Goal: Task Accomplishment & Management: Manage account settings

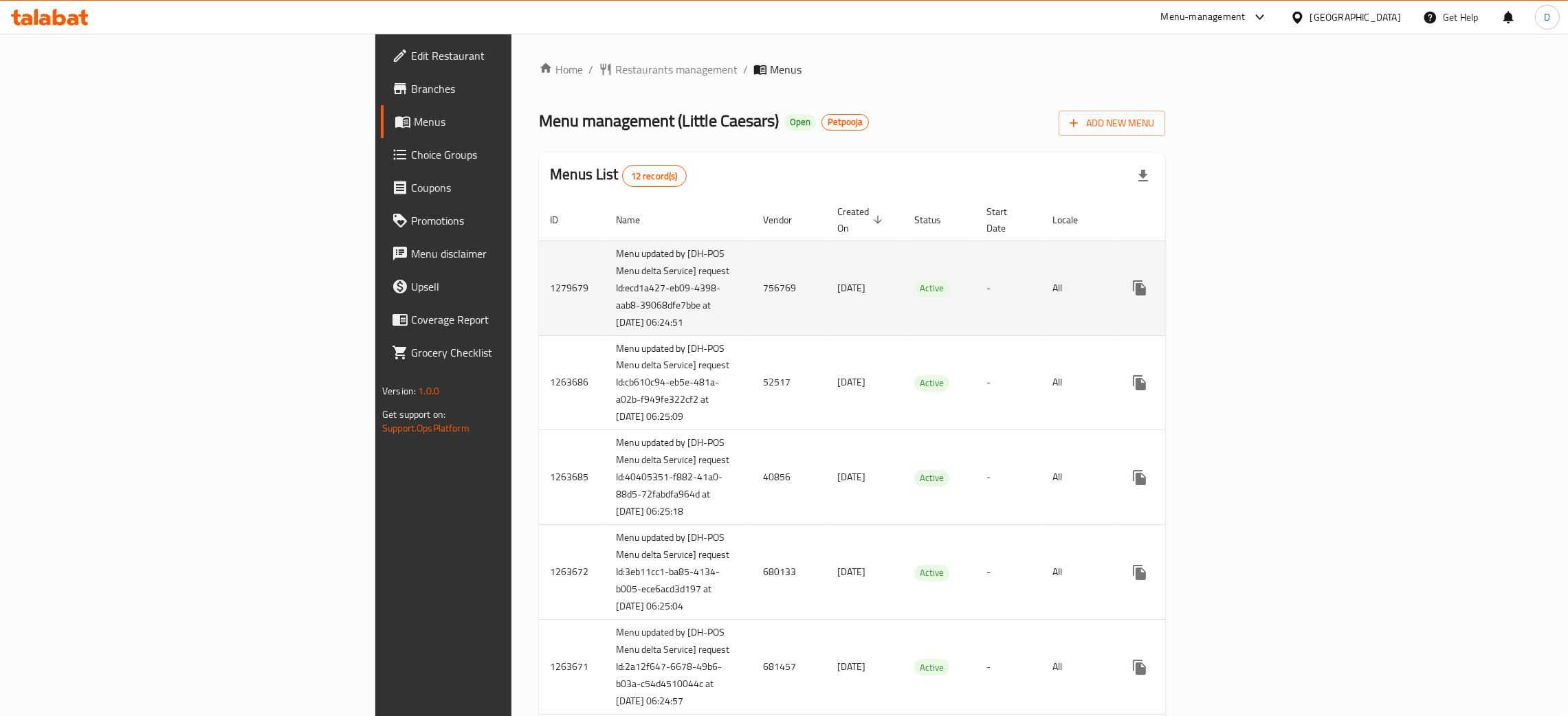
scroll to position [103, 0]
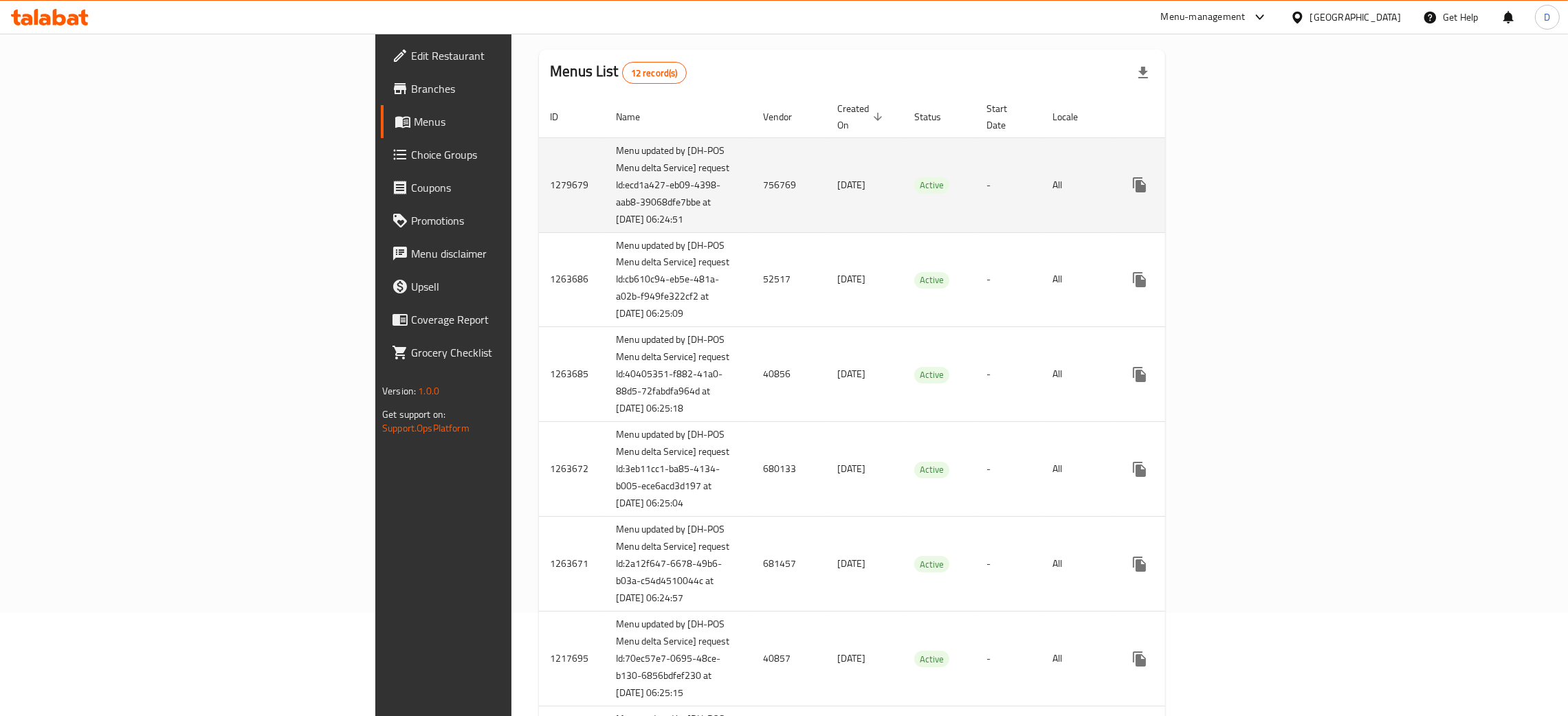
click at [753, 185] on td "756769" at bounding box center [790, 185] width 74 height 95
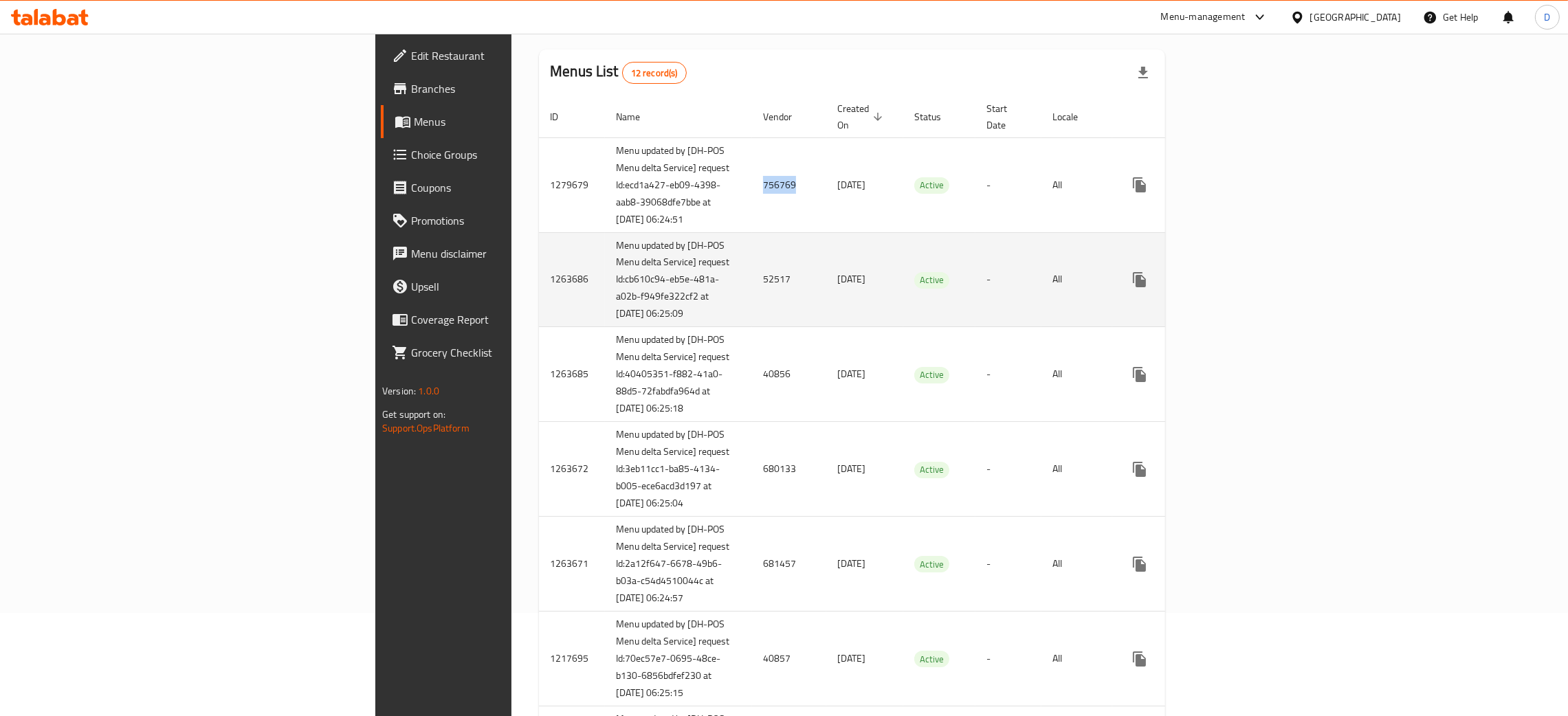
copy td "756769"
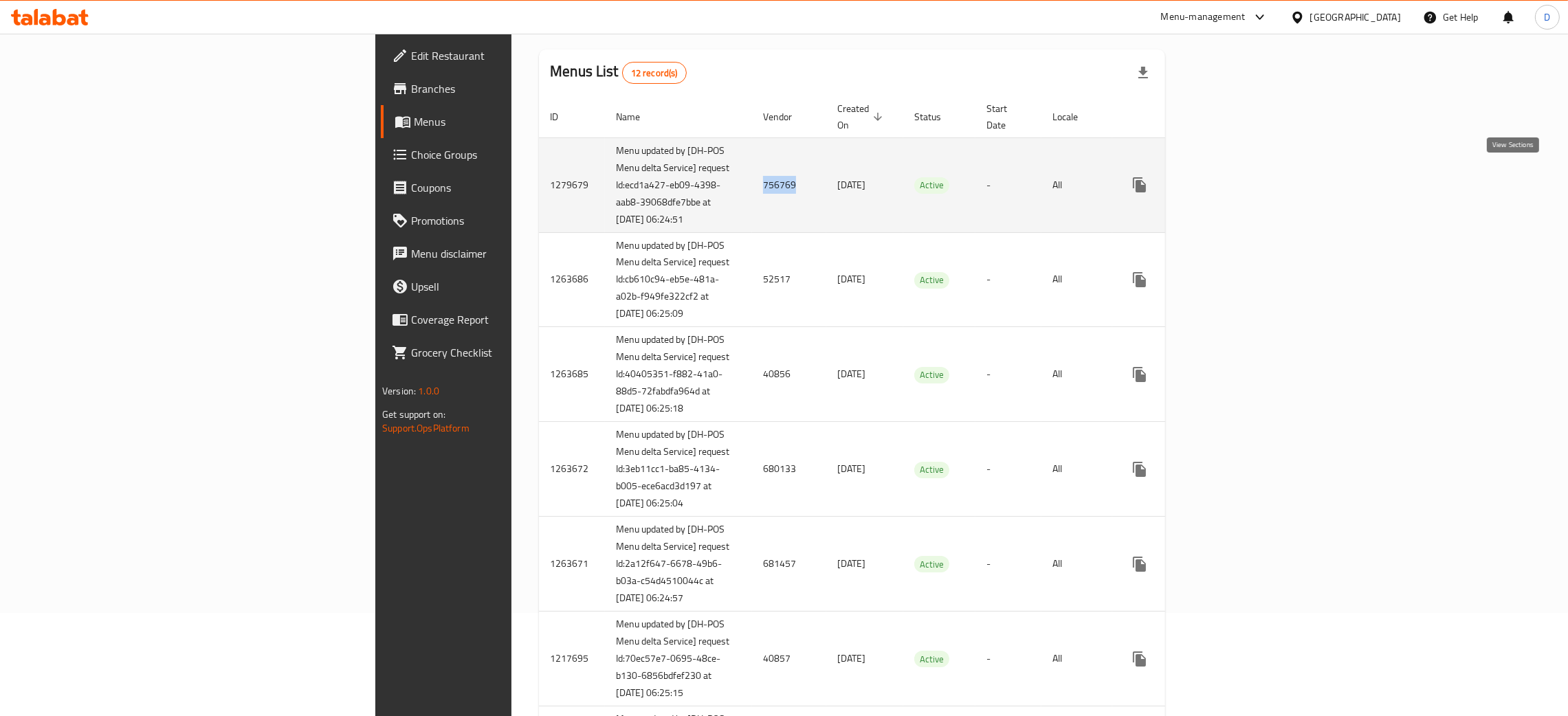
click at [1248, 177] on icon "enhanced table" at bounding box center [1239, 185] width 17 height 17
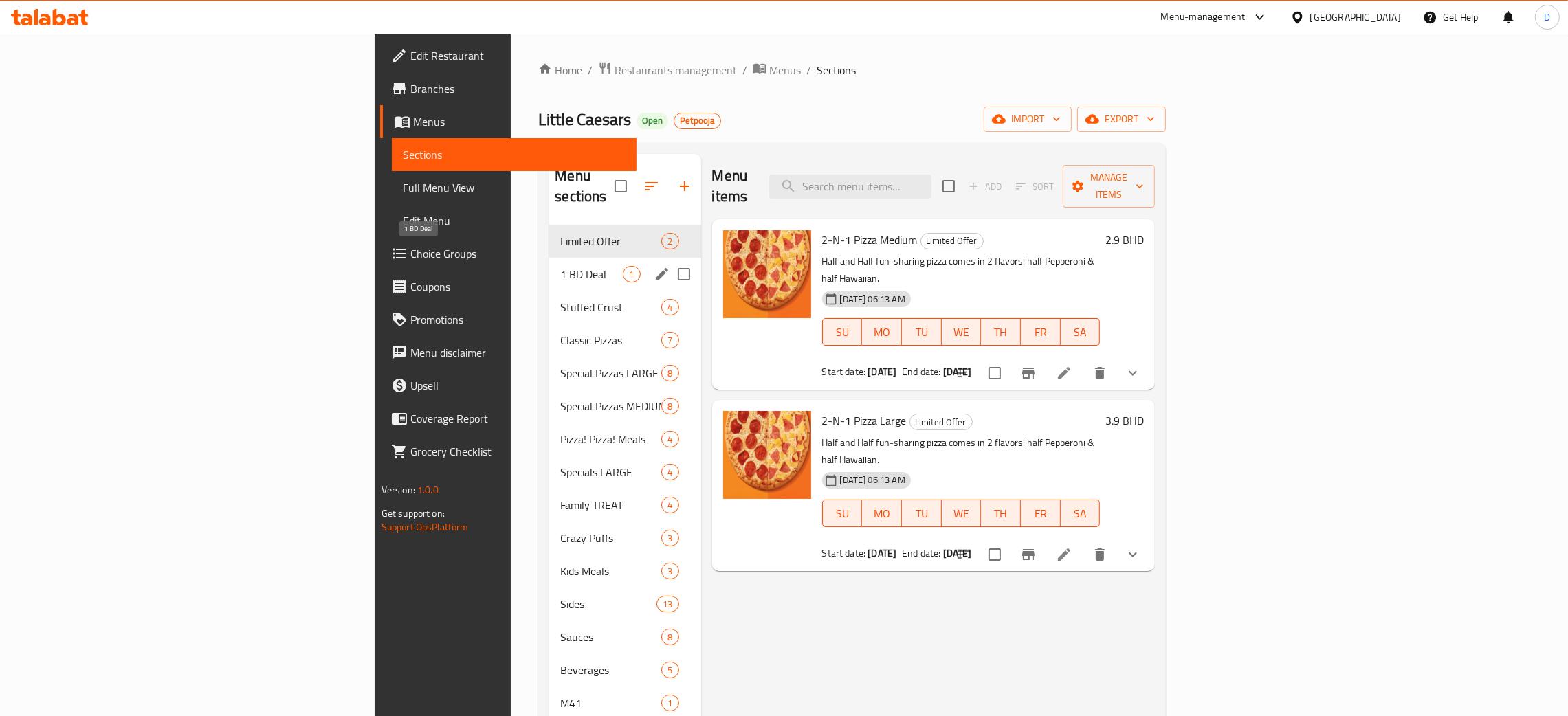
click at [560, 266] on span "1 BD Deal" at bounding box center [592, 274] width 63 height 17
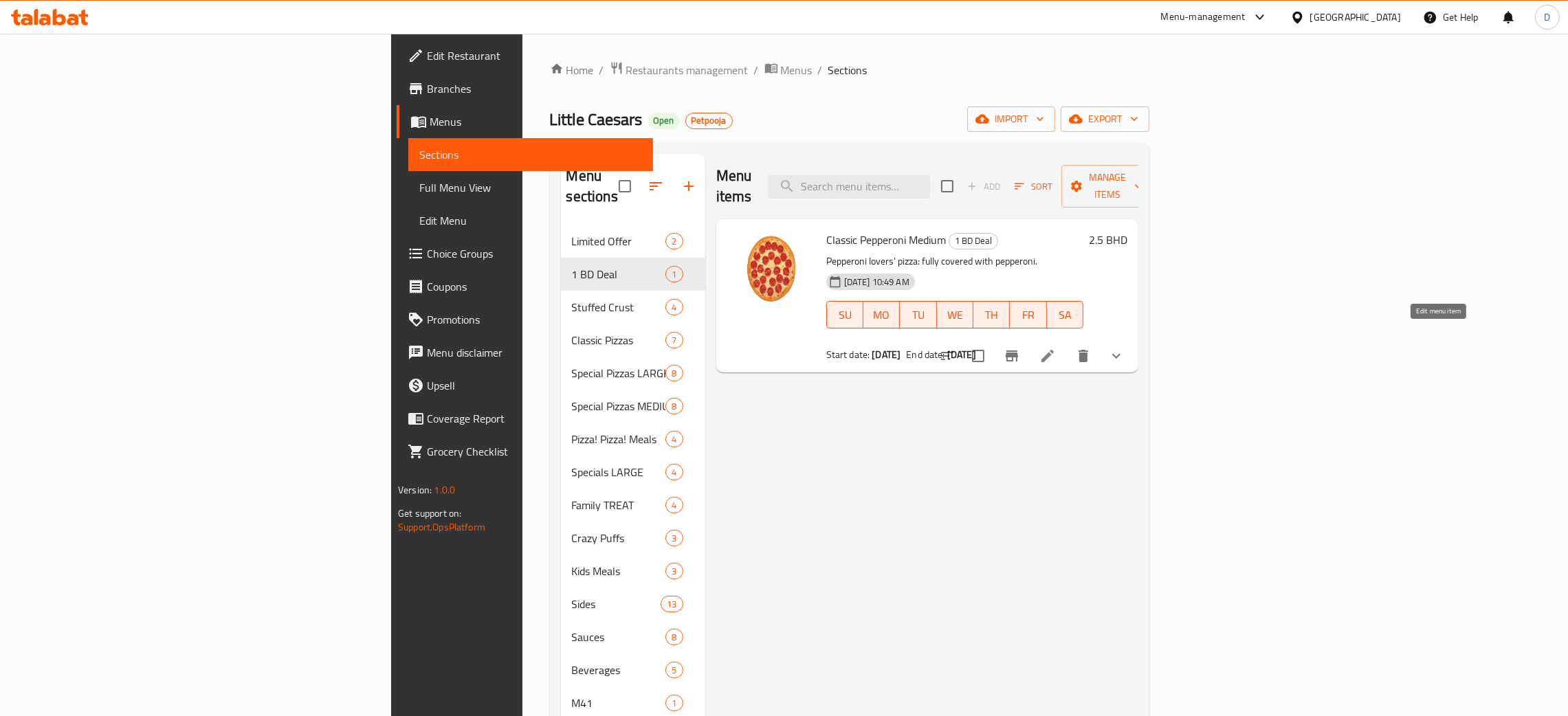
click at [1056, 348] on icon at bounding box center [1048, 356] width 17 height 17
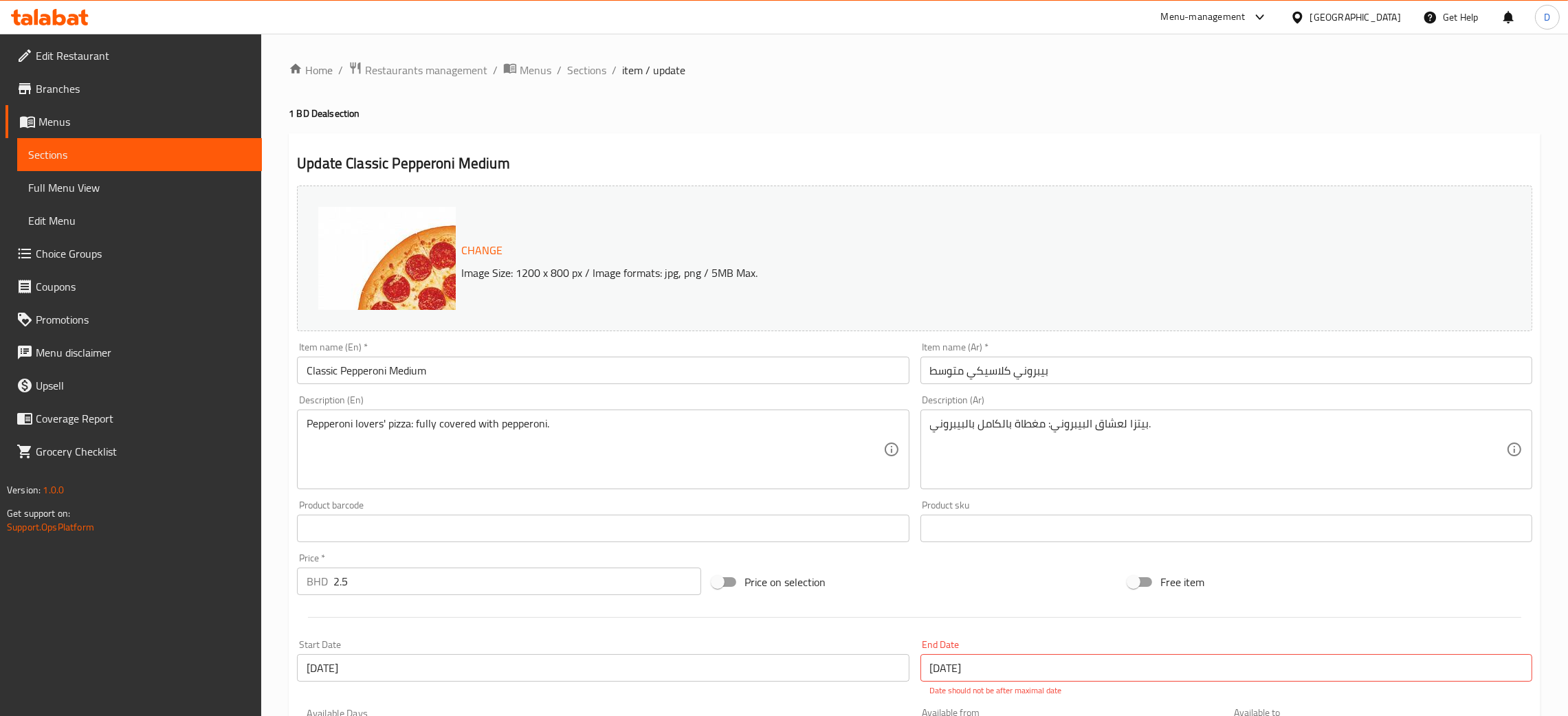
drag, startPoint x: 543, startPoint y: 81, endPoint x: 535, endPoint y: 76, distance: 9.4
click at [530, 72] on span "Menus" at bounding box center [535, 70] width 31 height 17
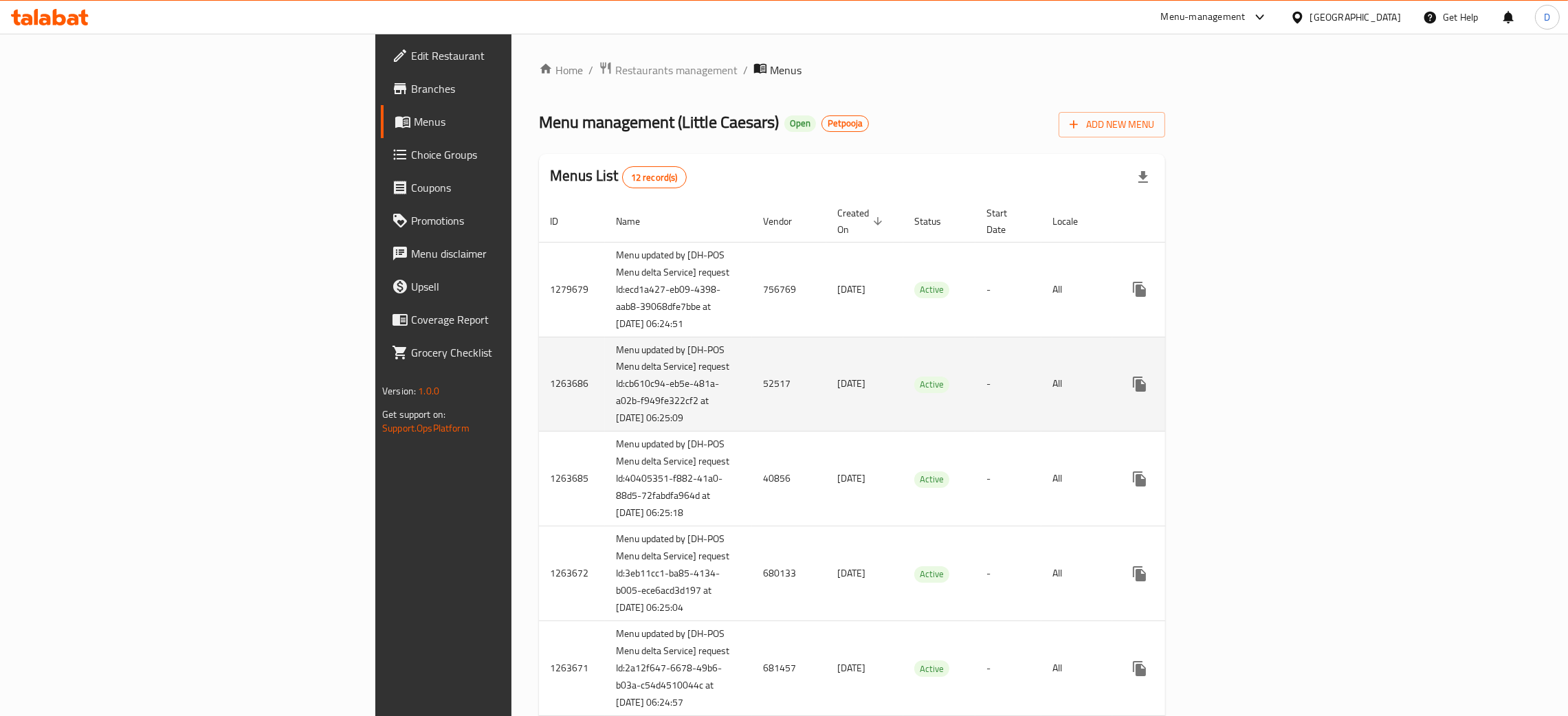
click at [753, 388] on td "52517" at bounding box center [790, 385] width 74 height 95
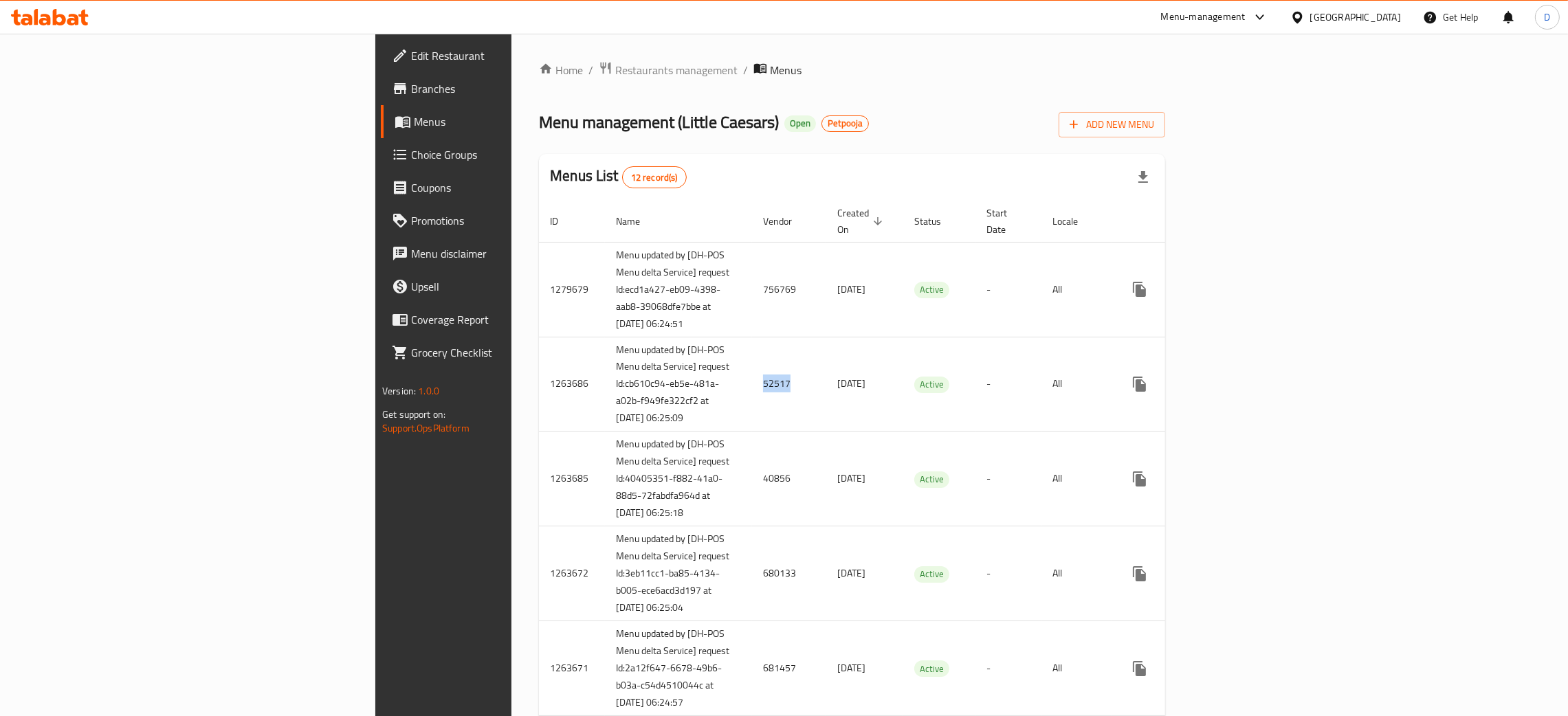
copy td "52517"
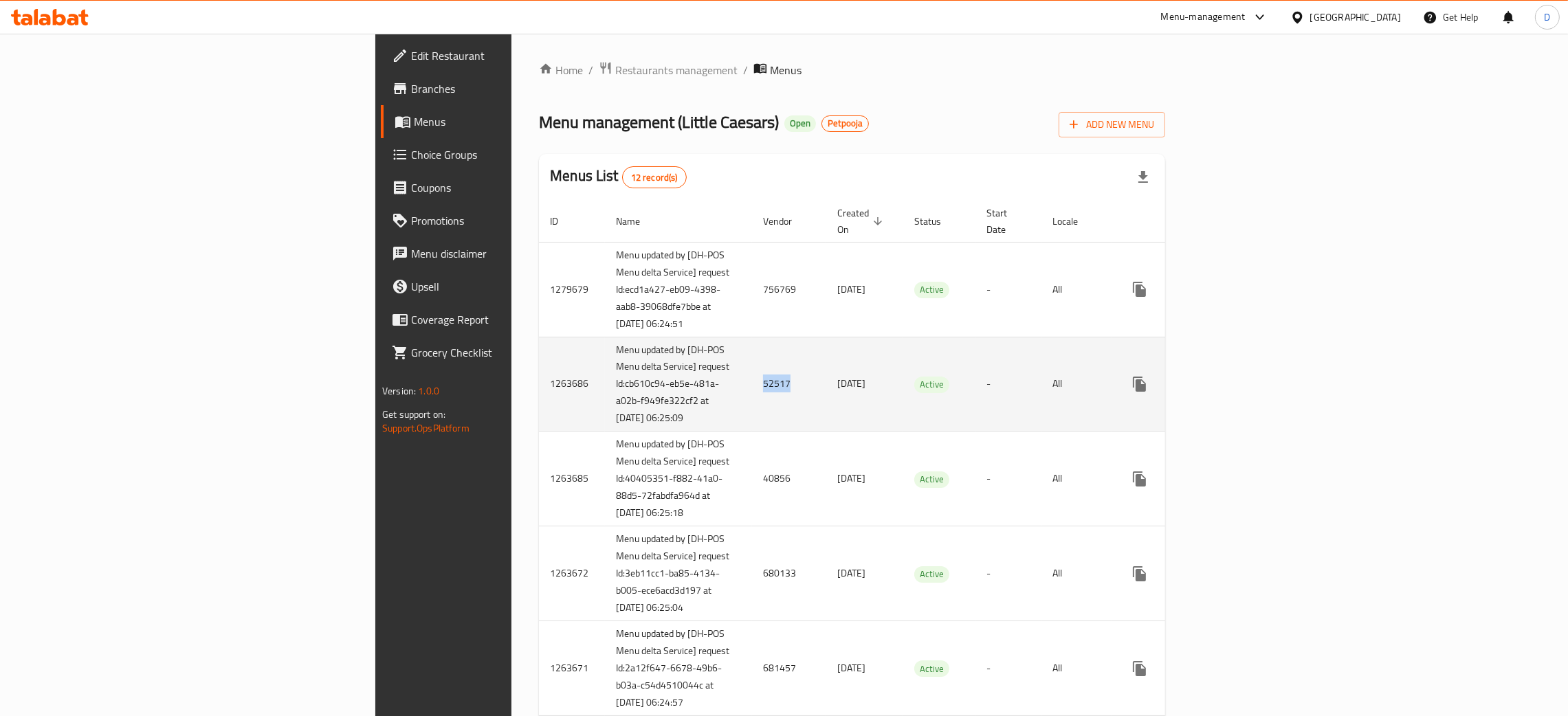
click at [1248, 389] on icon "enhanced table" at bounding box center [1239, 384] width 17 height 17
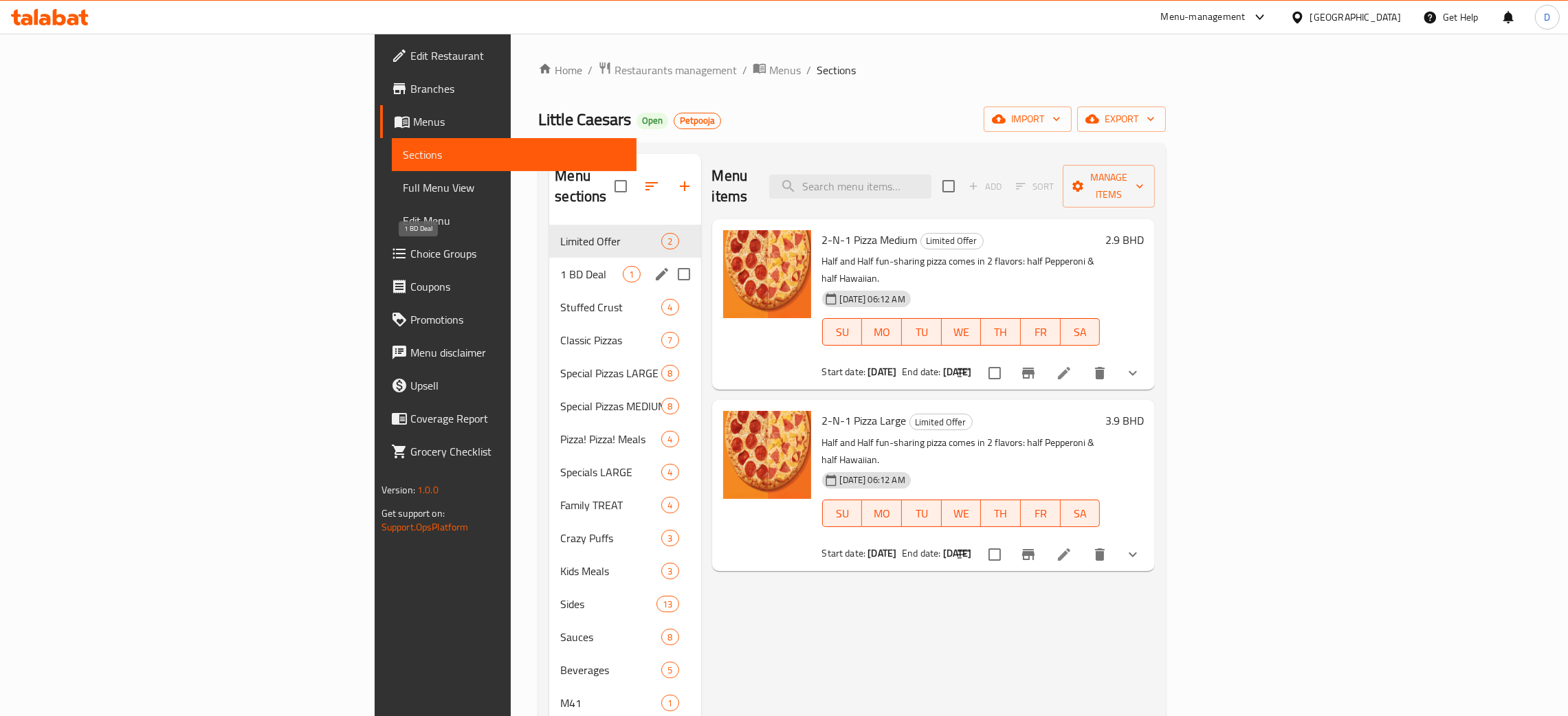
click at [560, 266] on span "1 BD Deal" at bounding box center [592, 274] width 63 height 17
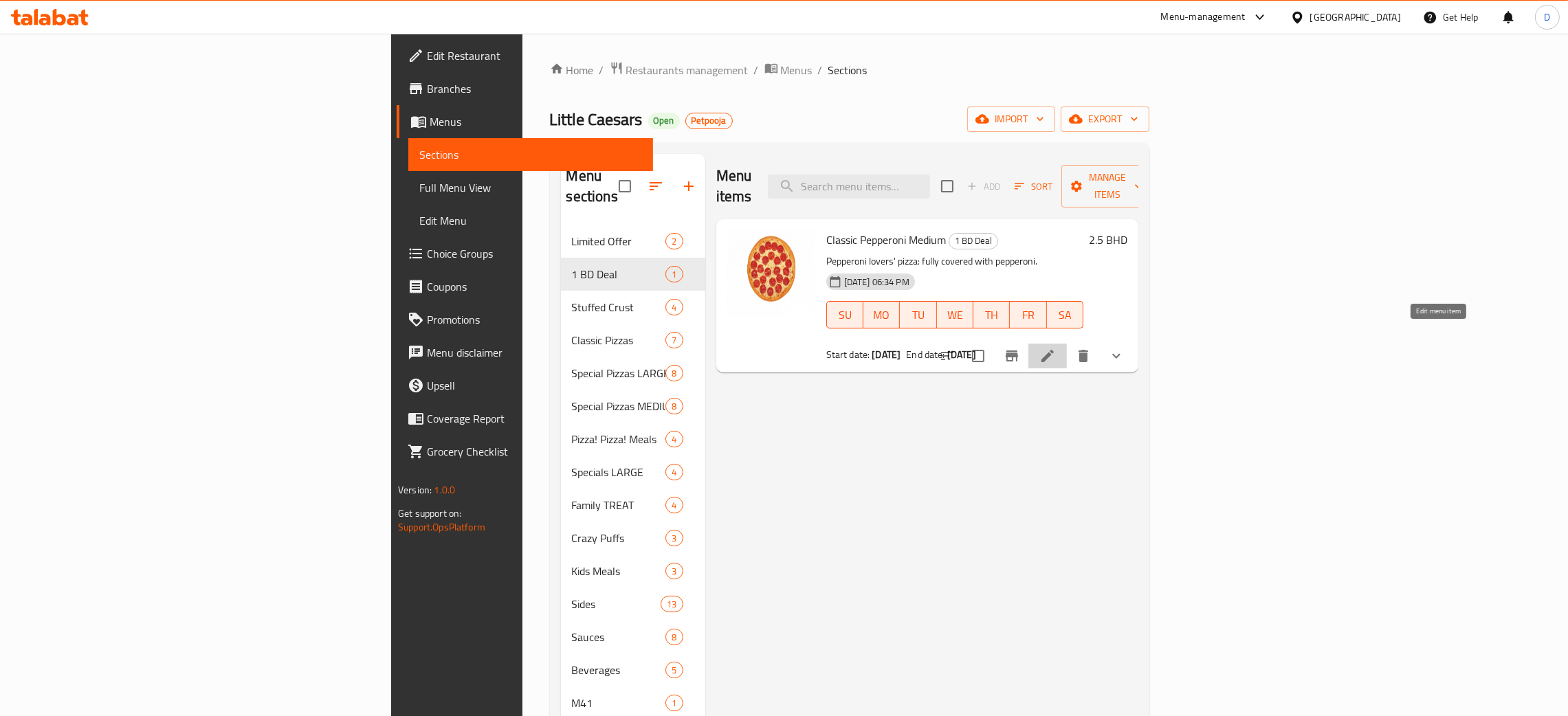
click at [1054, 350] on icon at bounding box center [1047, 356] width 12 height 12
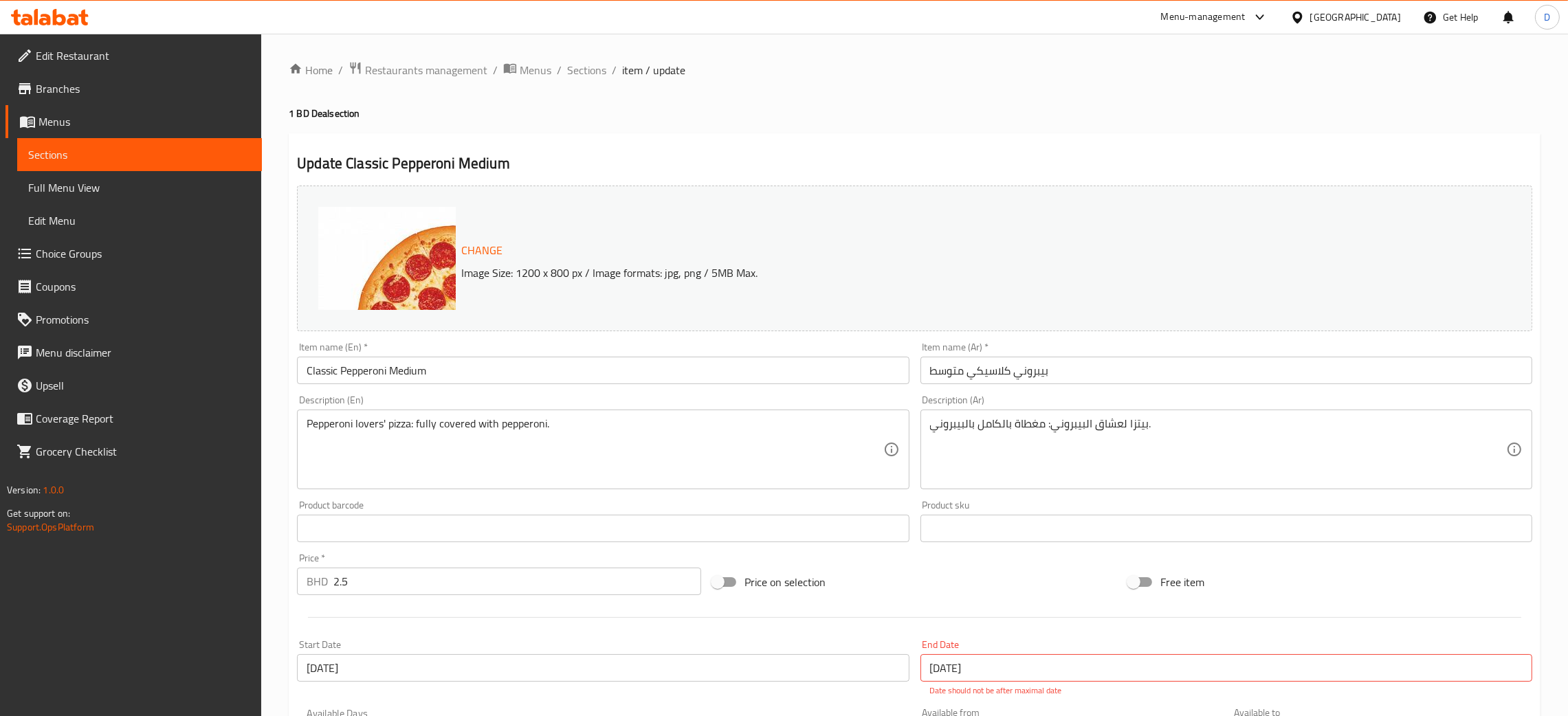
drag, startPoint x: 861, startPoint y: 130, endPoint x: 856, endPoint y: 39, distance: 91.1
click at [585, 78] on span "Sections" at bounding box center [587, 70] width 39 height 17
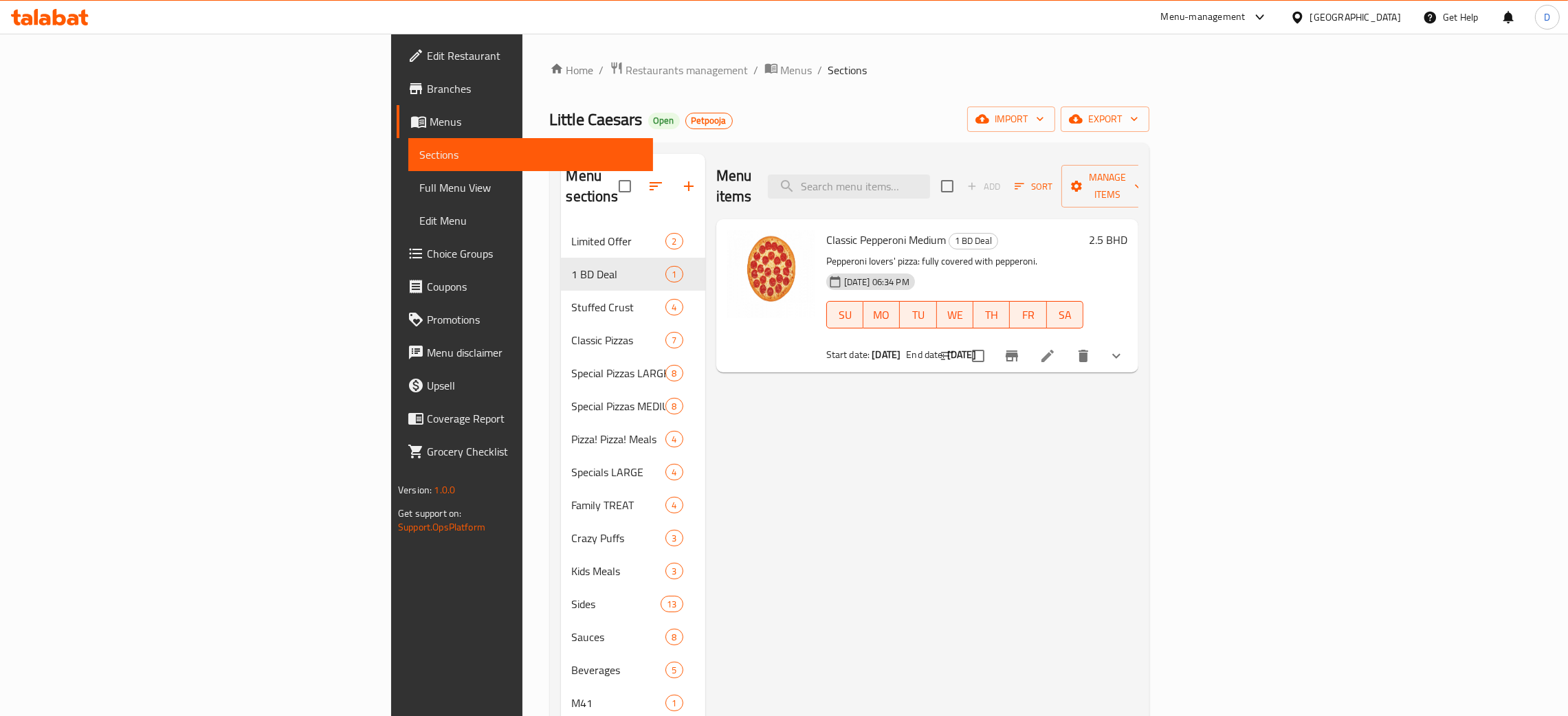
click at [525, 58] on div "Home / Restaurants management / Menus / Sections Little Caesars Open Petpooja i…" at bounding box center [849, 471] width 654 height 874
click at [781, 72] on span "Menus" at bounding box center [796, 70] width 31 height 17
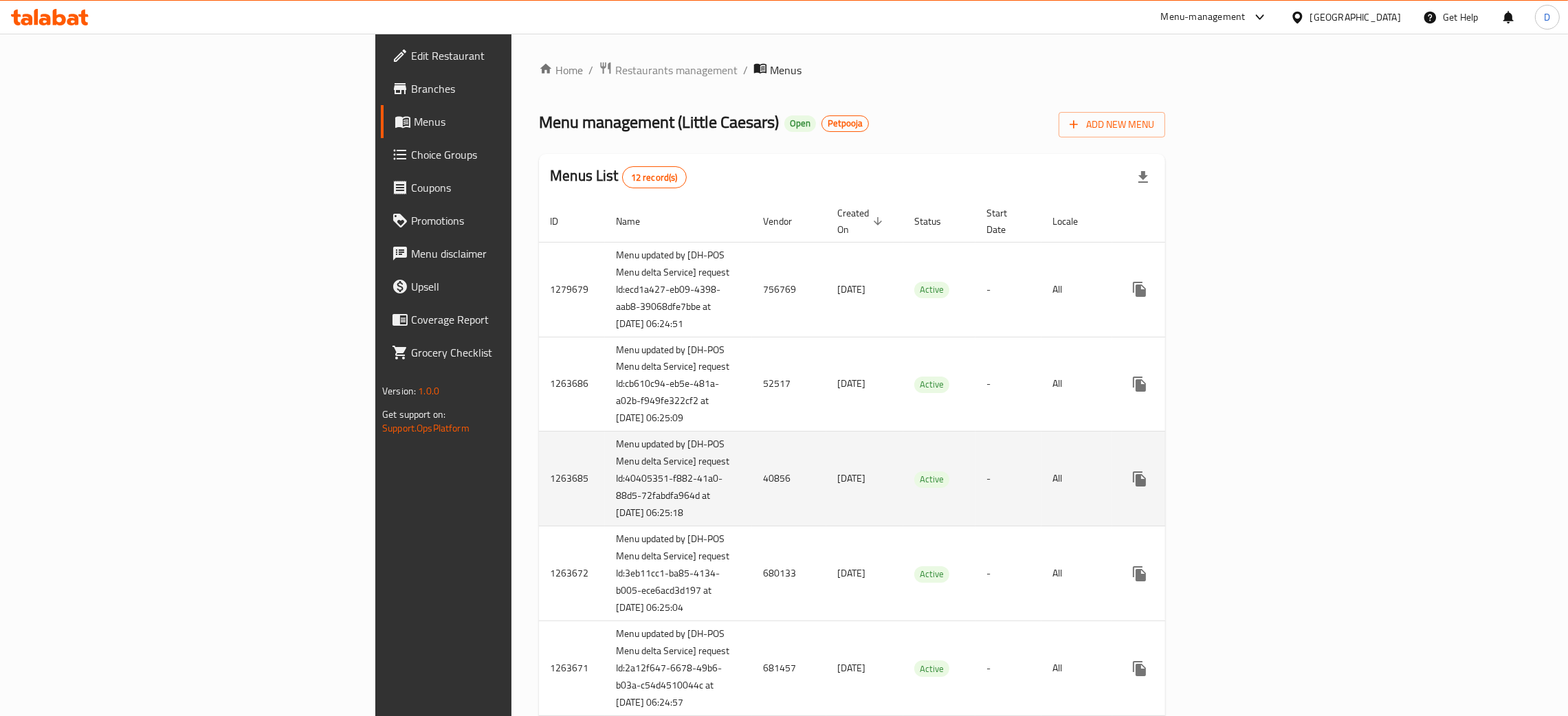
click at [753, 493] on td "40856" at bounding box center [790, 479] width 74 height 95
copy td "40856"
click at [1248, 488] on icon "enhanced table" at bounding box center [1239, 479] width 17 height 17
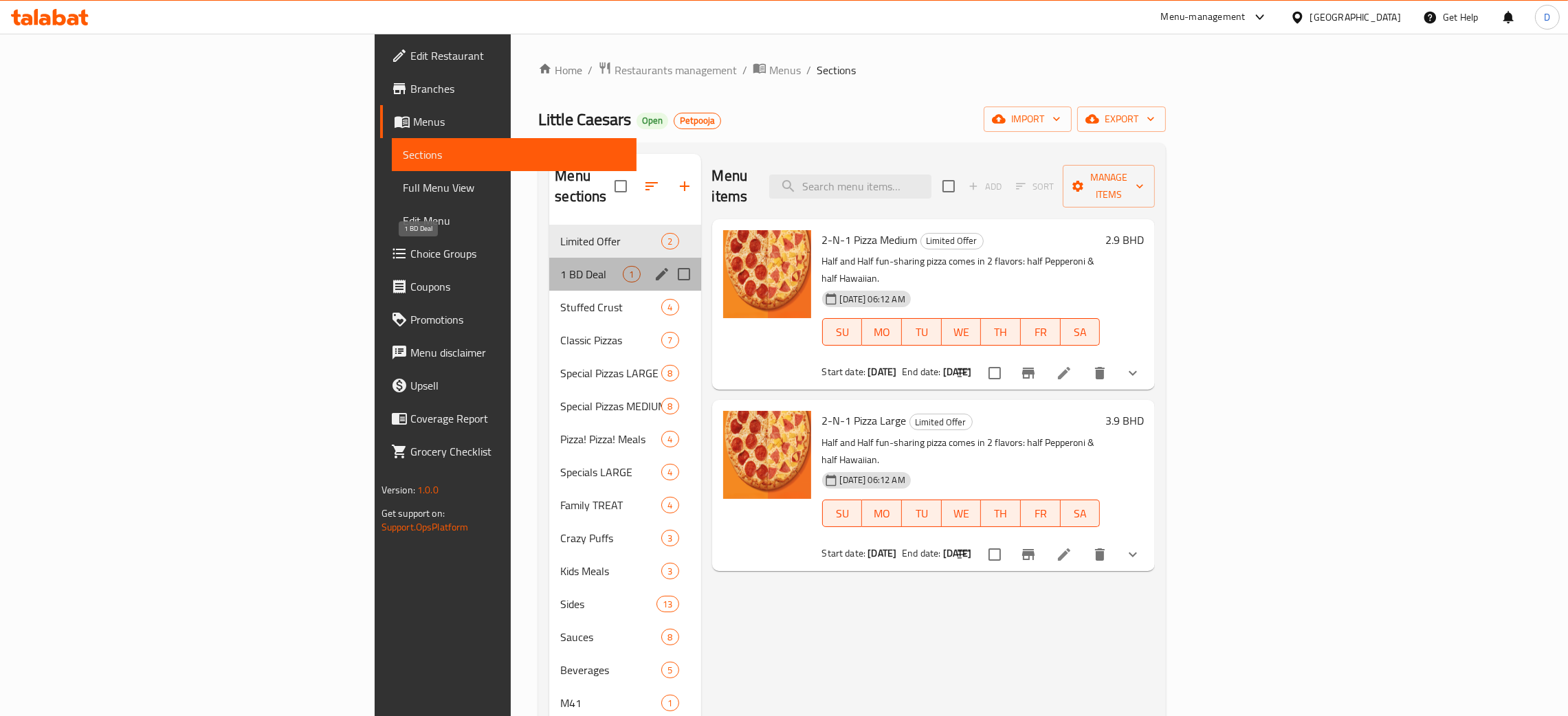
click at [560, 266] on span "1 BD Deal" at bounding box center [592, 274] width 63 height 17
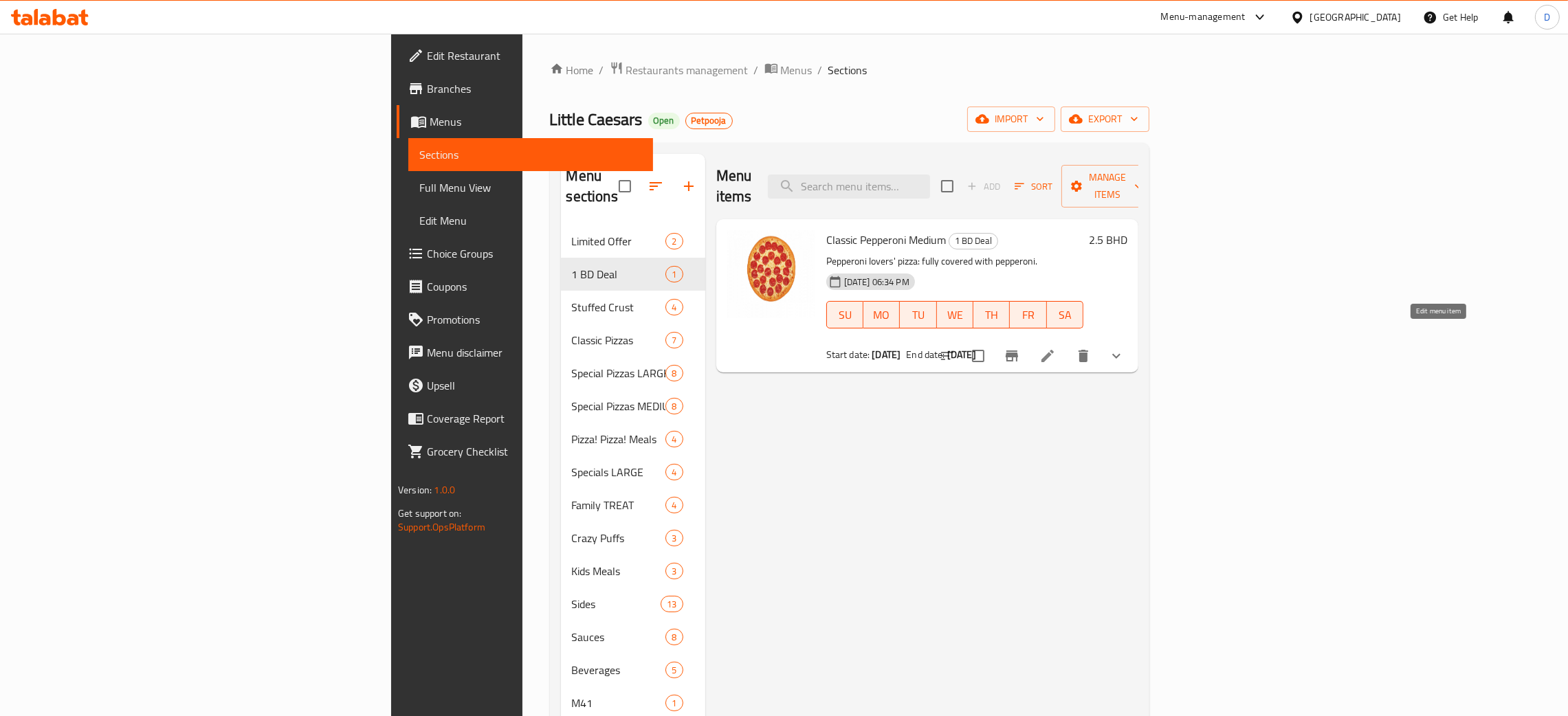
click at [1056, 348] on icon at bounding box center [1048, 356] width 17 height 17
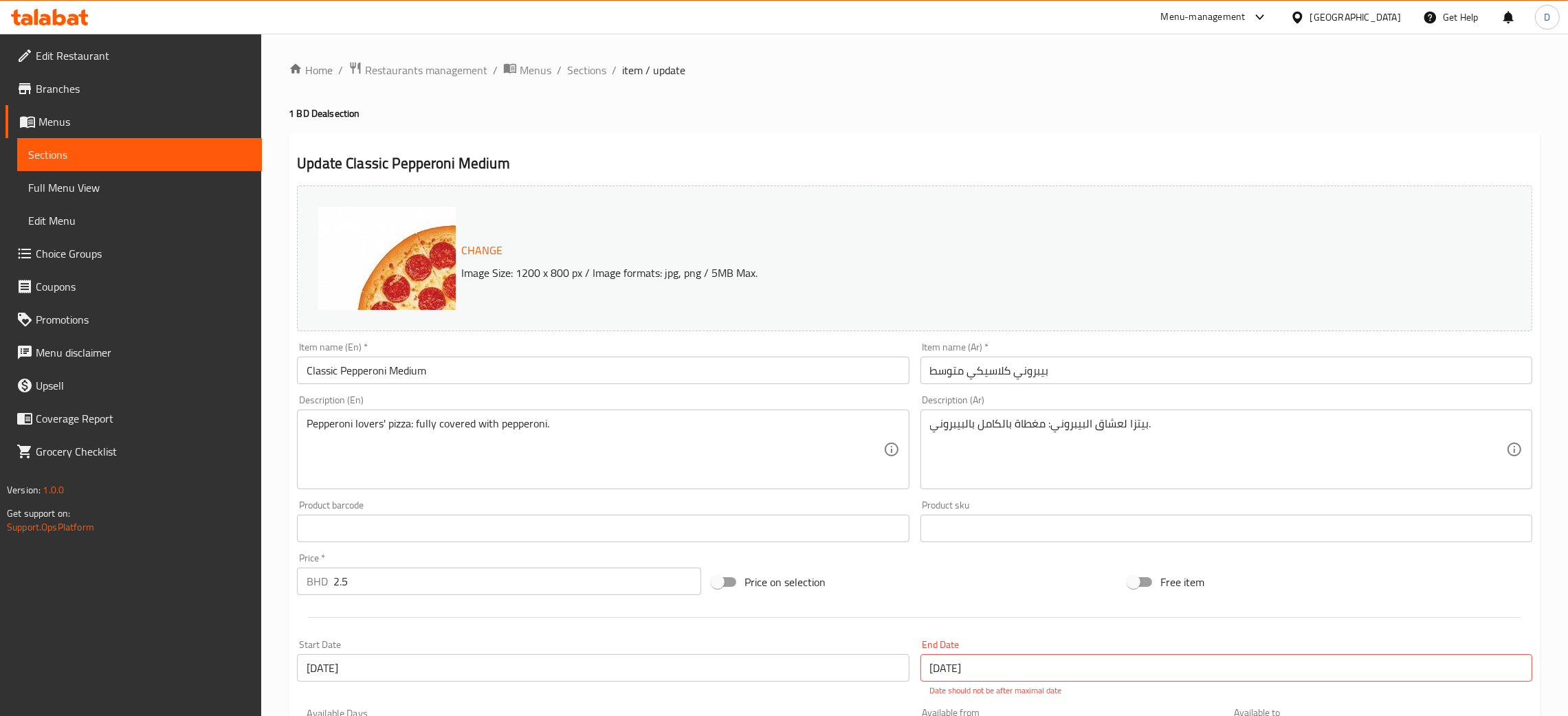
click at [538, 78] on span "Menus" at bounding box center [535, 70] width 31 height 17
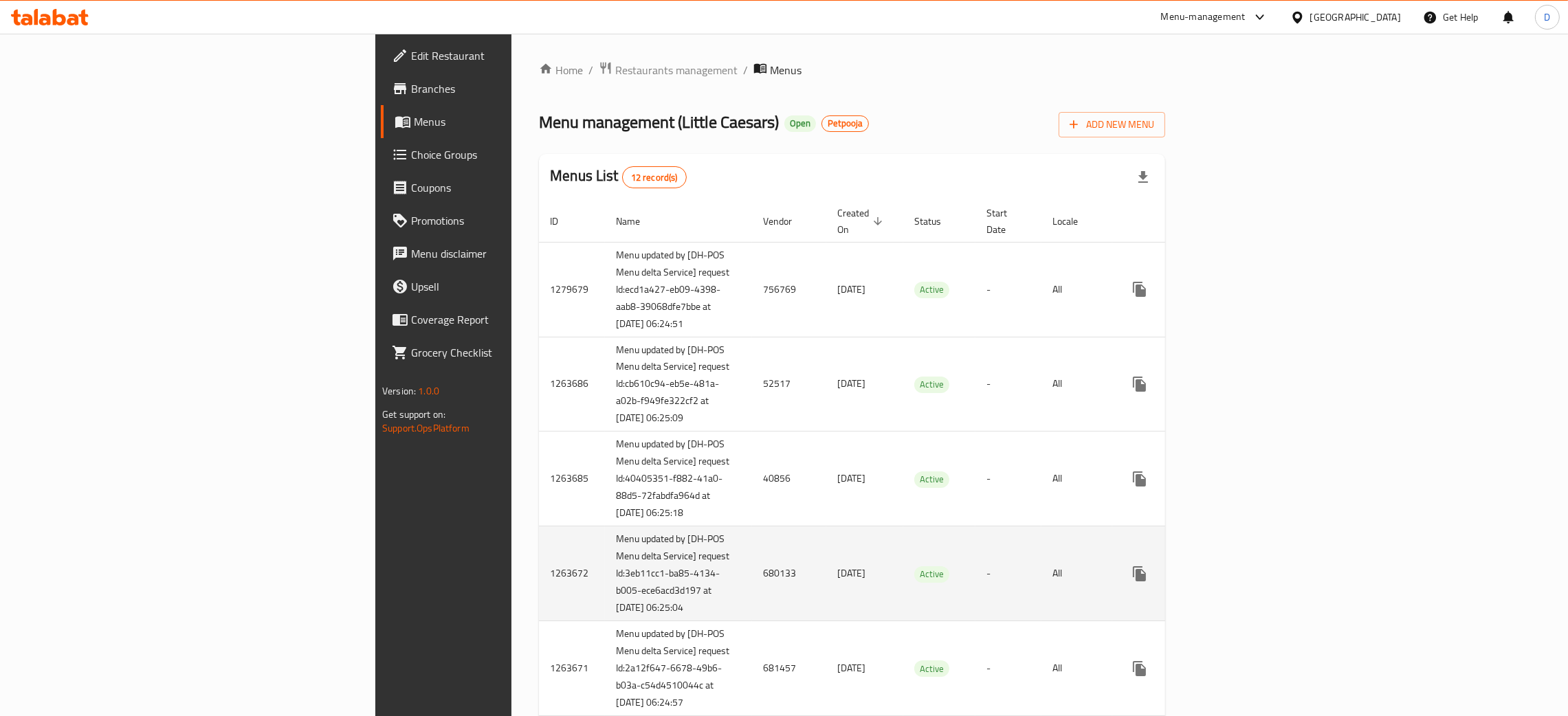
click at [753, 614] on td "680133" at bounding box center [790, 574] width 74 height 95
copy td "680133"
click at [1256, 590] on link "enhanced table" at bounding box center [1239, 574] width 33 height 33
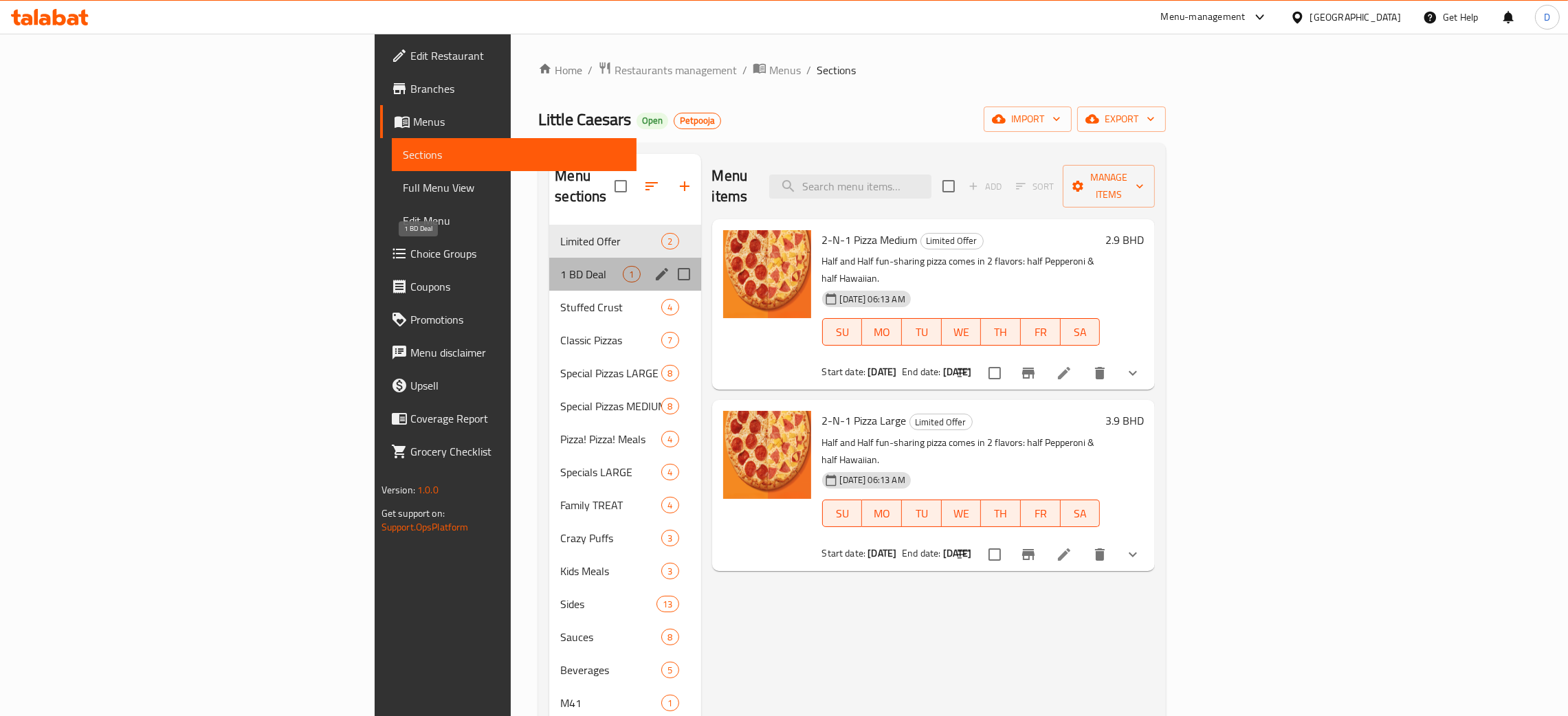
click at [560, 266] on span "1 BD Deal" at bounding box center [592, 274] width 63 height 17
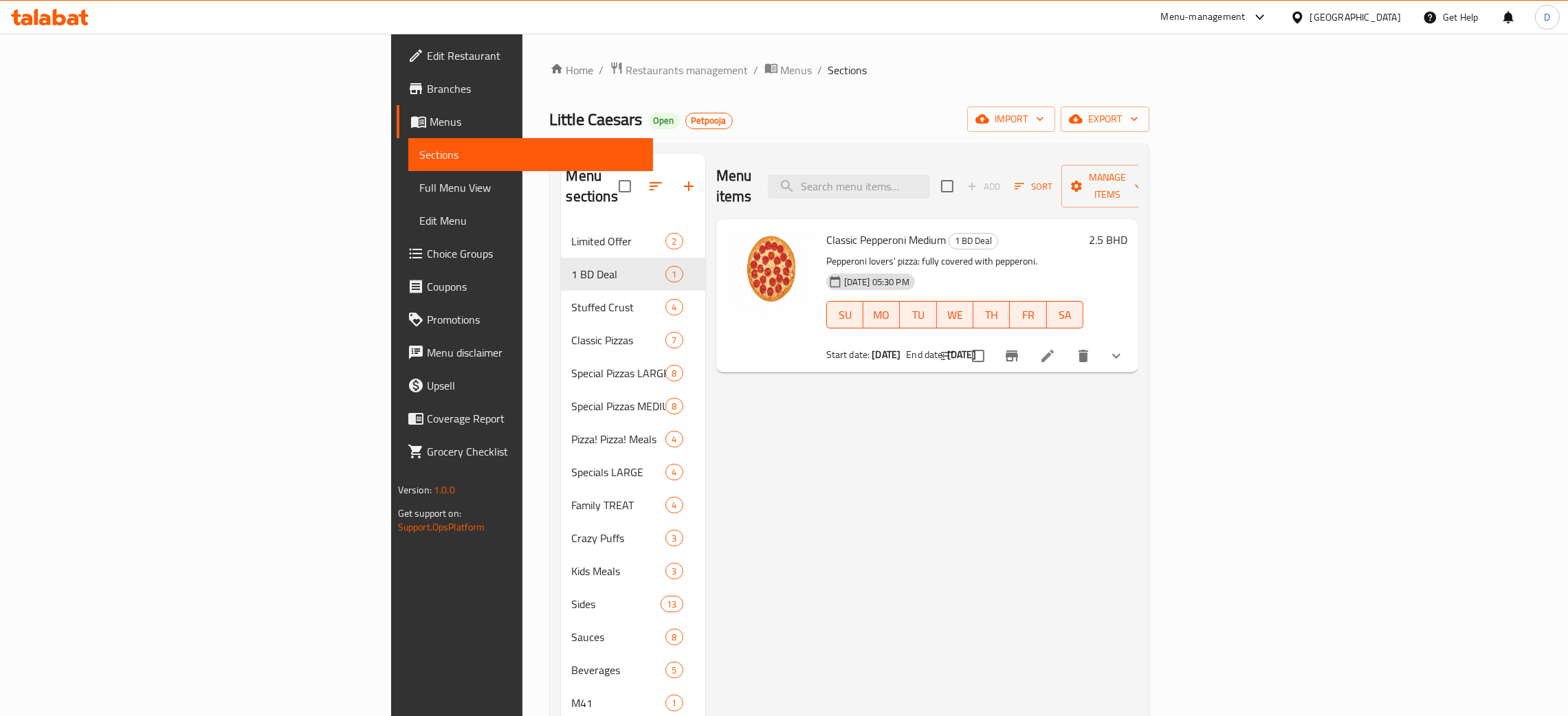
click at [1067, 344] on li at bounding box center [1048, 356] width 39 height 25
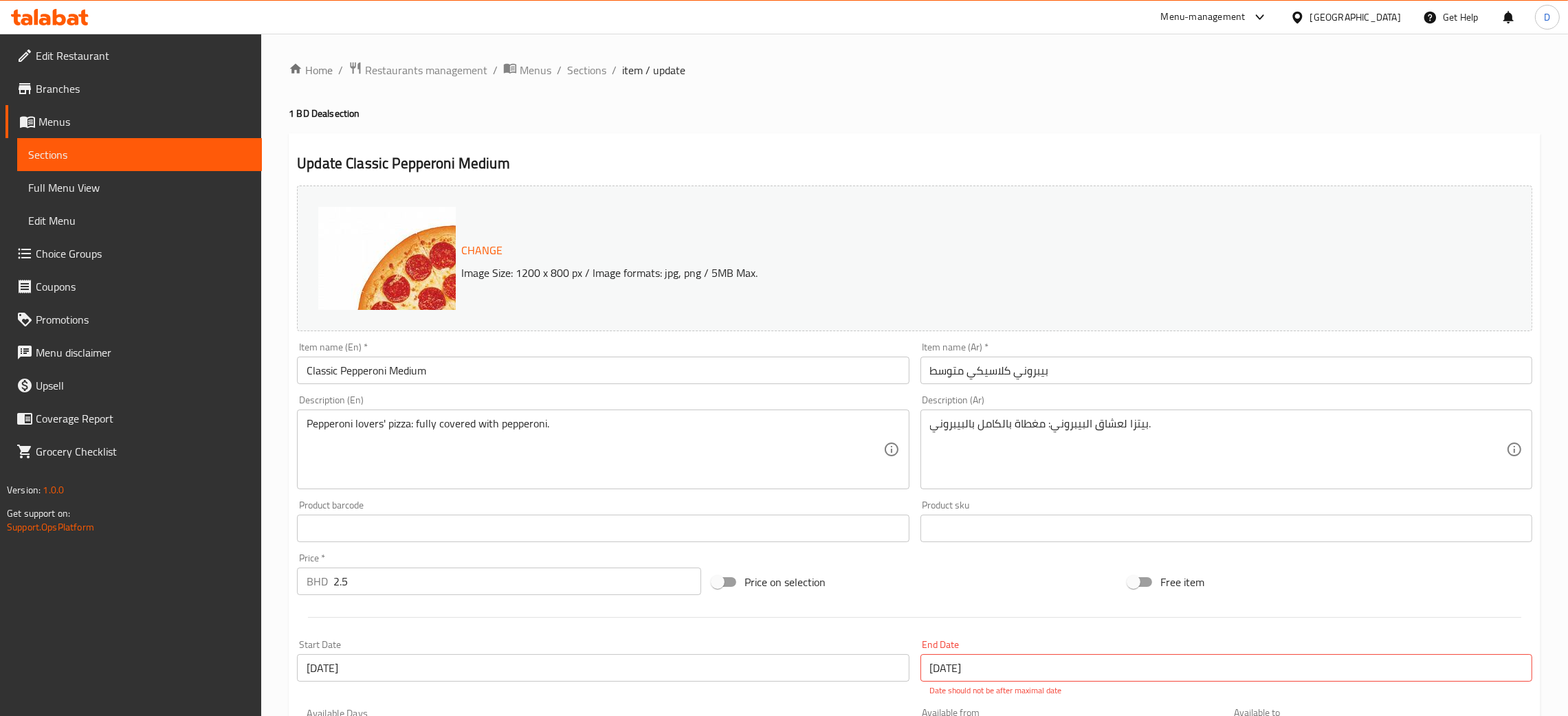
click at [543, 68] on span "Menus" at bounding box center [535, 70] width 31 height 17
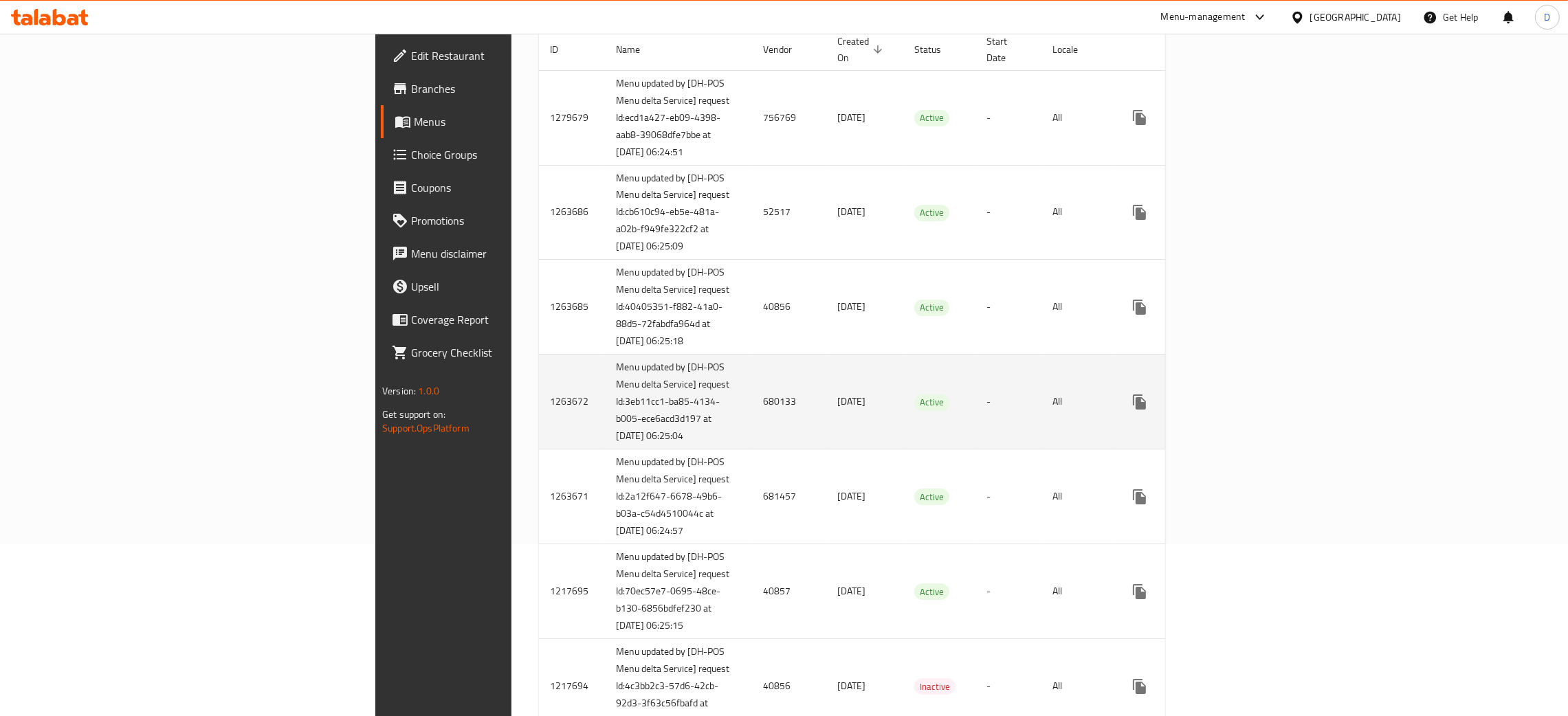
scroll to position [206, 0]
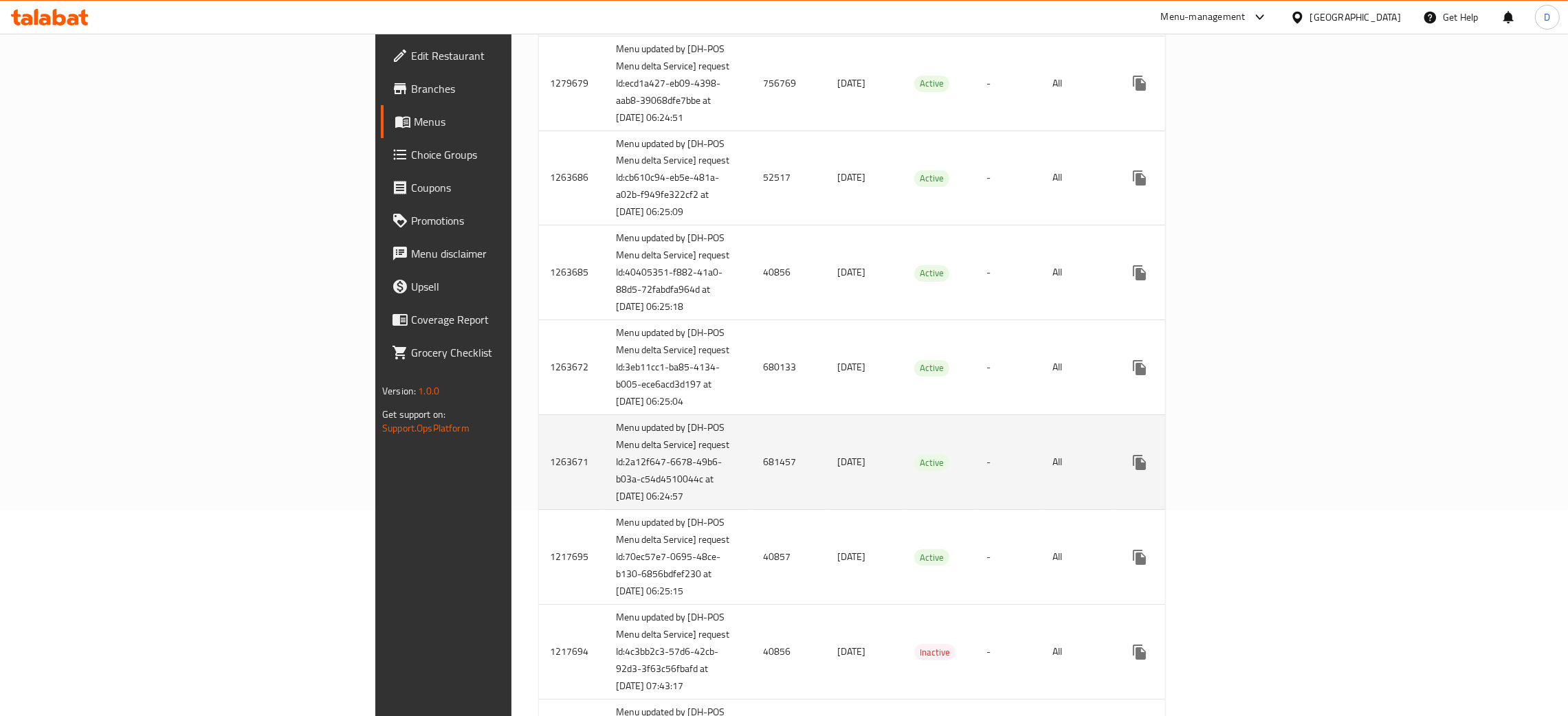
click at [753, 510] on td "681457" at bounding box center [790, 463] width 74 height 95
copy td "681457"
click at [1256, 479] on link "enhanced table" at bounding box center [1239, 462] width 33 height 33
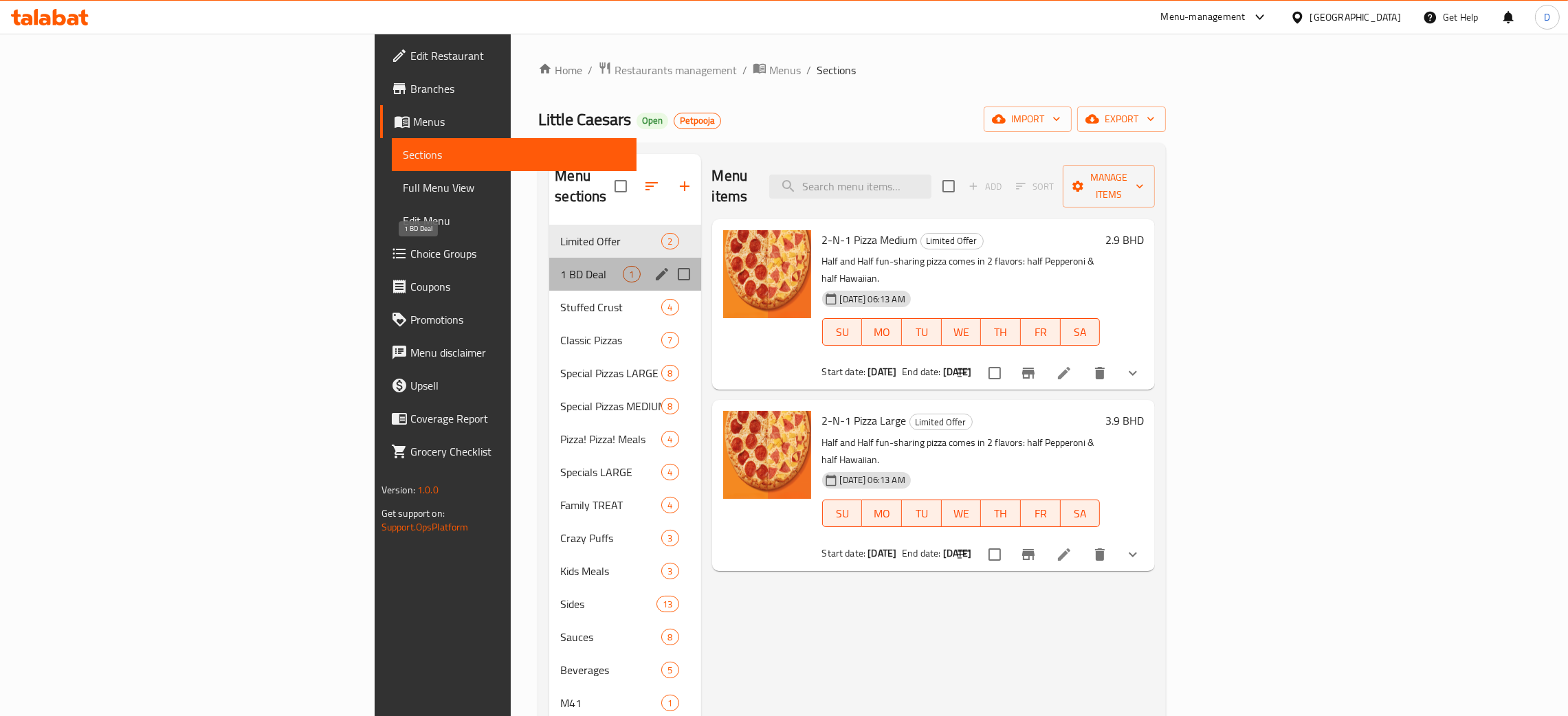
click at [560, 266] on span "1 BD Deal" at bounding box center [592, 274] width 63 height 17
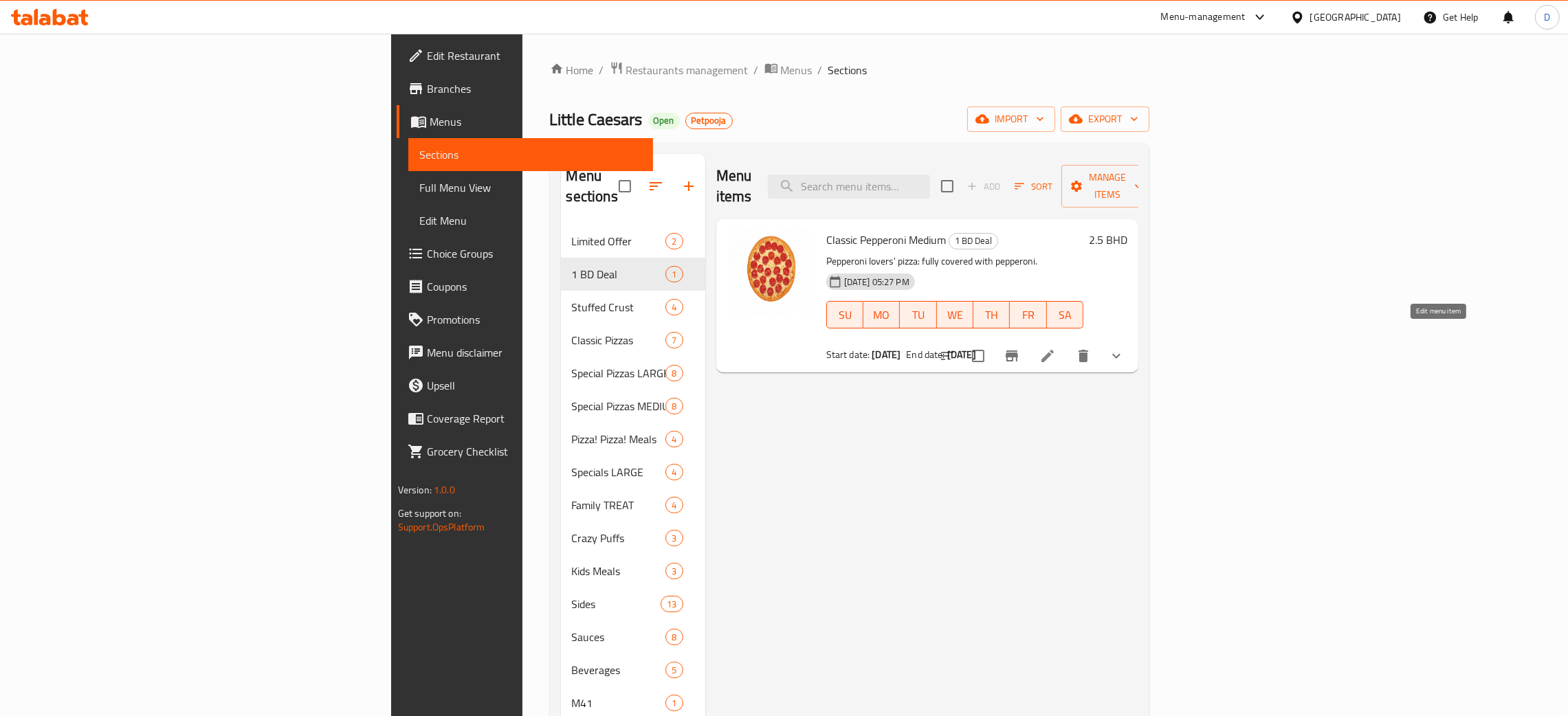
click at [1056, 348] on icon at bounding box center [1048, 356] width 17 height 17
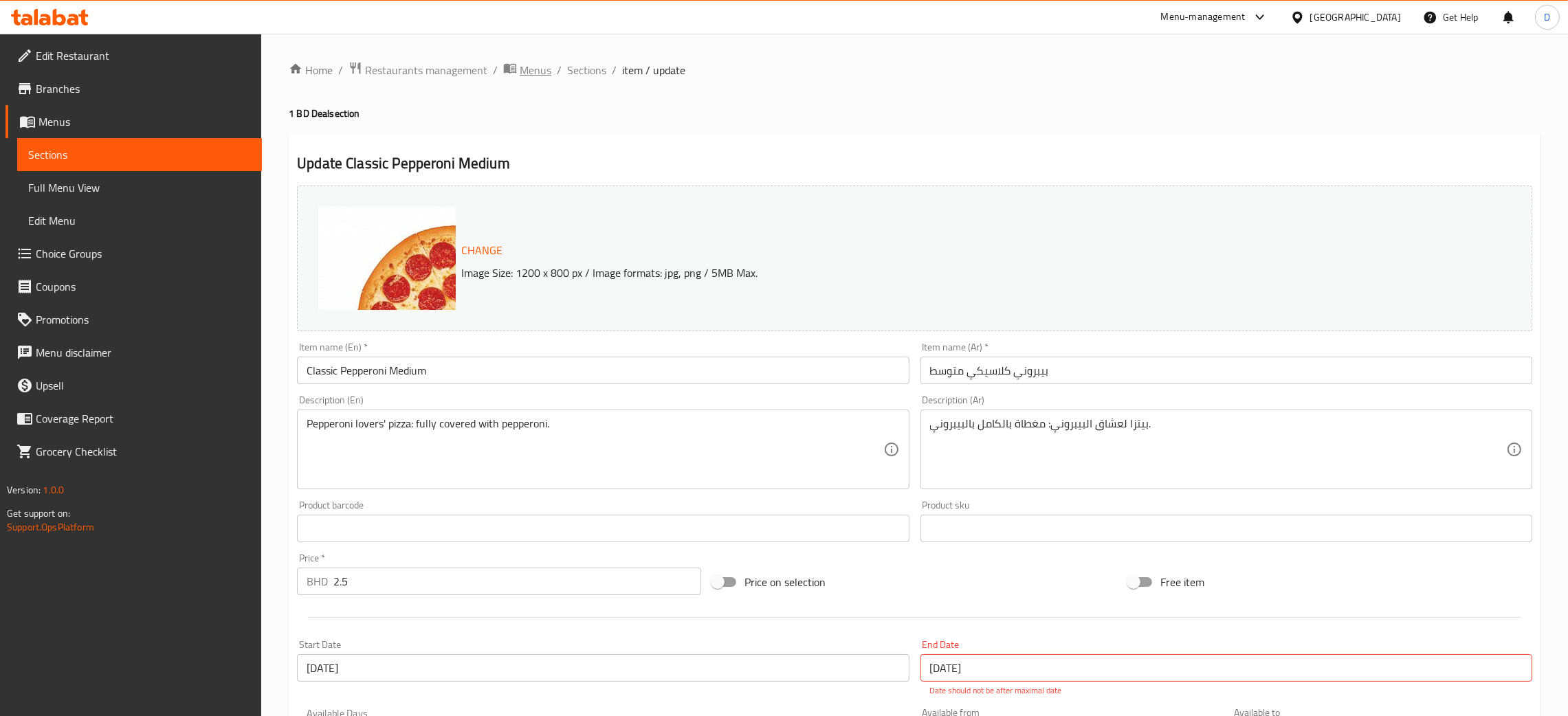
click at [530, 69] on span "Menus" at bounding box center [535, 70] width 31 height 17
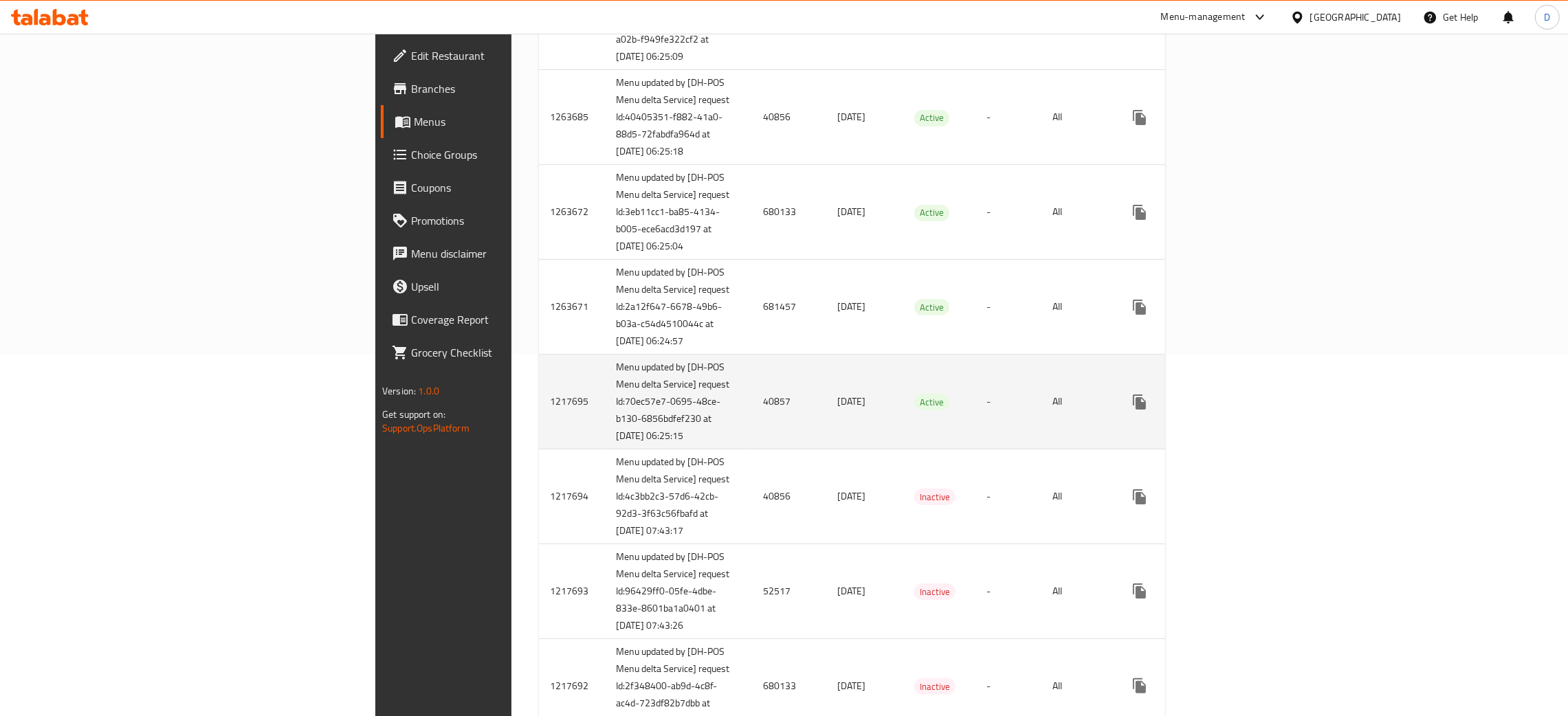
scroll to position [413, 0]
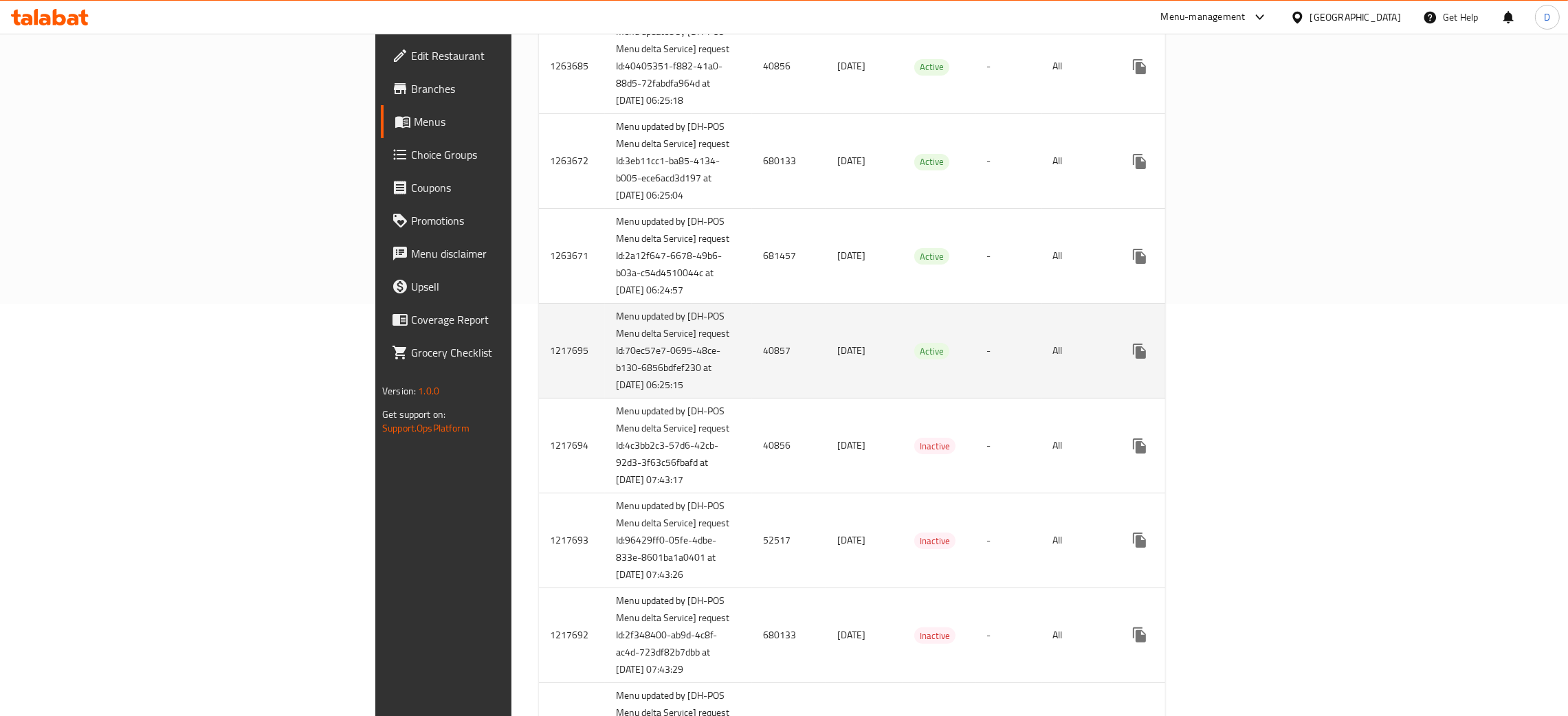
click at [753, 398] on td "40857" at bounding box center [790, 352] width 74 height 95
click at [1248, 360] on icon "enhanced table" at bounding box center [1239, 351] width 17 height 17
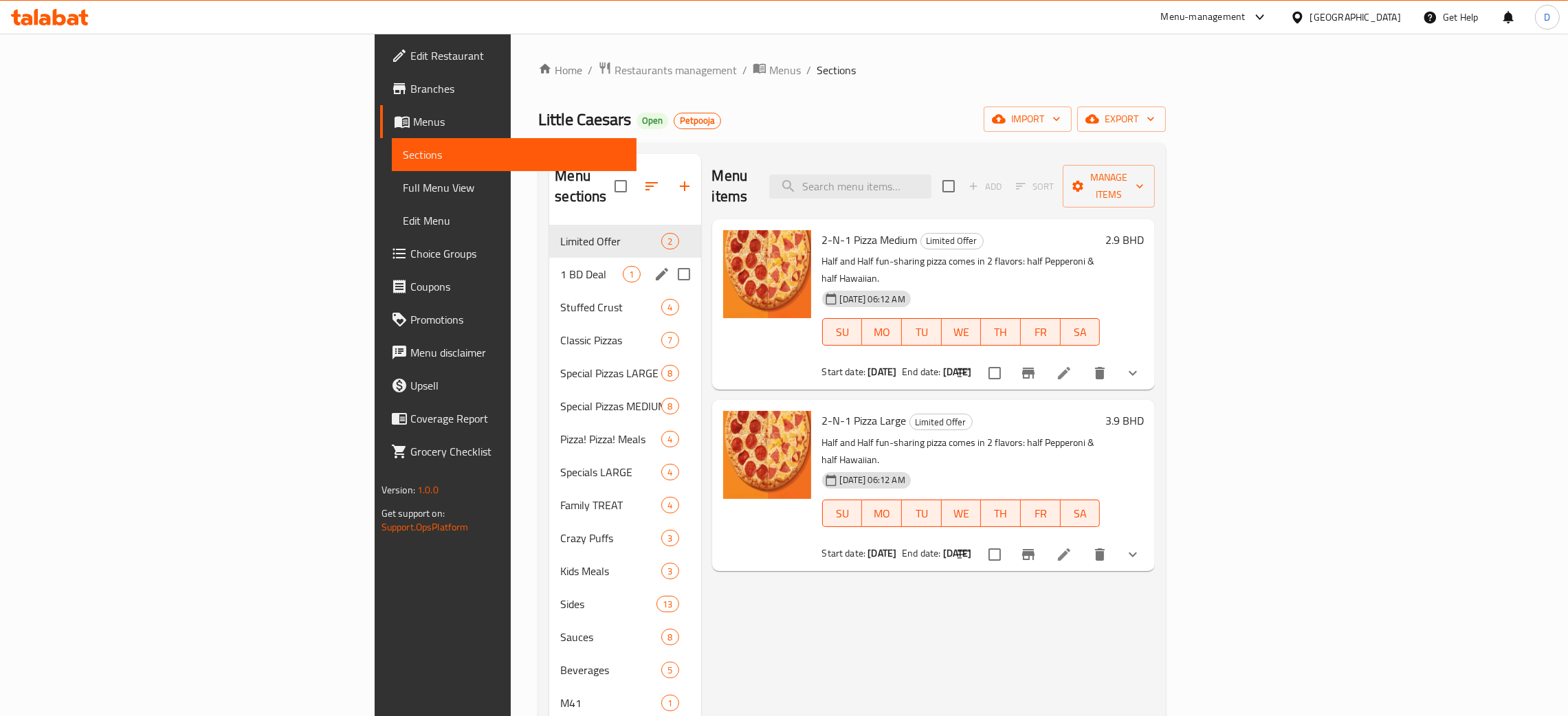
click at [560, 266] on span "1 BD Deal" at bounding box center [592, 274] width 63 height 17
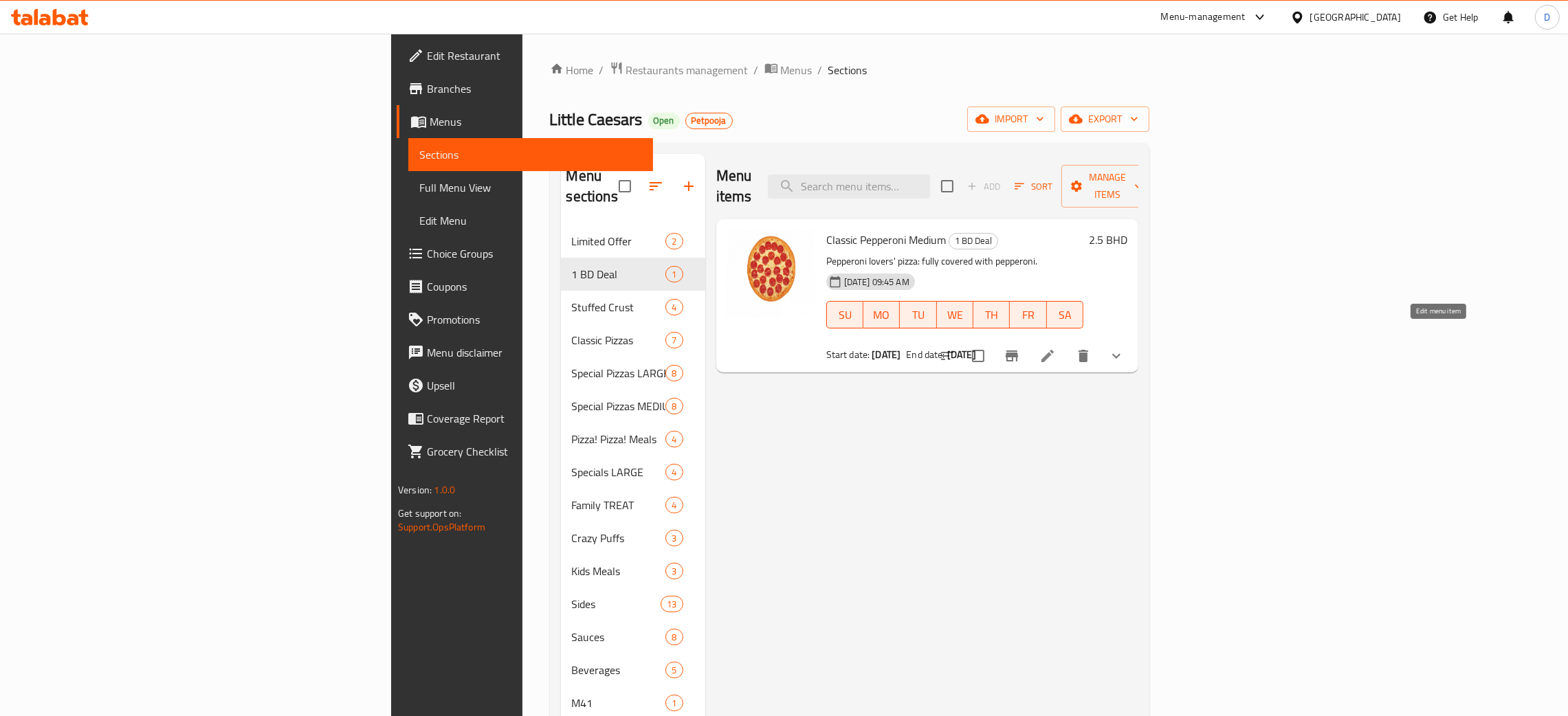
click at [1054, 350] on icon at bounding box center [1047, 356] width 12 height 12
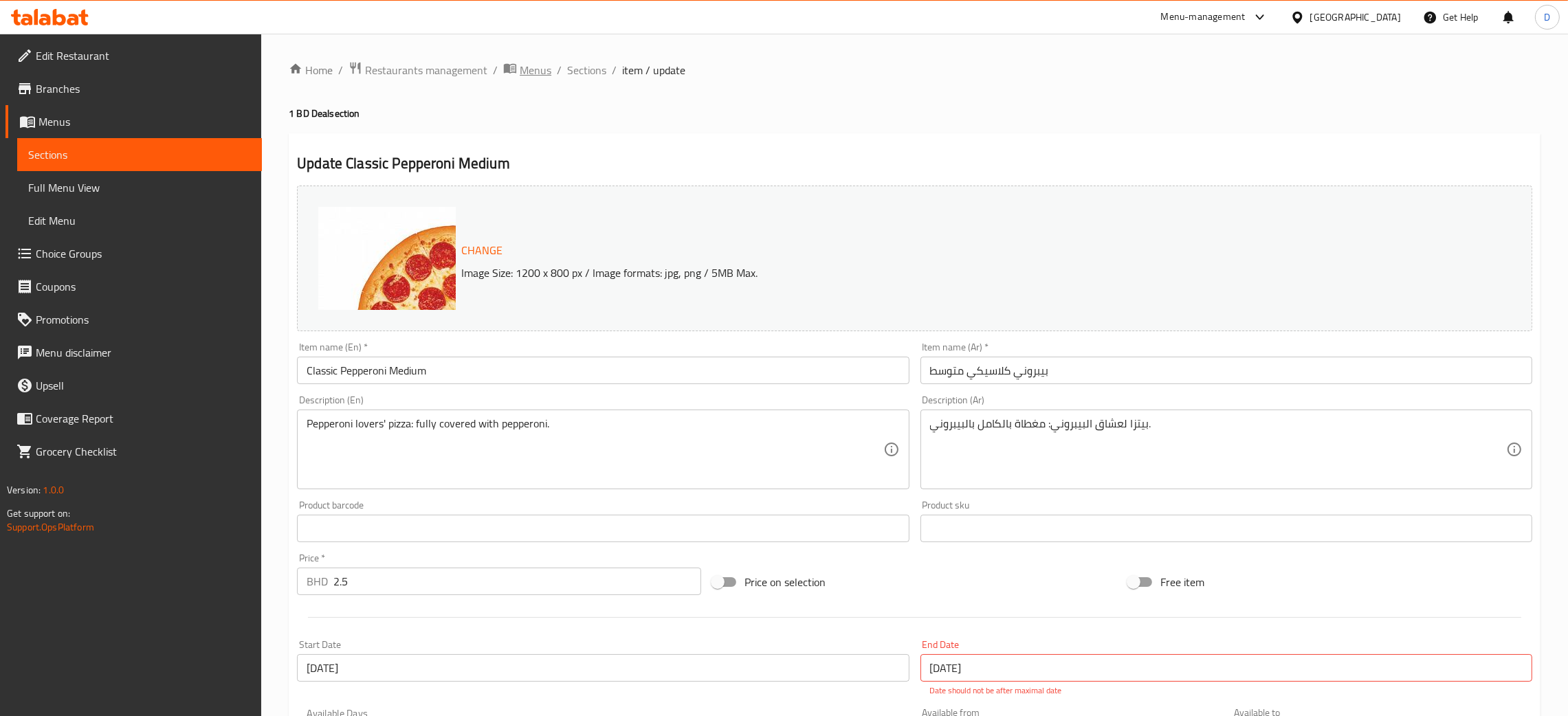
click at [538, 72] on span "Menus" at bounding box center [535, 70] width 31 height 17
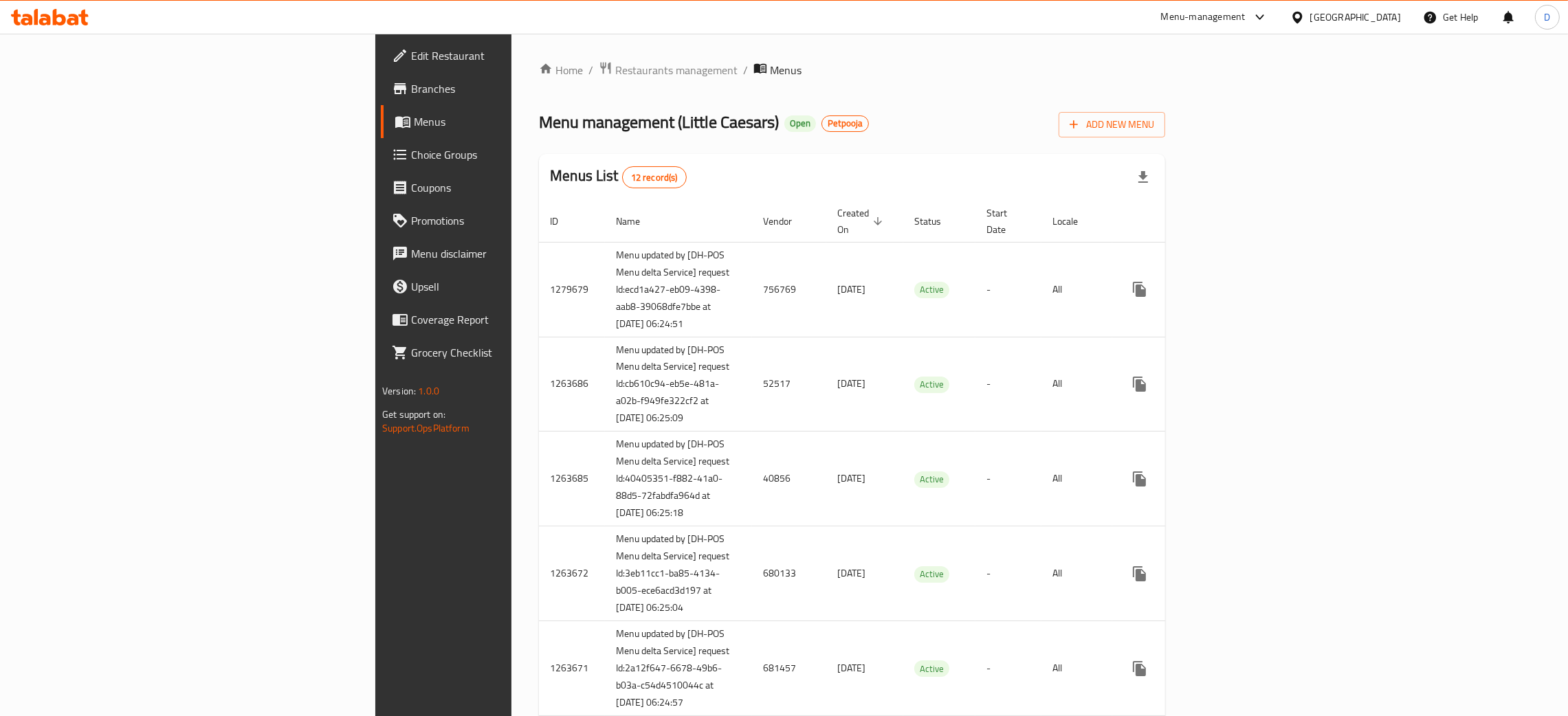
click at [1079, 119] on div "Menu management ( Little Caesars ) Open Petpooja Add New Menu" at bounding box center [852, 121] width 626 height 31
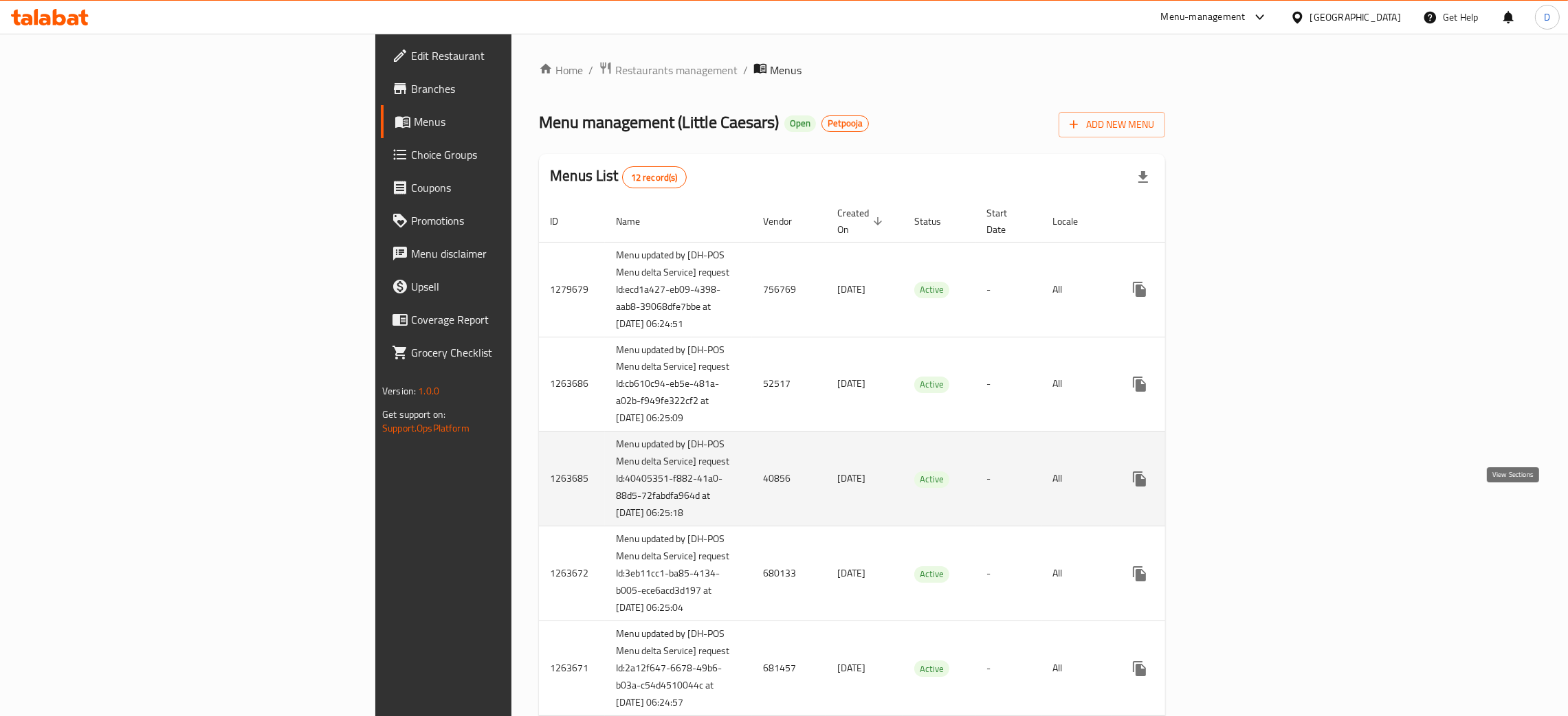
click at [1248, 488] on icon "enhanced table" at bounding box center [1239, 479] width 17 height 17
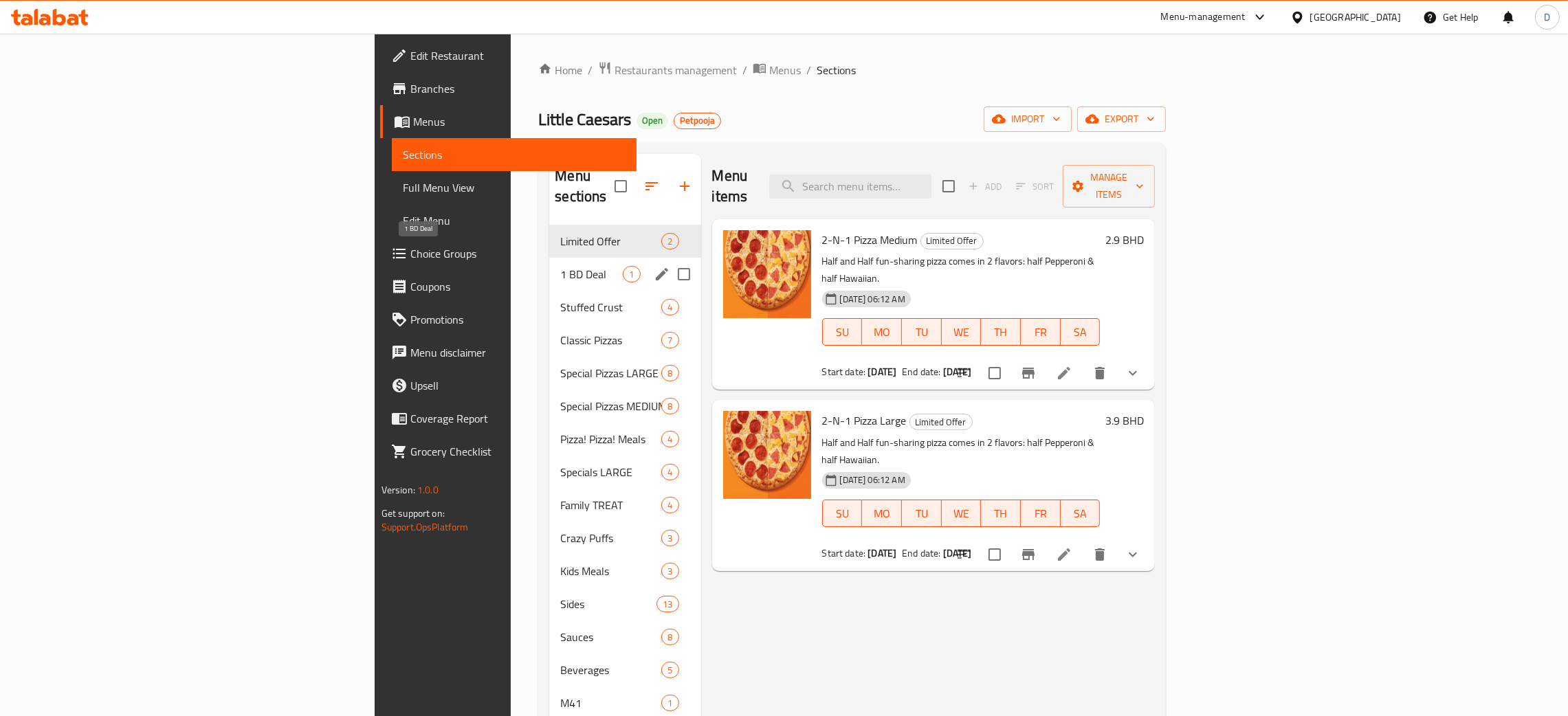
click at [560, 266] on span "1 BD Deal" at bounding box center [592, 274] width 63 height 17
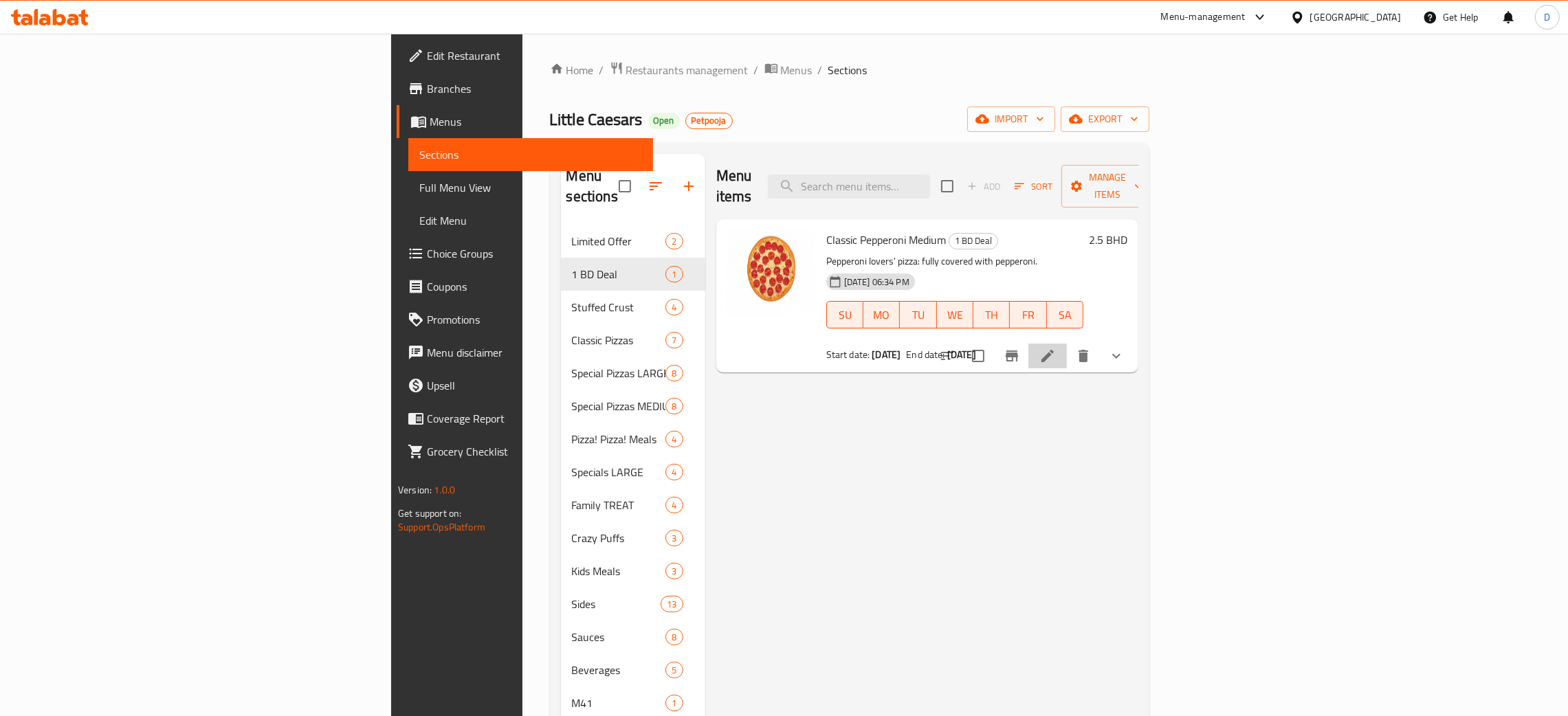
click at [1067, 344] on li at bounding box center [1048, 356] width 39 height 25
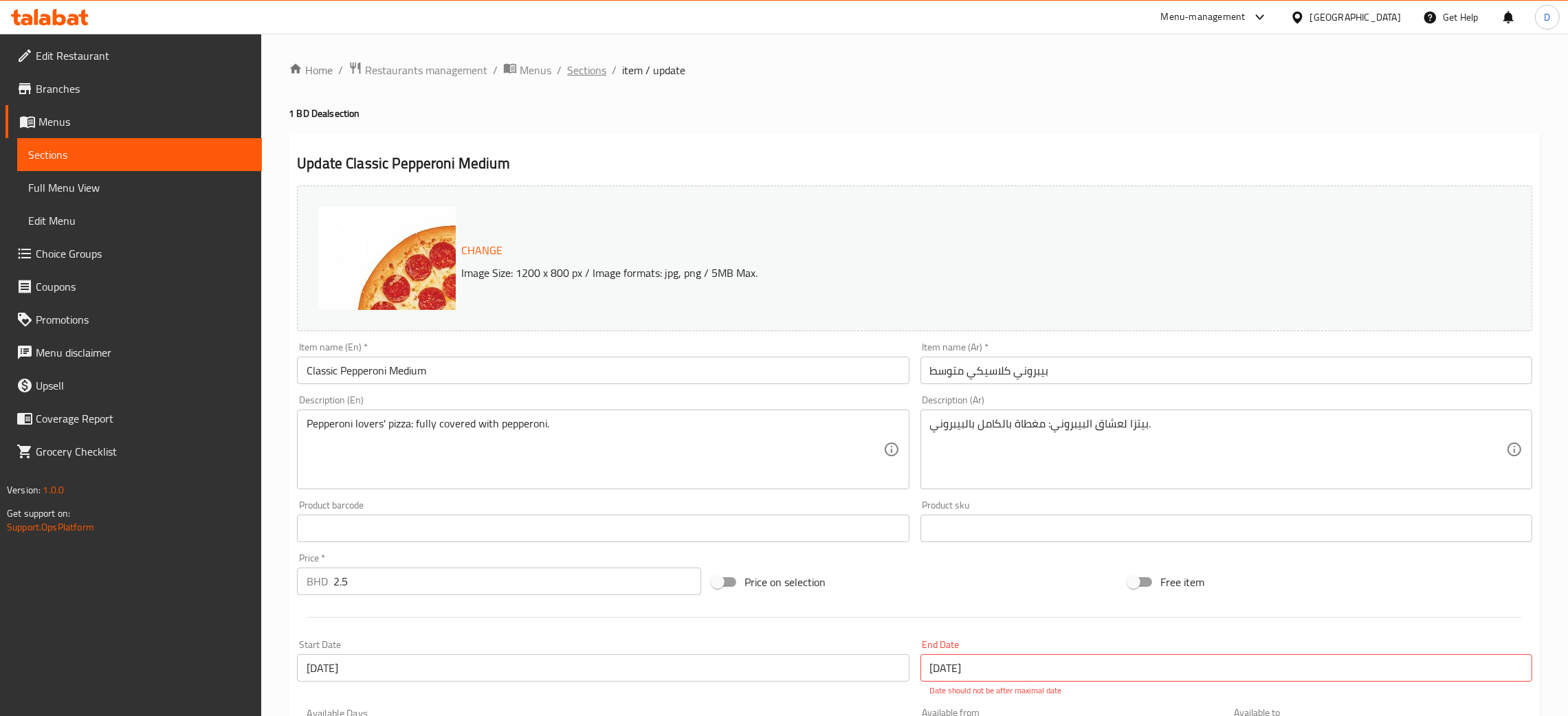
click at [567, 68] on span "Sections" at bounding box center [587, 70] width 39 height 17
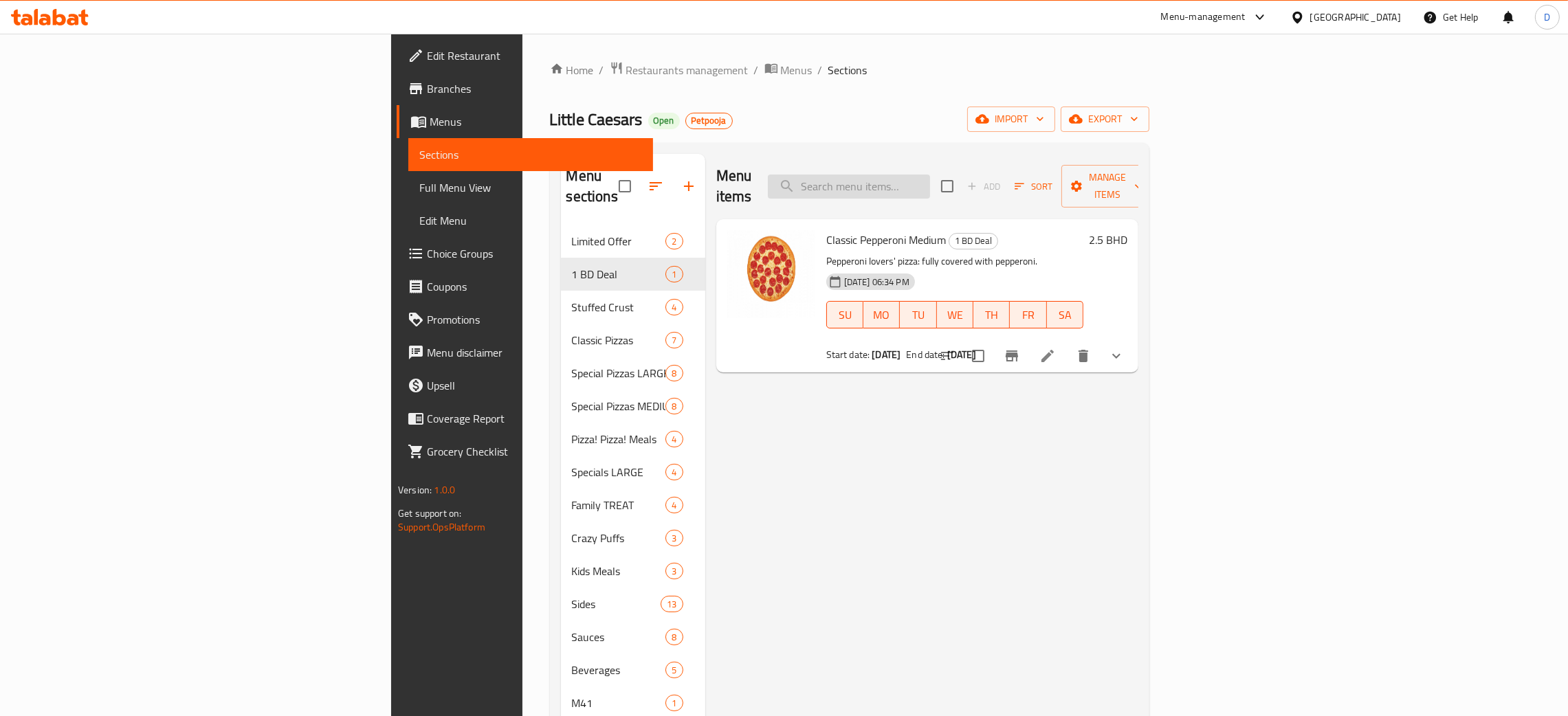
click at [930, 183] on input "search" at bounding box center [849, 187] width 163 height 24
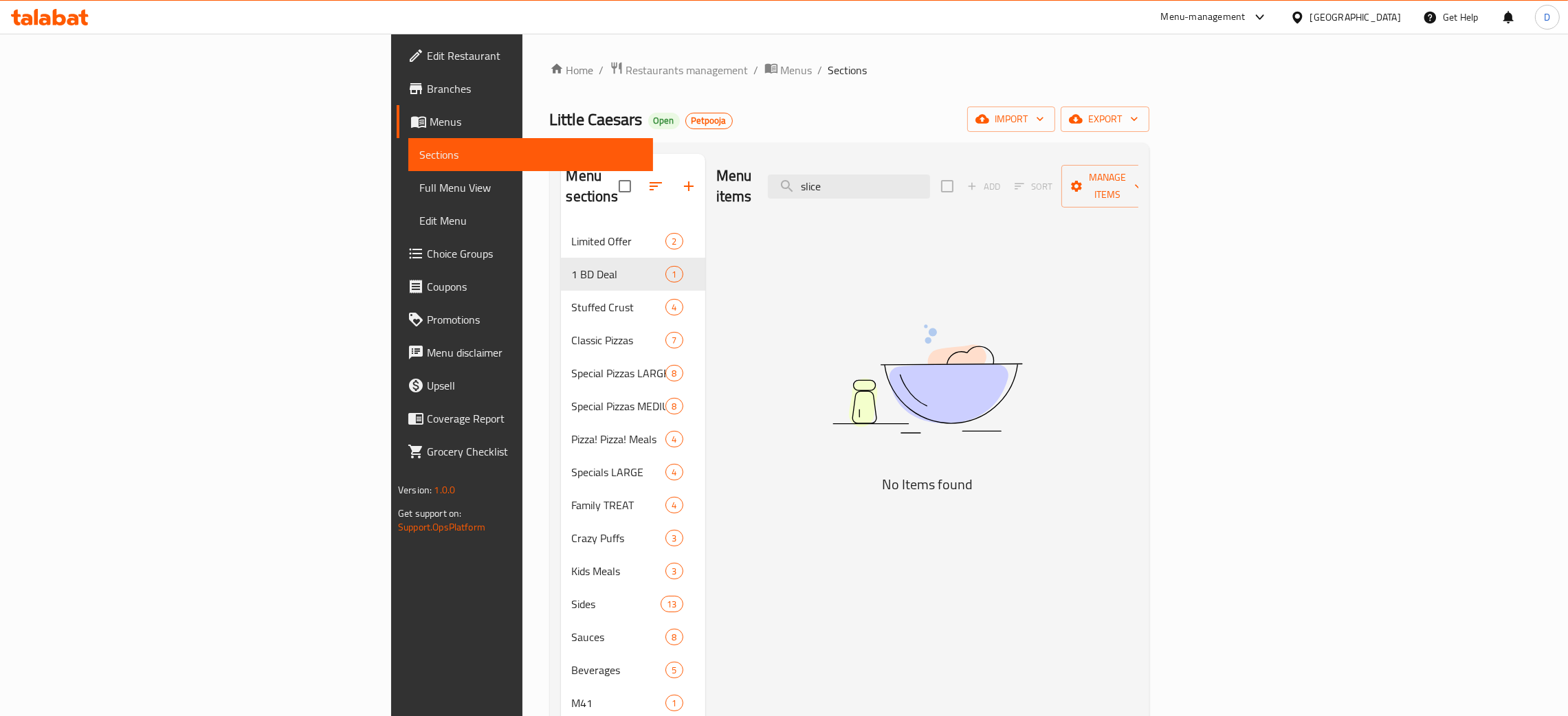
drag, startPoint x: 972, startPoint y: 167, endPoint x: 893, endPoint y: 179, distance: 79.9
click at [893, 179] on div "Menu items slice Add Sort Manage items" at bounding box center [927, 186] width 422 height 65
paste input "Slice-n-stix"
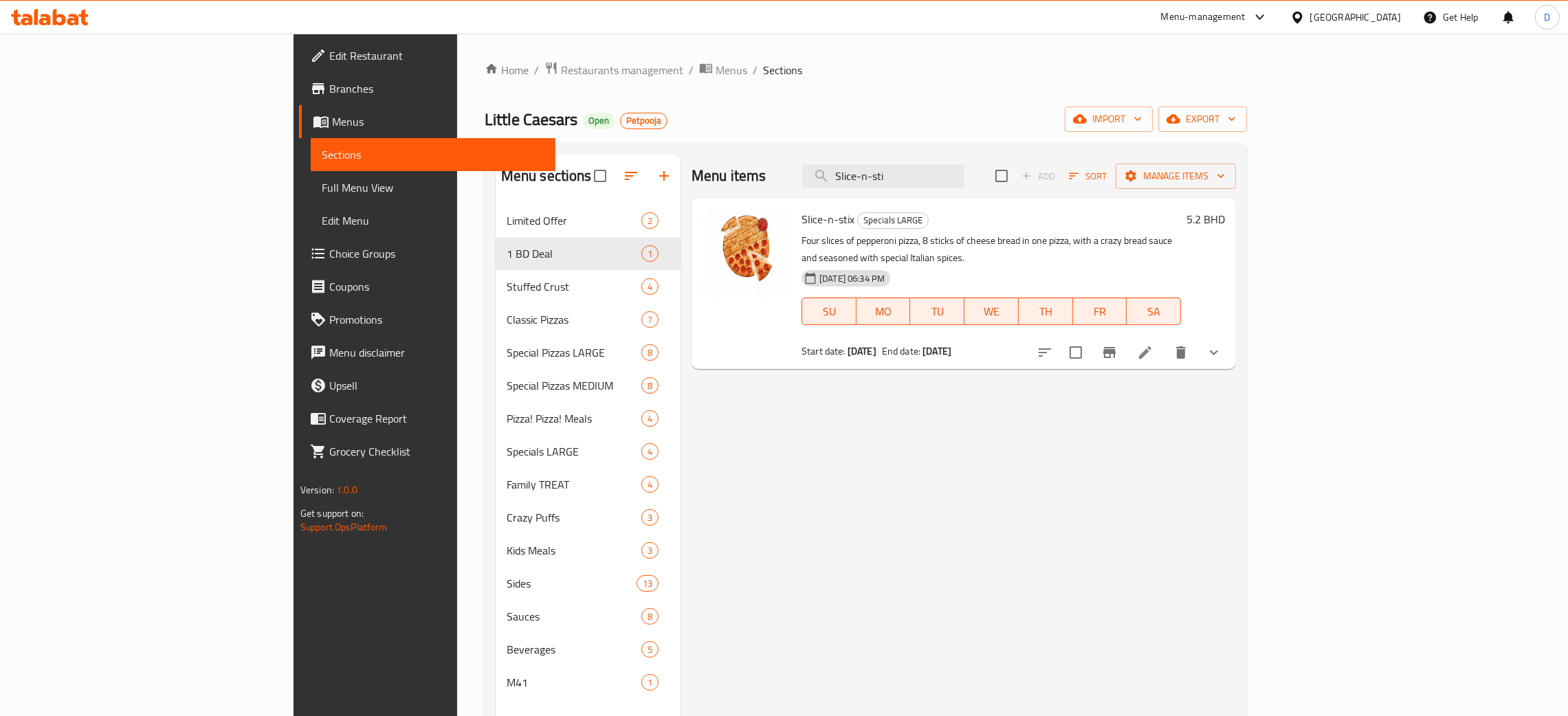
type input "Slice-n-sti"
click at [802, 218] on span "Slice-n-stix" at bounding box center [828, 220] width 53 height 21
click at [802, 217] on span "Slice-n-stix" at bounding box center [828, 220] width 53 height 21
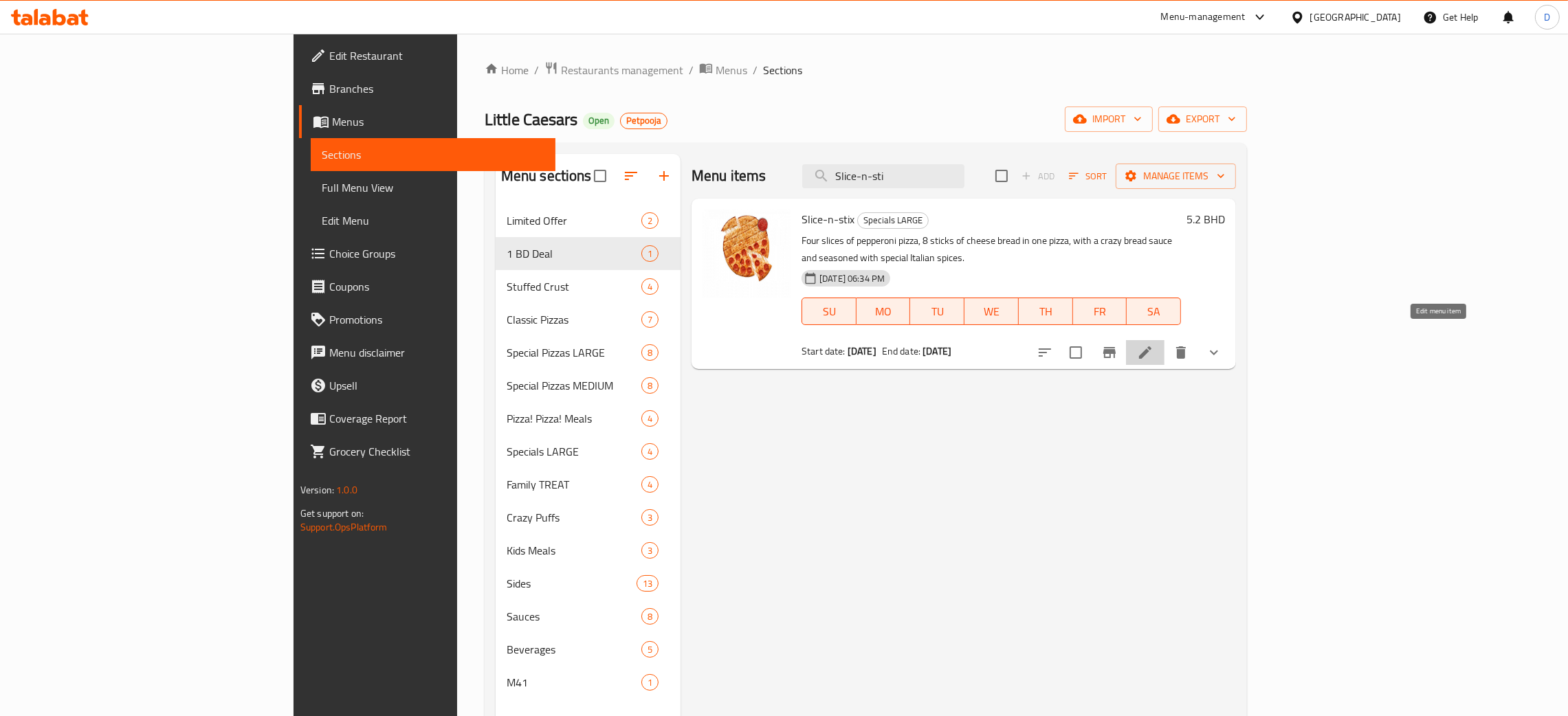
click at [1153, 344] on icon at bounding box center [1145, 352] width 17 height 17
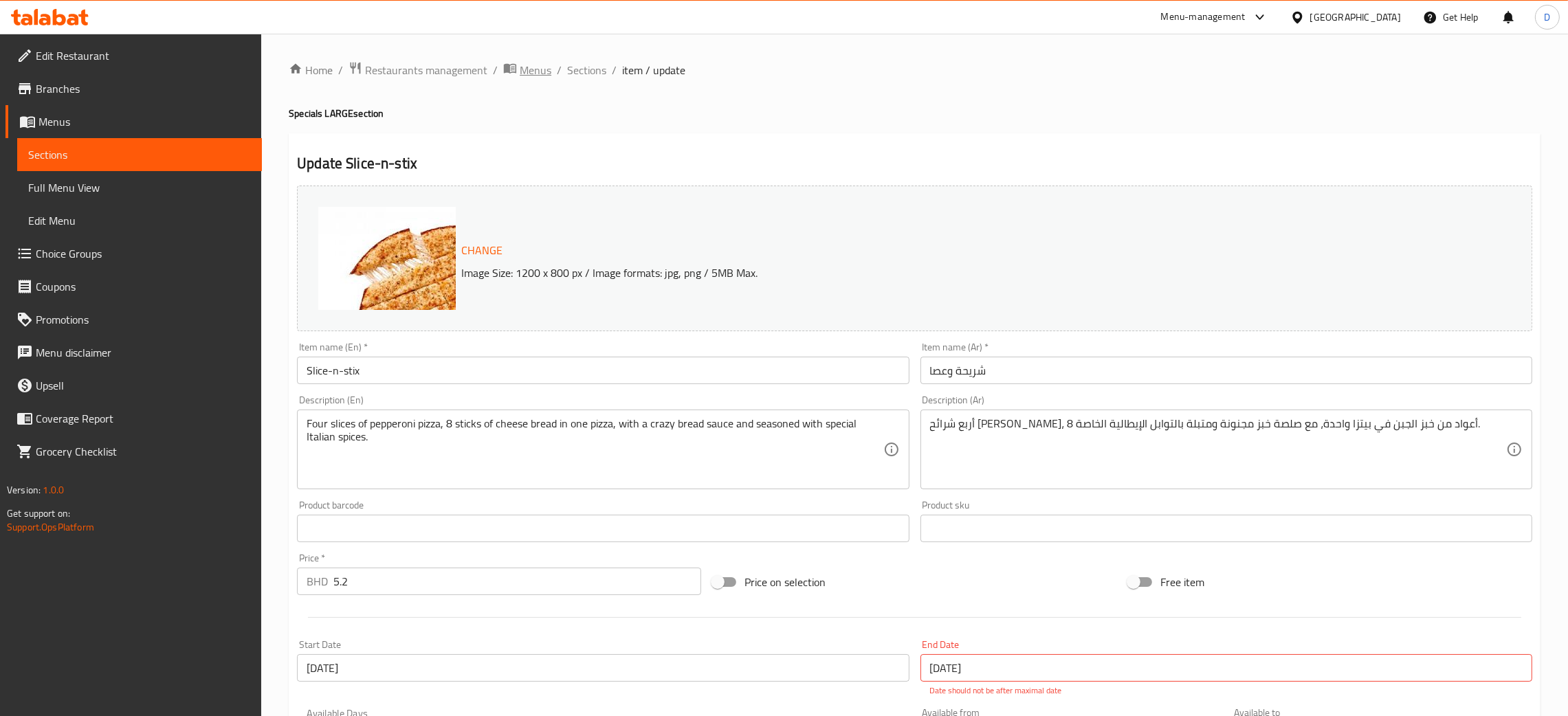
click at [534, 62] on span "Menus" at bounding box center [535, 70] width 31 height 17
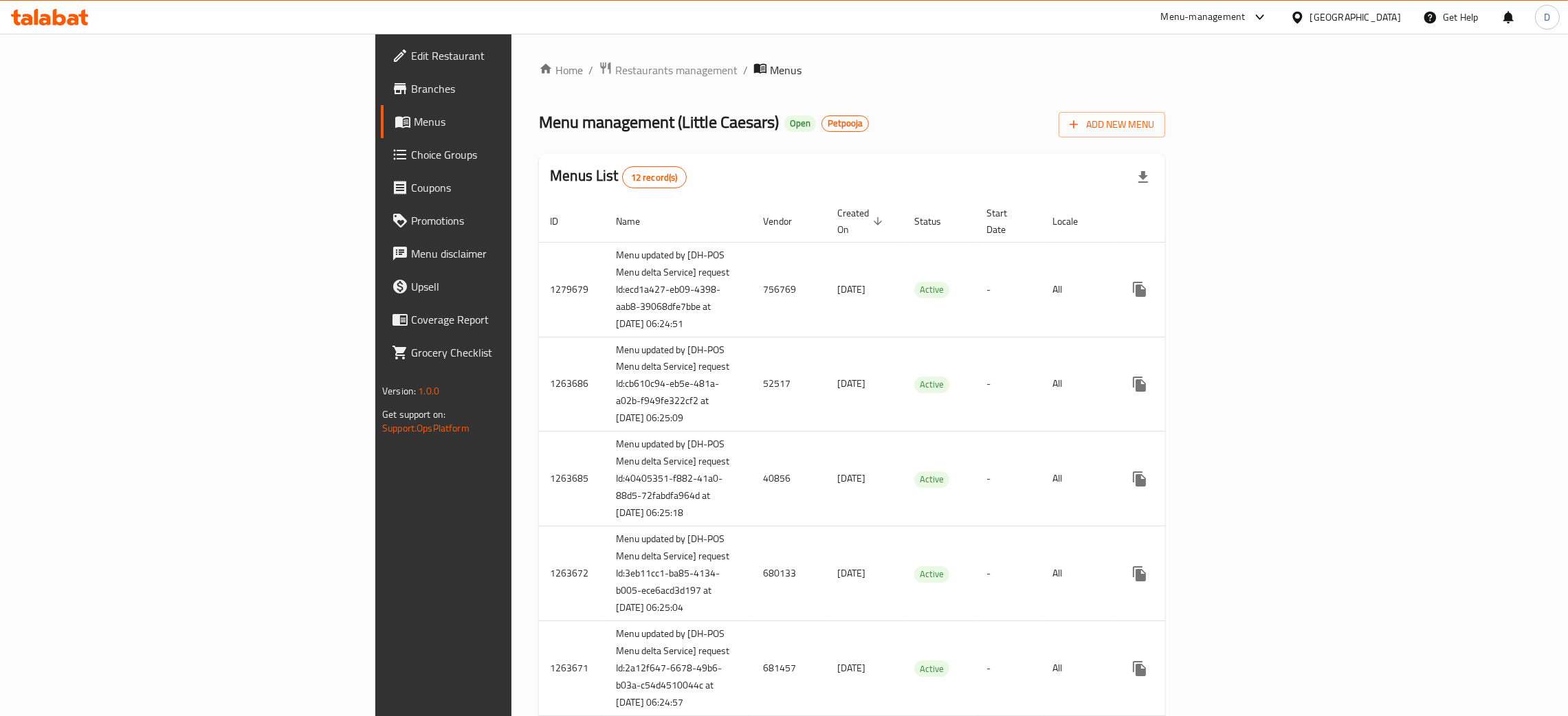
click at [867, 139] on div "Home / Restaurants management / Menus Menu management ( Little Caesars ) Open P…" at bounding box center [852, 718] width 626 height 1313
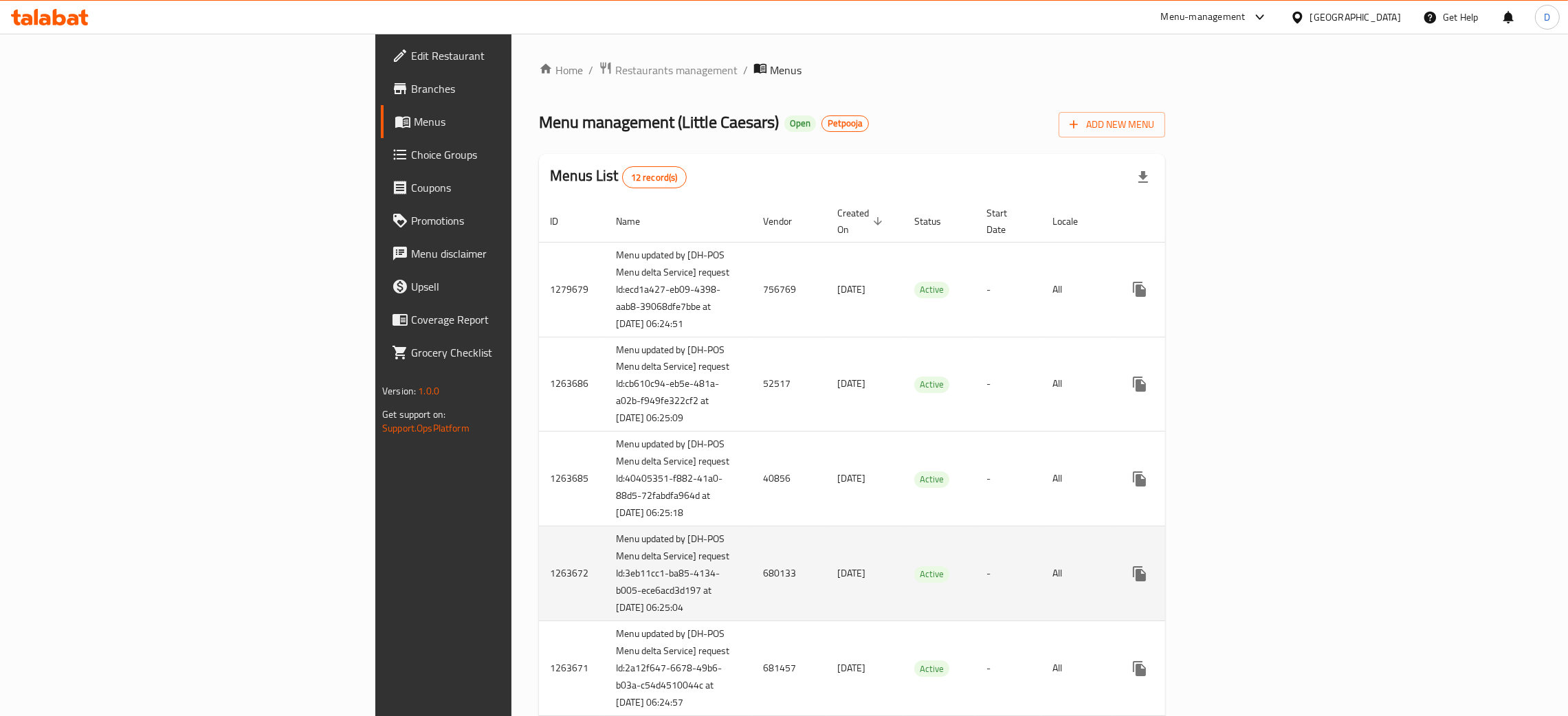
scroll to position [485, 0]
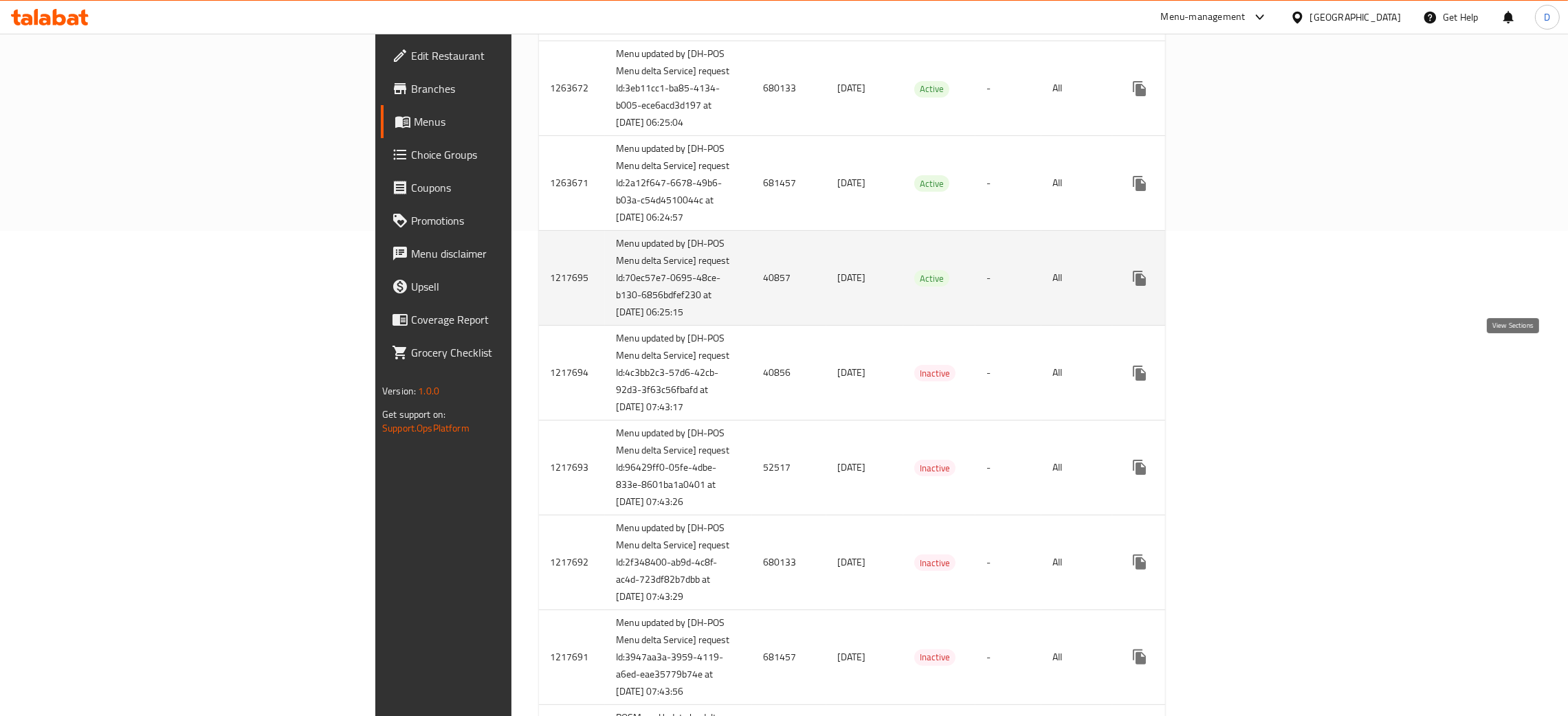
click at [1248, 286] on icon "enhanced table" at bounding box center [1239, 278] width 17 height 17
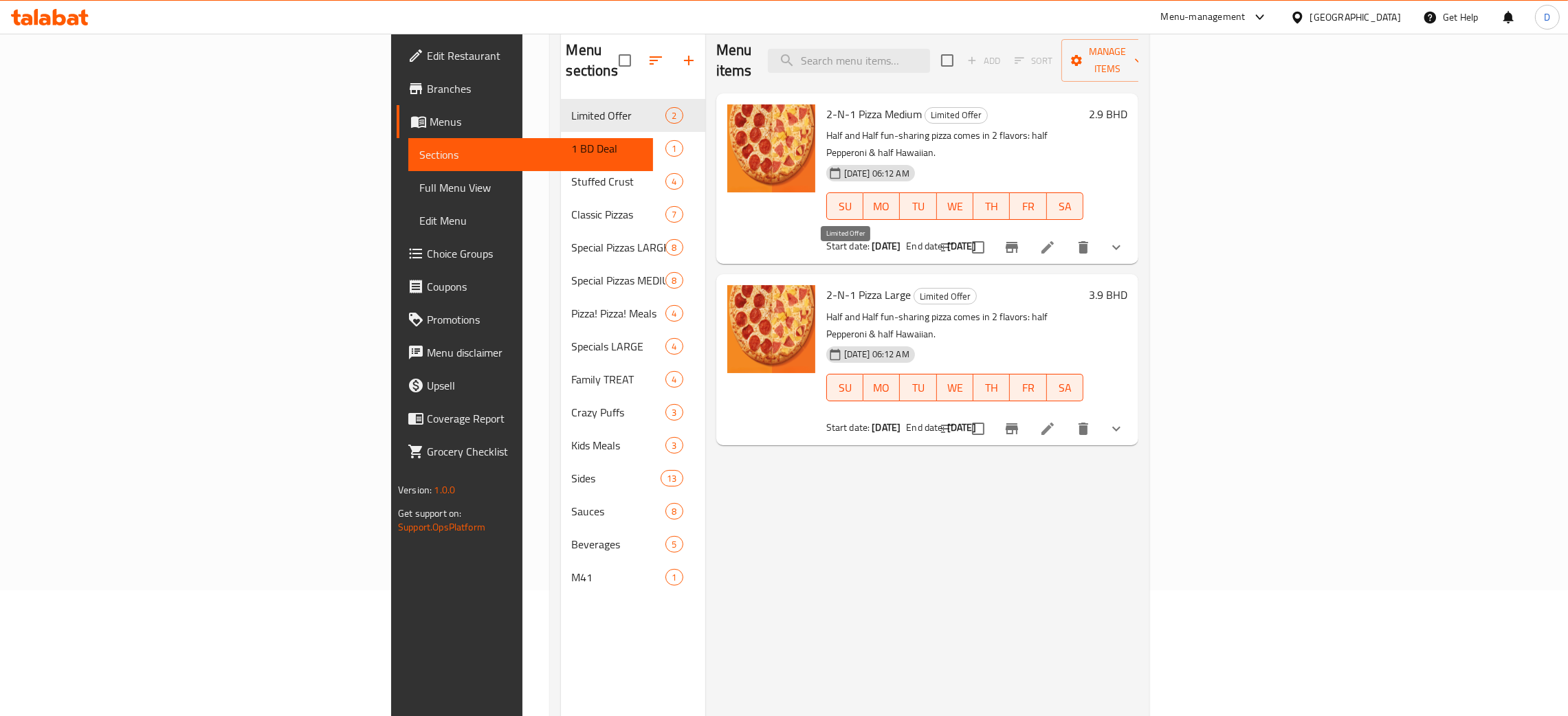
scroll to position [91, 0]
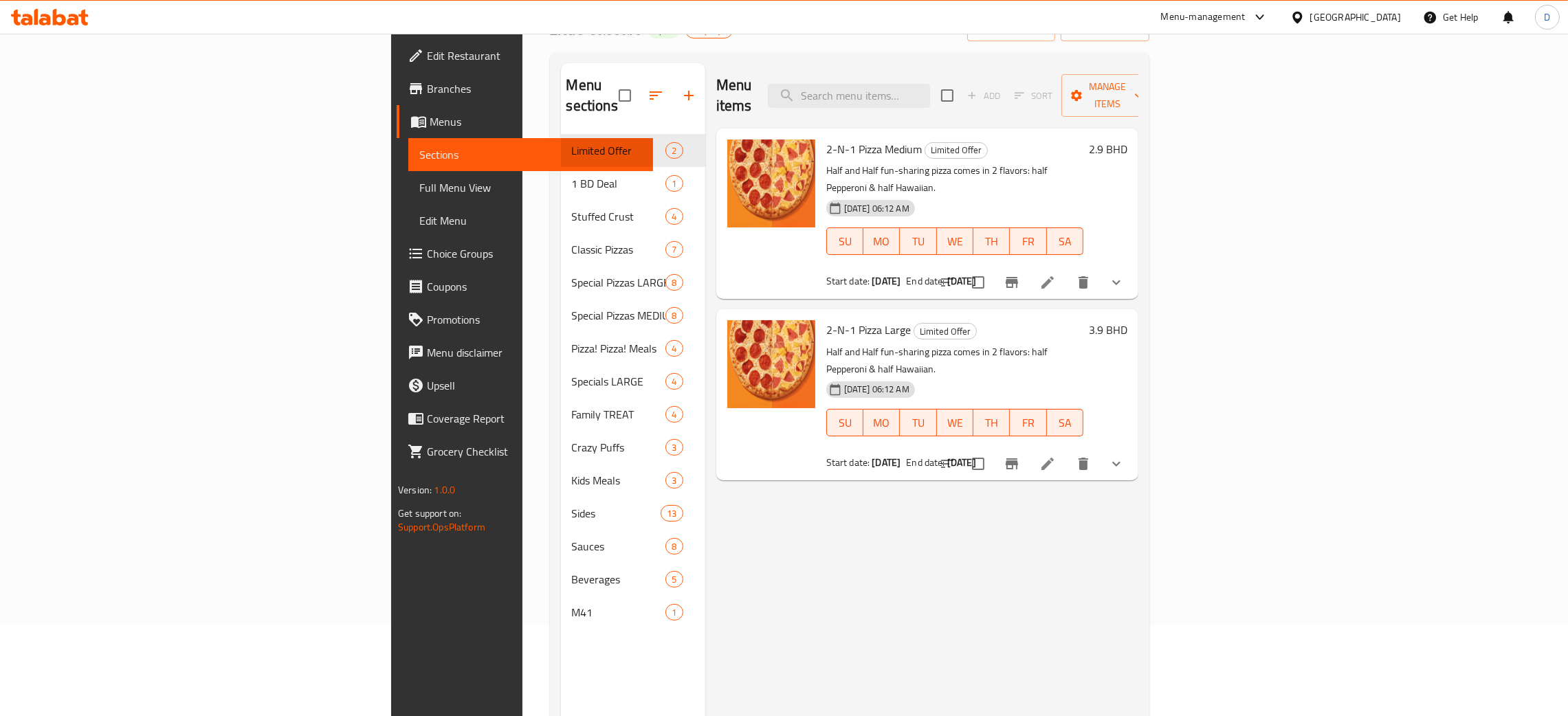
click at [1006, 68] on div "Menu items Add Sort Manage items" at bounding box center [927, 96] width 422 height 65
click at [930, 84] on input "search" at bounding box center [849, 96] width 163 height 24
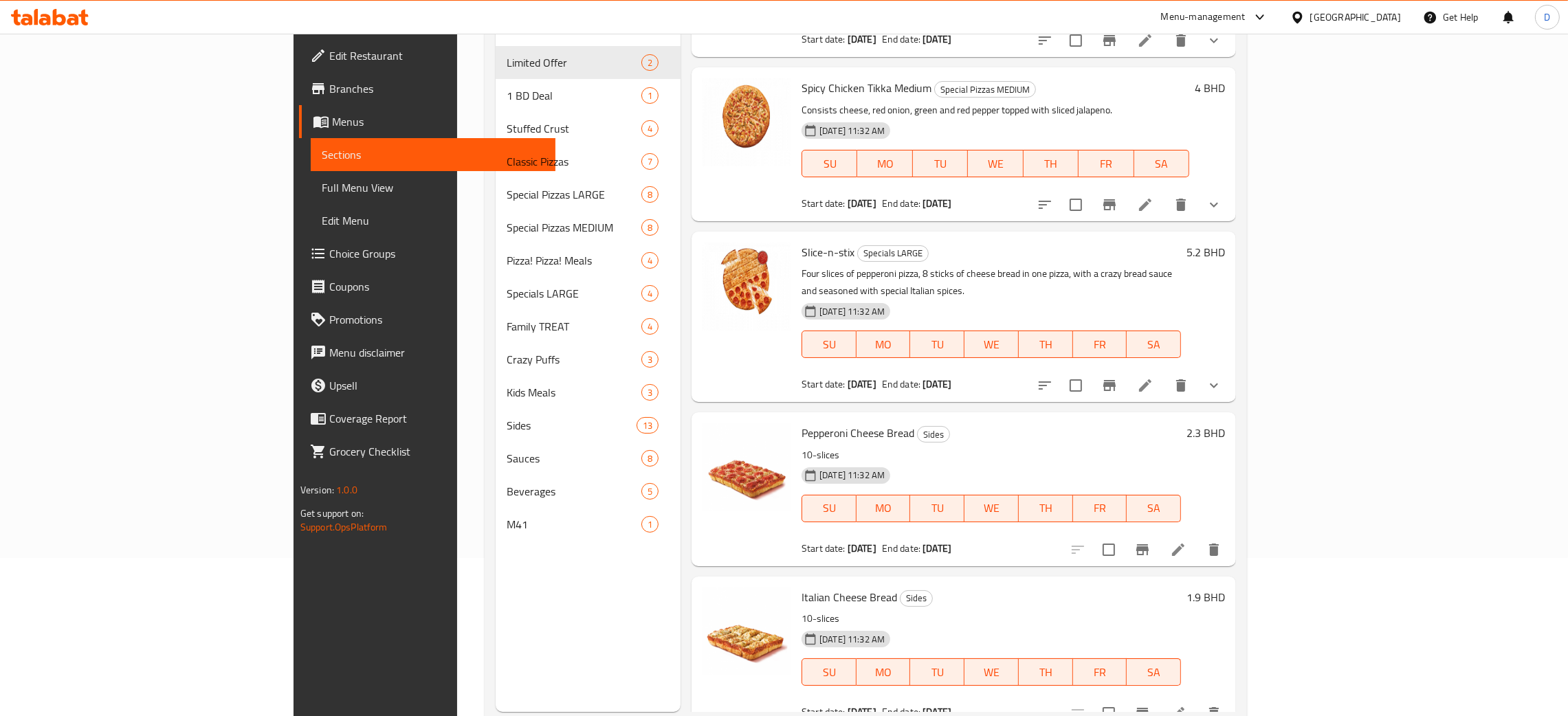
scroll to position [194, 0]
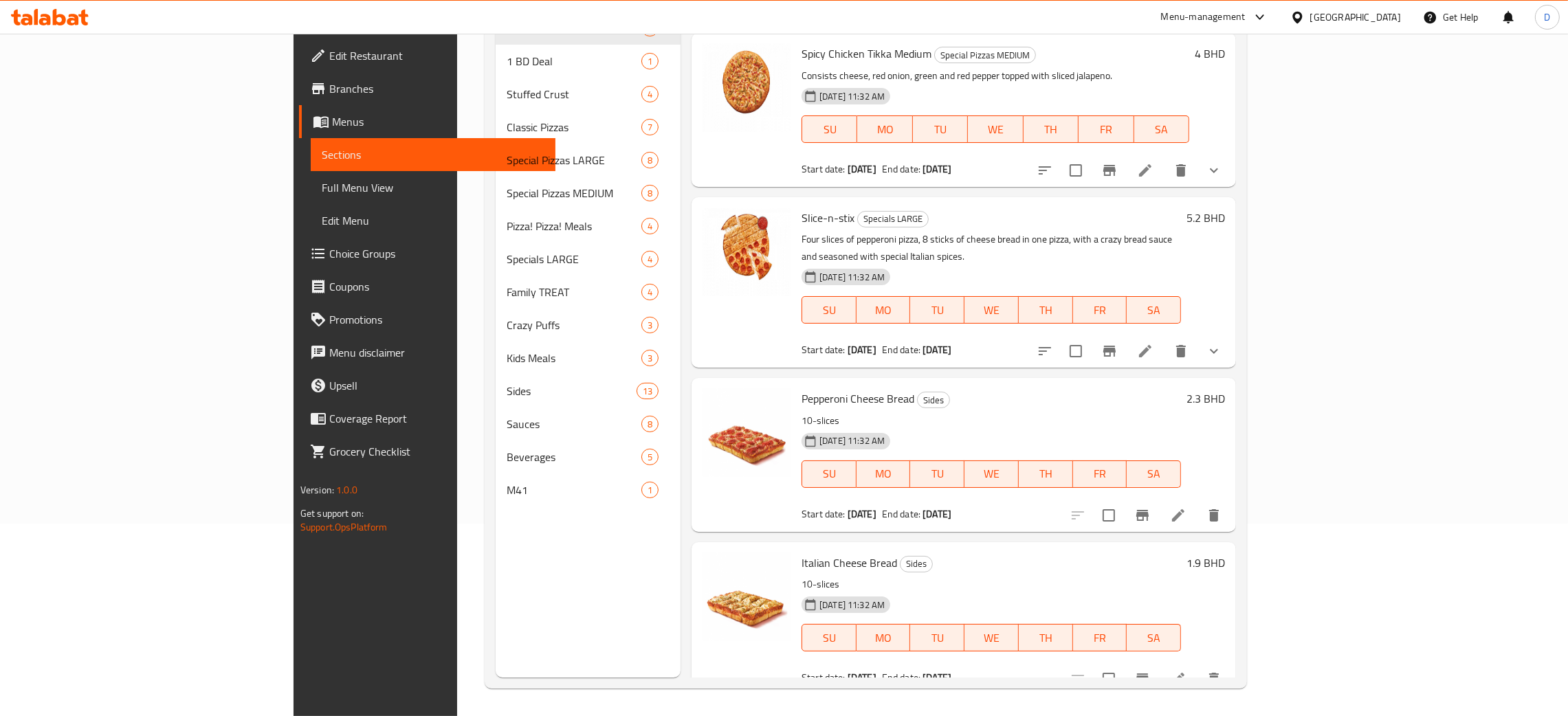
type input "slic"
click at [1153, 343] on icon at bounding box center [1145, 351] width 17 height 17
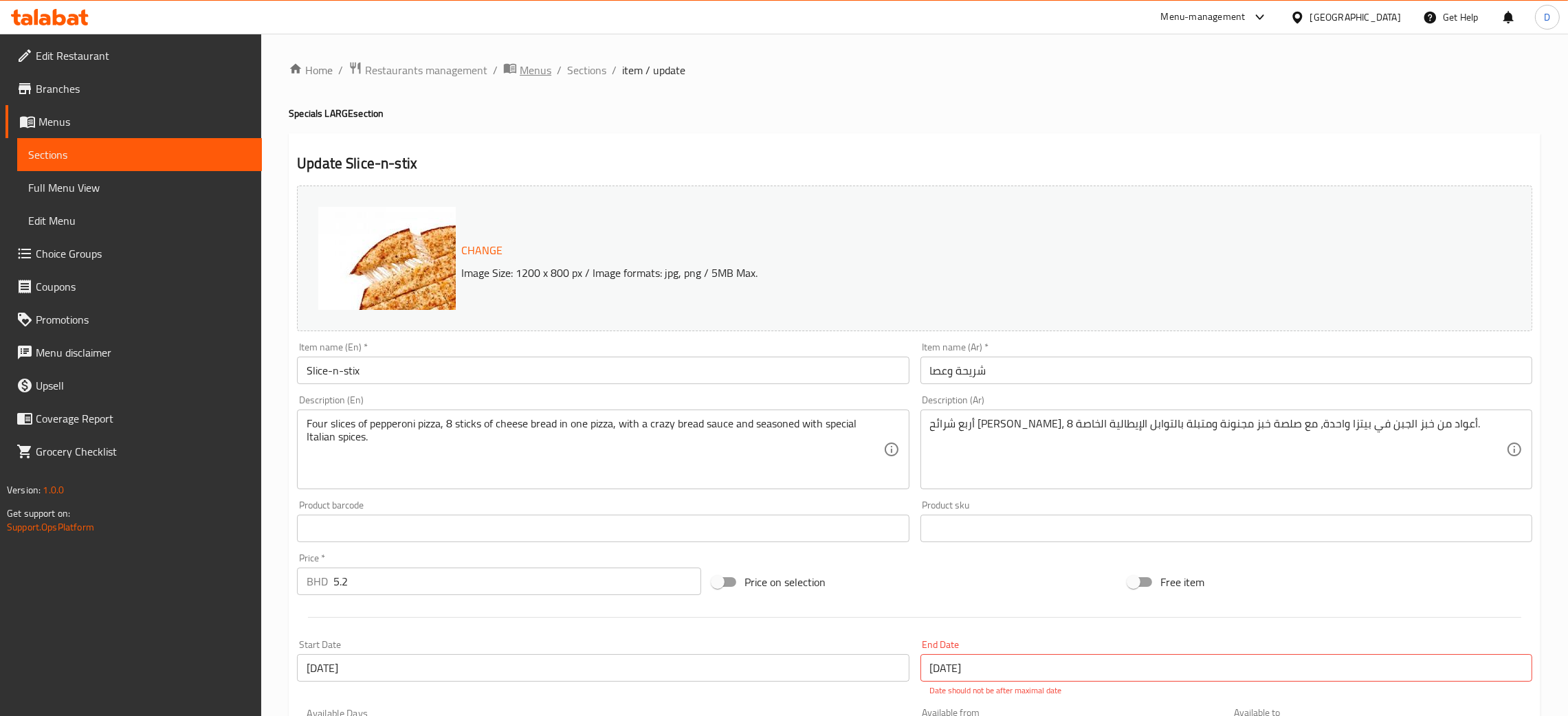
click at [541, 72] on span "Menus" at bounding box center [535, 70] width 31 height 17
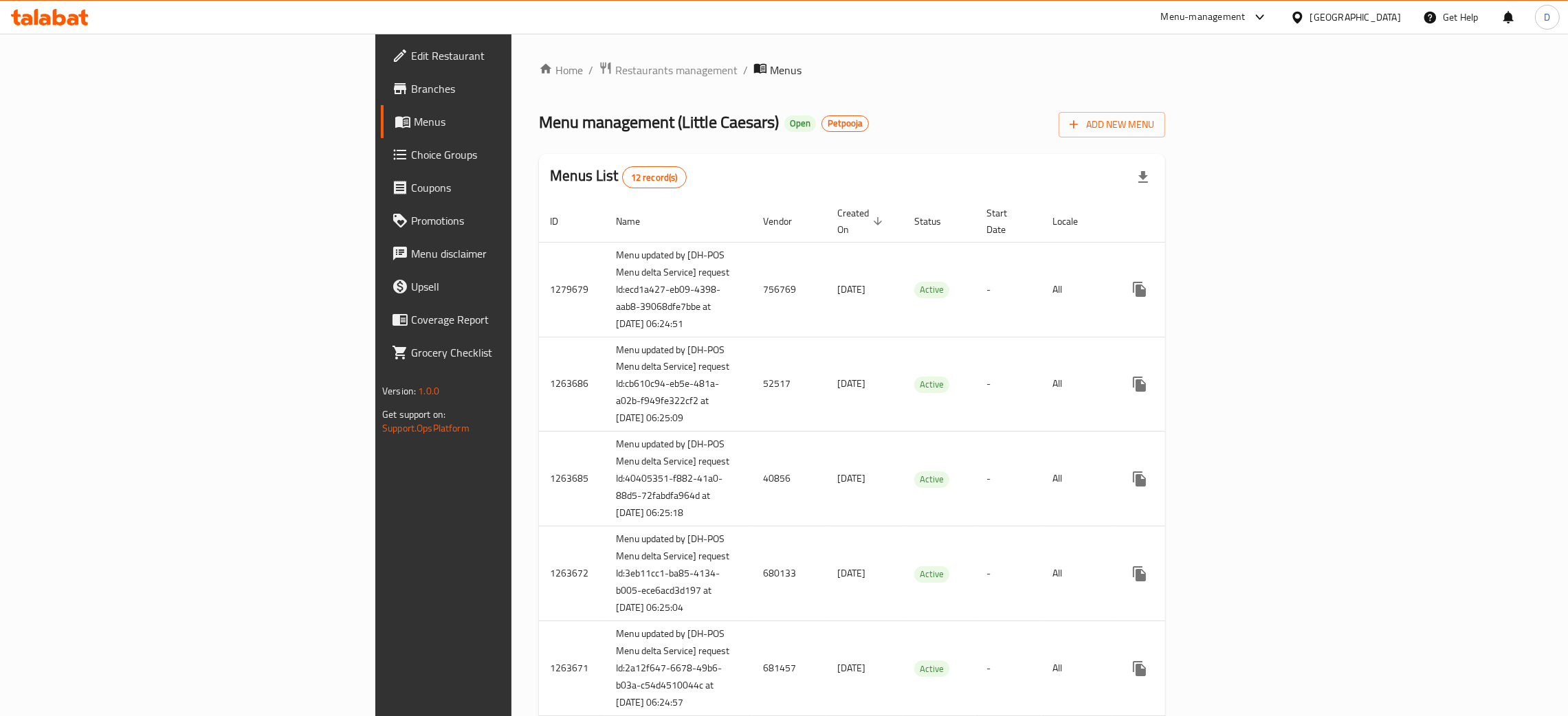
click at [885, 97] on div "Home / Restaurants management / Menus Menu management ( Little Caesars ) Open P…" at bounding box center [852, 718] width 626 height 1313
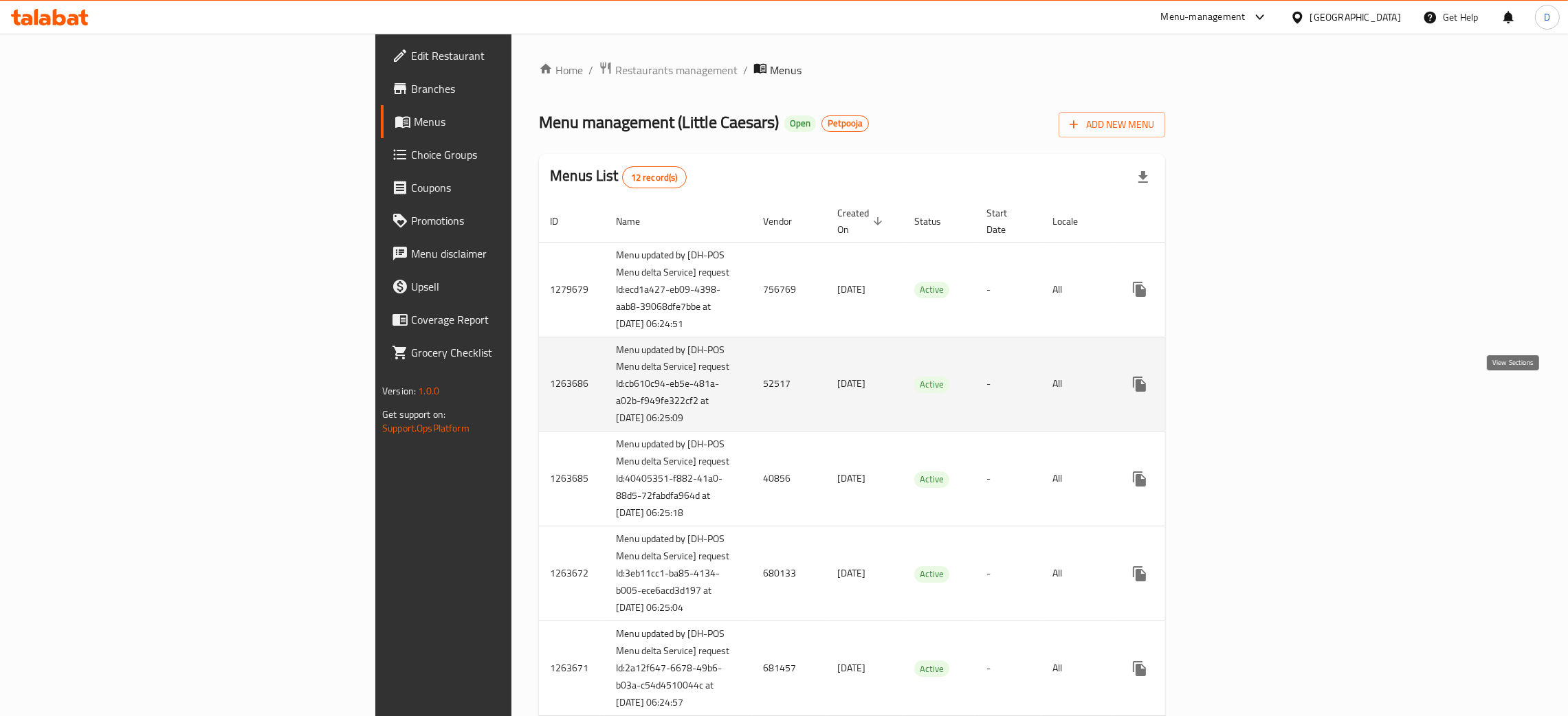
click at [1248, 393] on icon "enhanced table" at bounding box center [1239, 384] width 17 height 17
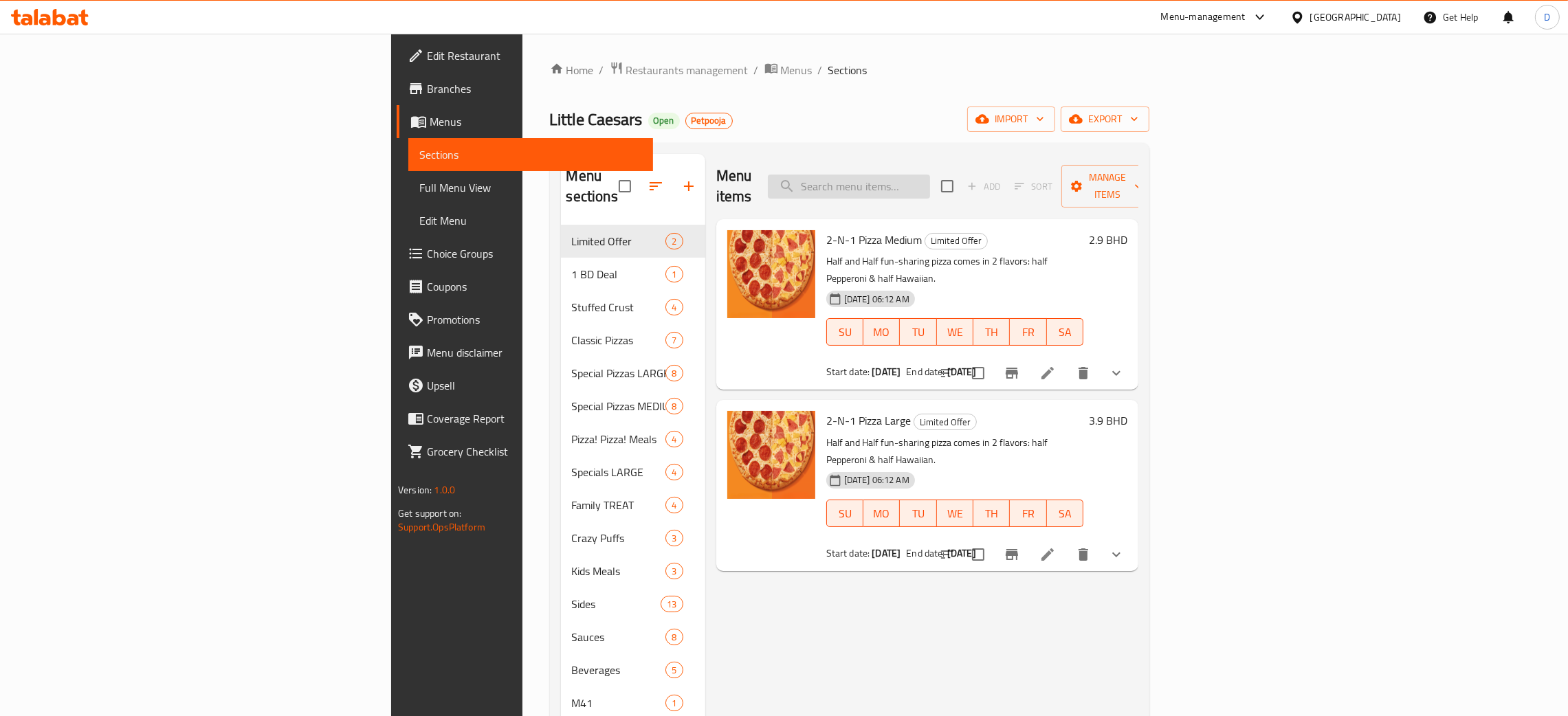
click at [930, 177] on input "search" at bounding box center [849, 187] width 163 height 24
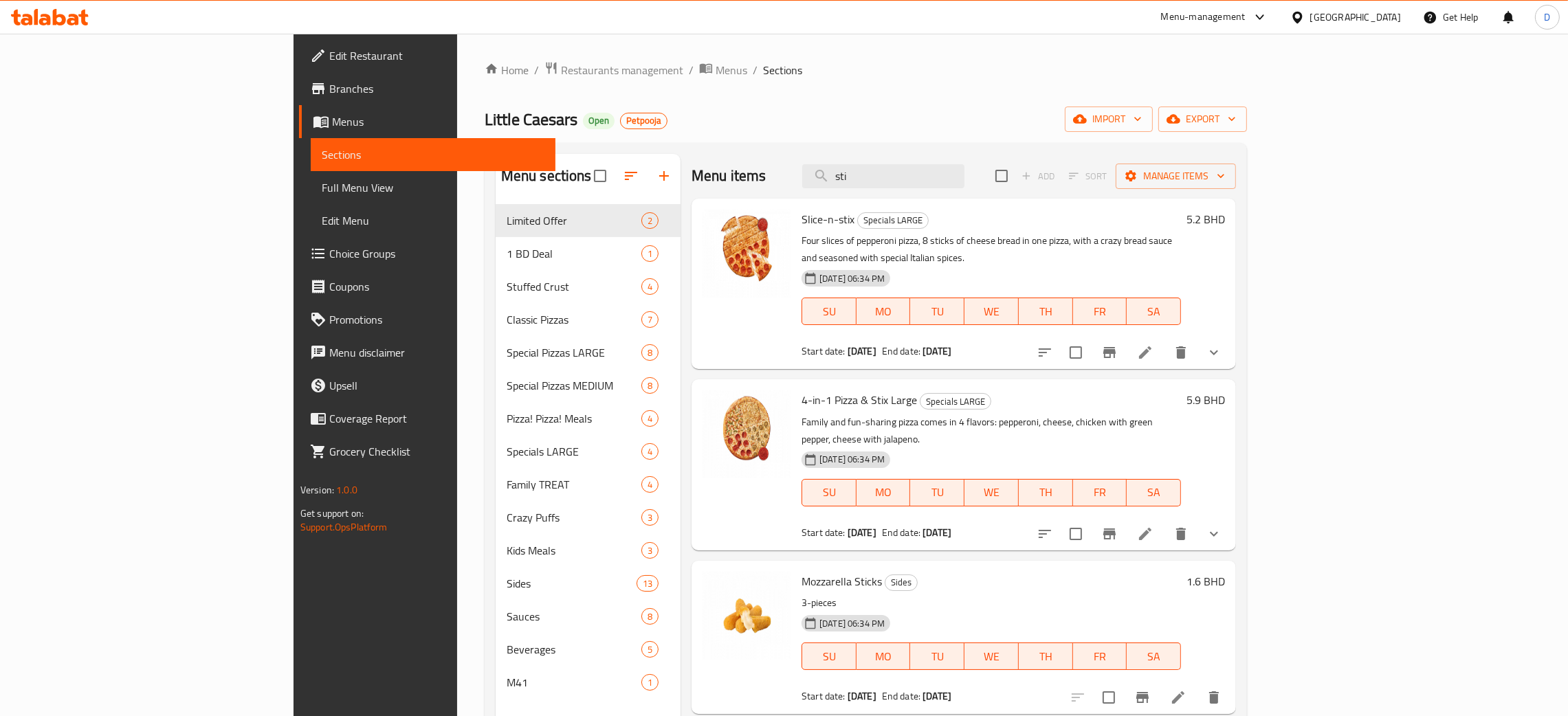
type input "sti"
click at [1153, 344] on icon at bounding box center [1145, 352] width 17 height 17
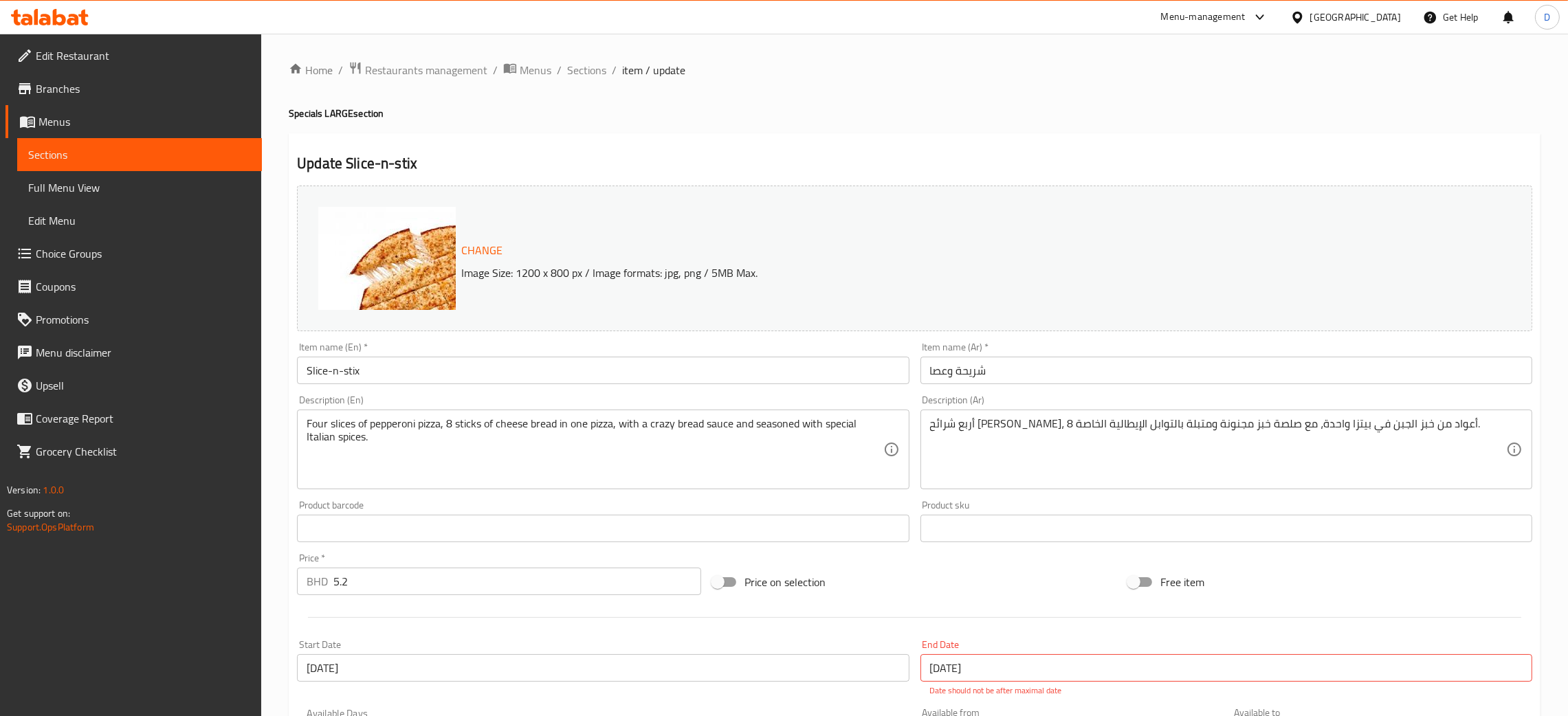
click at [540, 64] on span "Menus" at bounding box center [535, 70] width 31 height 17
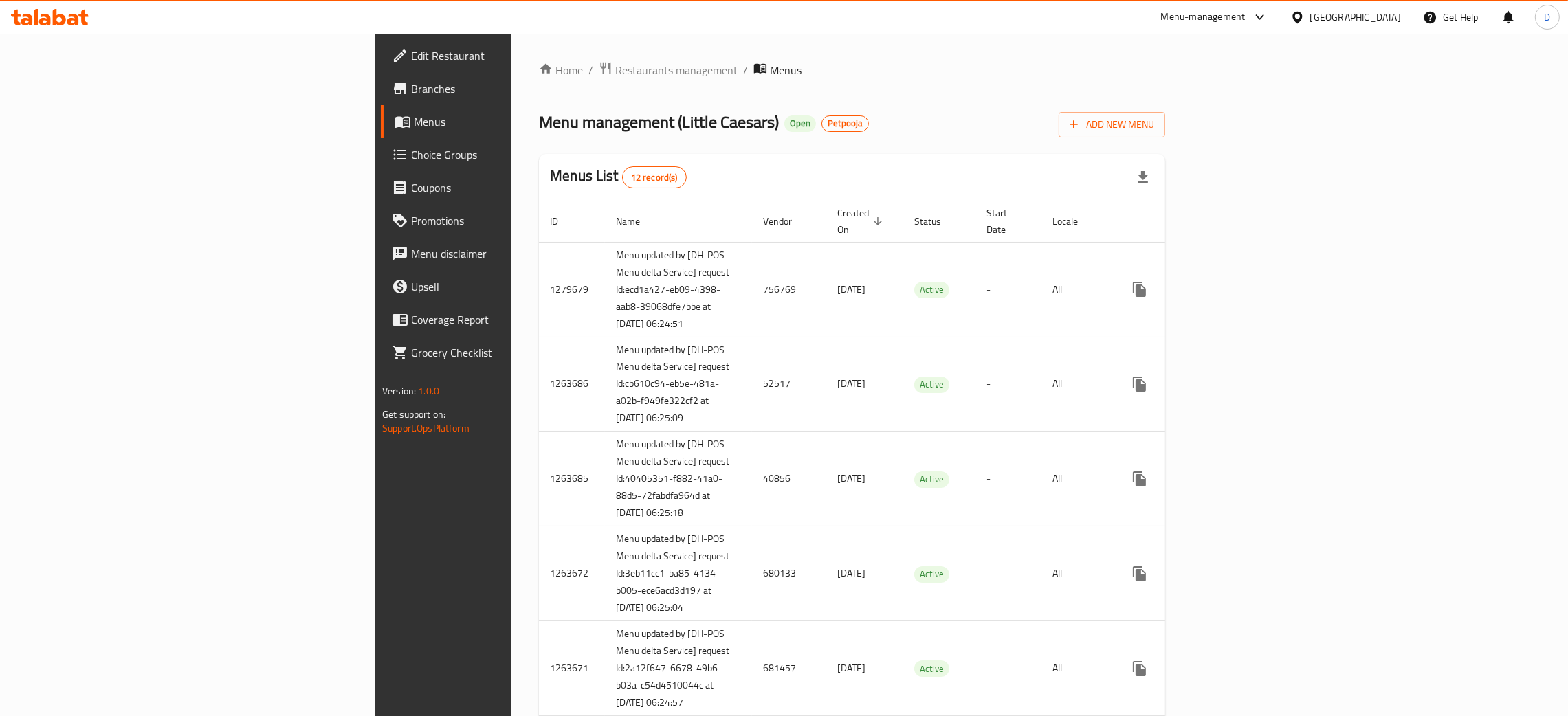
click at [828, 126] on div "Menu management ( Little Caesars ) Open Petpooja Add New Menu" at bounding box center [852, 121] width 626 height 31
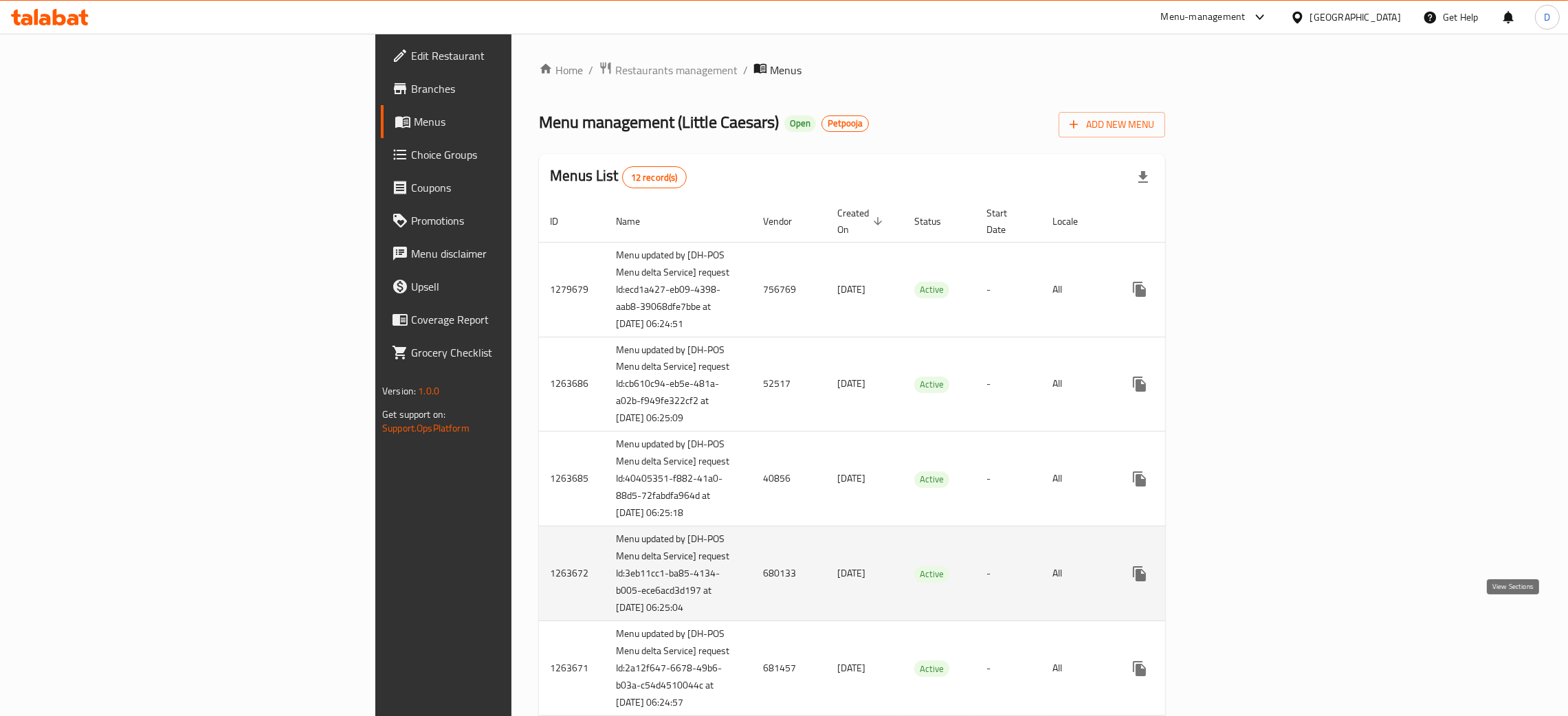
click at [1256, 590] on link "enhanced table" at bounding box center [1239, 574] width 33 height 33
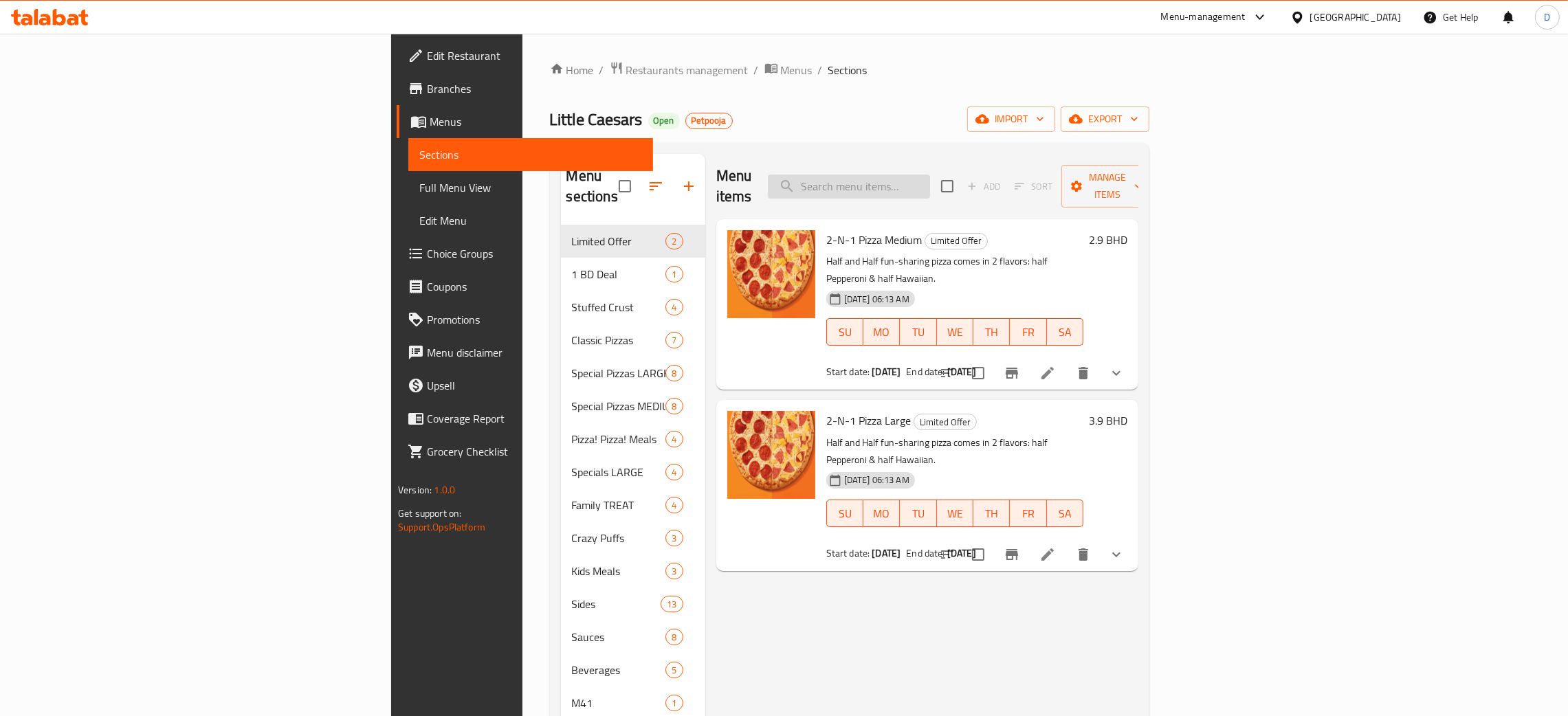
click at [930, 183] on input "search" at bounding box center [849, 187] width 163 height 24
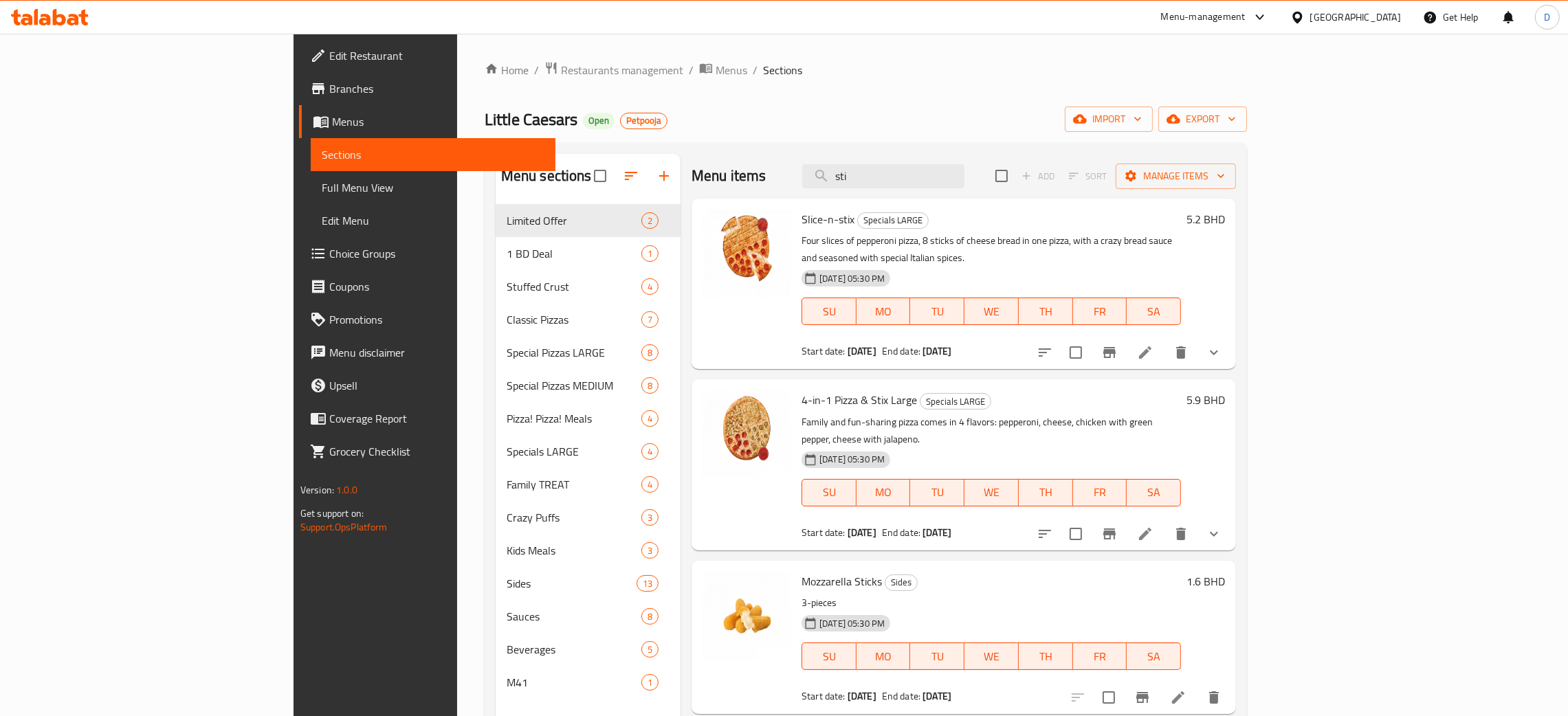
type input "sti"
click at [1165, 344] on li at bounding box center [1145, 352] width 39 height 25
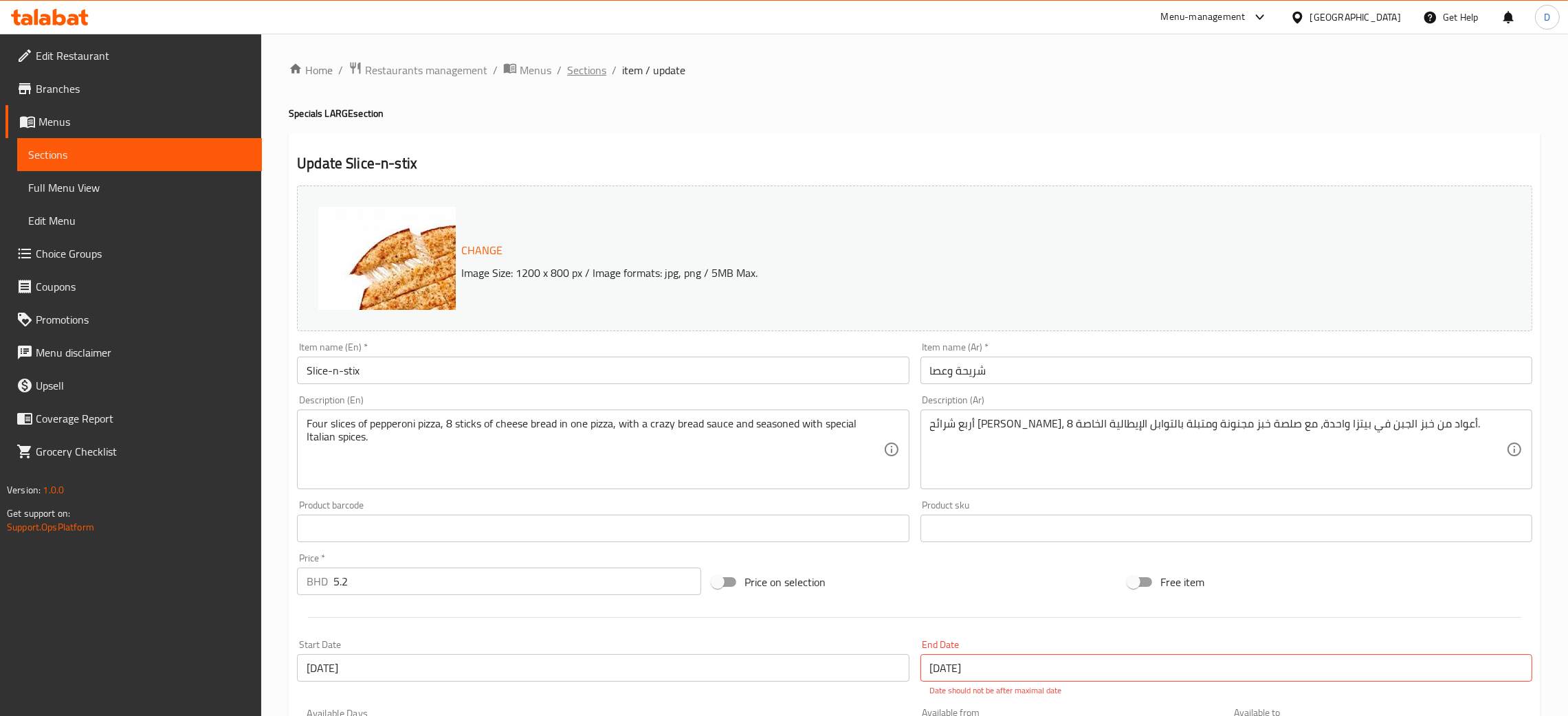
click at [583, 62] on span "Sections" at bounding box center [587, 70] width 39 height 17
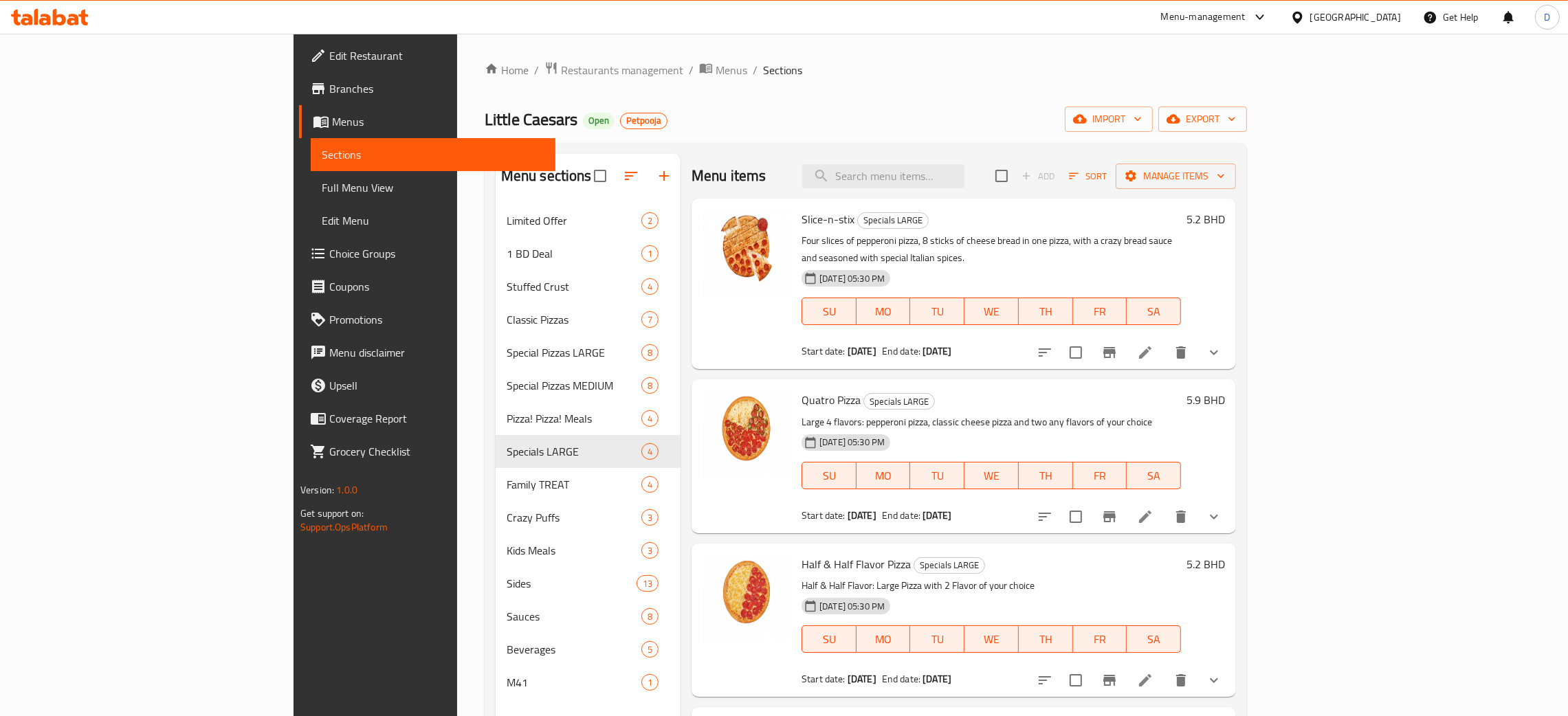
click at [743, 115] on div "Little Caesars Open Petpooja import export" at bounding box center [865, 119] width 762 height 26
click at [716, 77] on span "Menus" at bounding box center [731, 70] width 31 height 17
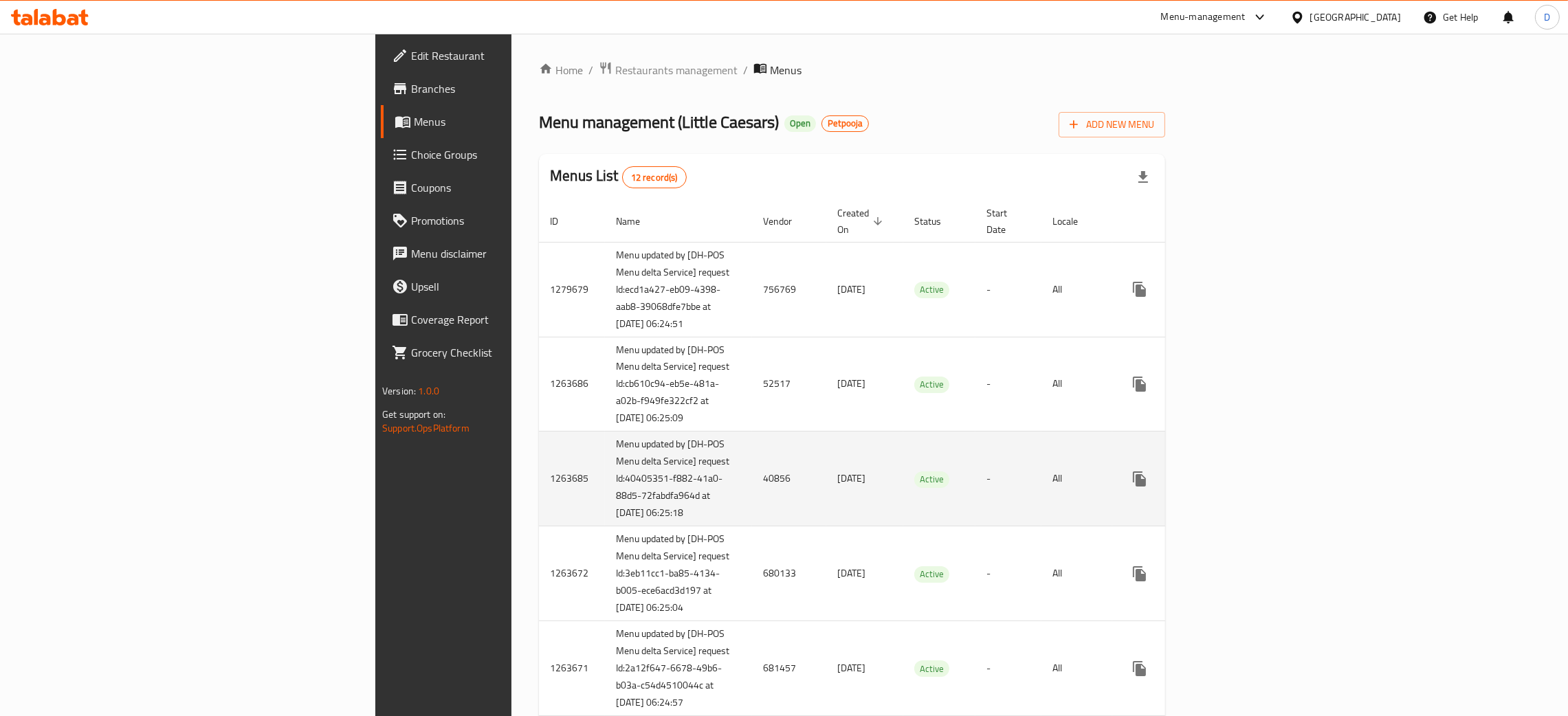
scroll to position [373, 0]
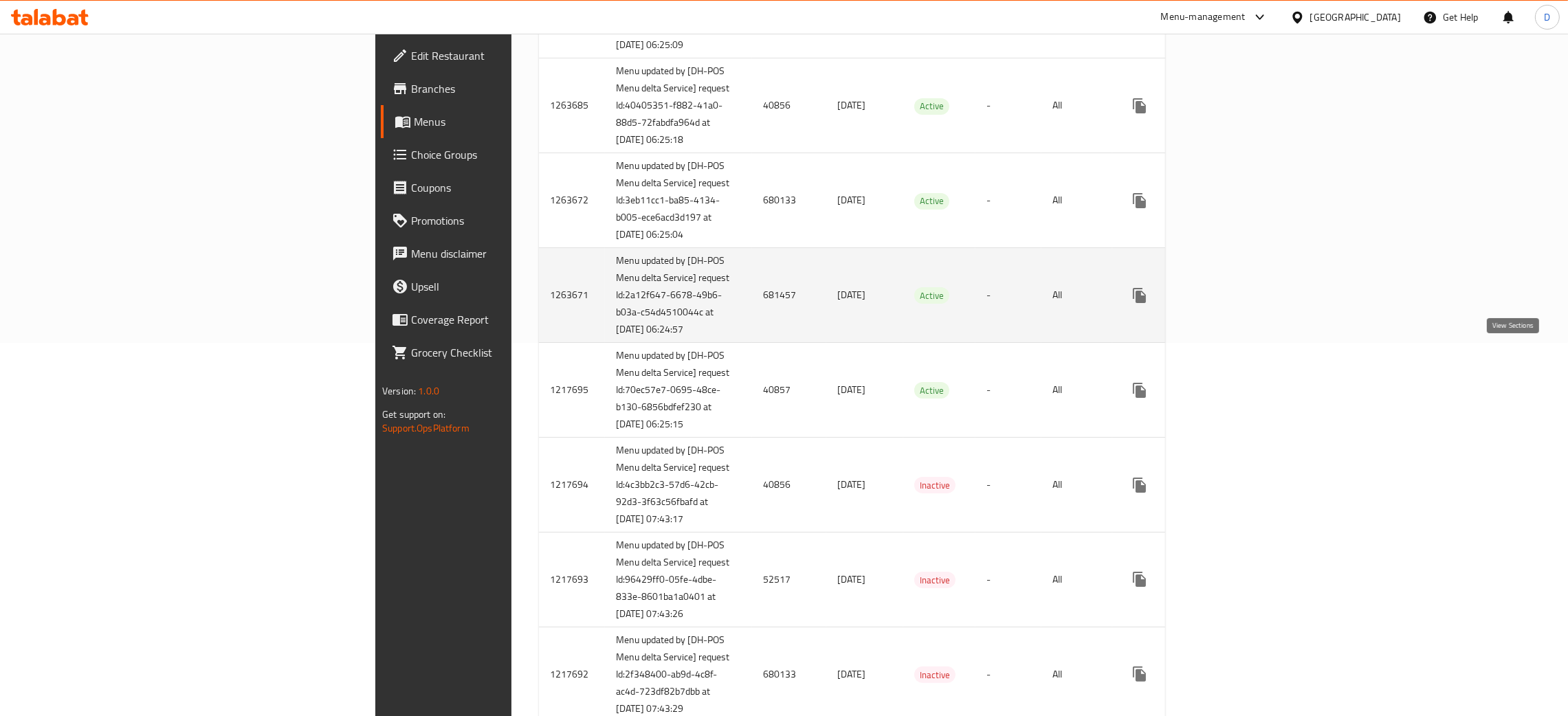
click at [1248, 304] on icon "enhanced table" at bounding box center [1239, 295] width 17 height 17
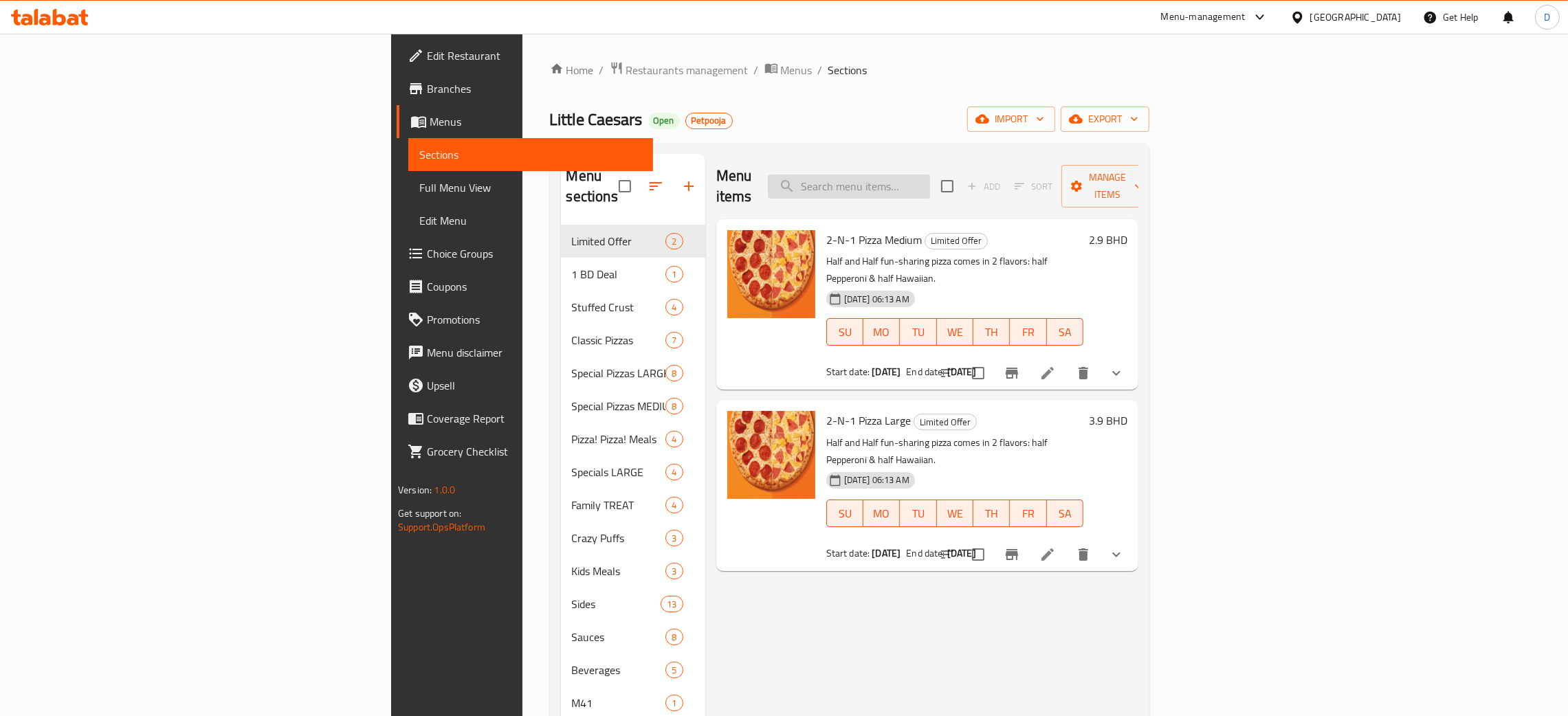
click at [930, 175] on input "search" at bounding box center [849, 187] width 163 height 24
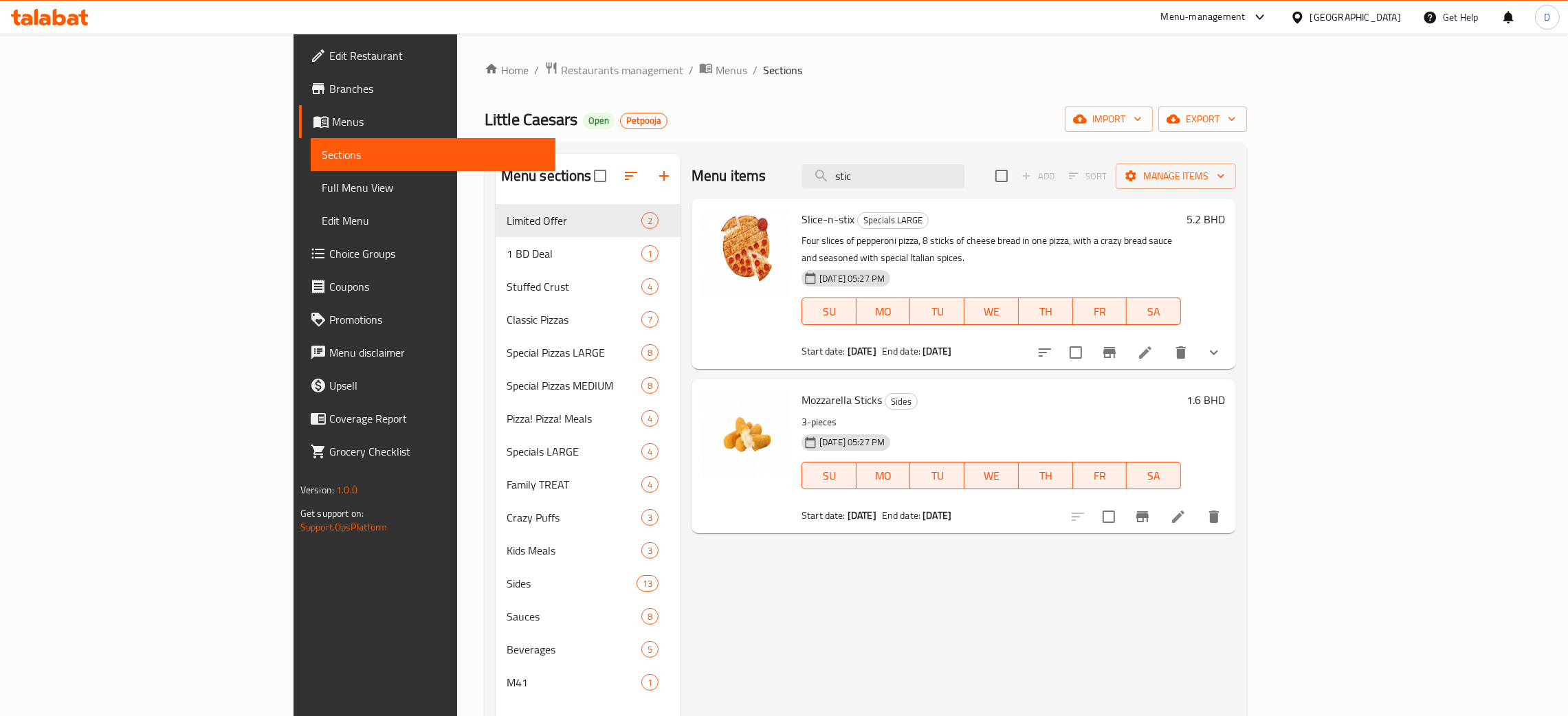
type input "stic"
click at [1165, 348] on li at bounding box center [1145, 352] width 39 height 25
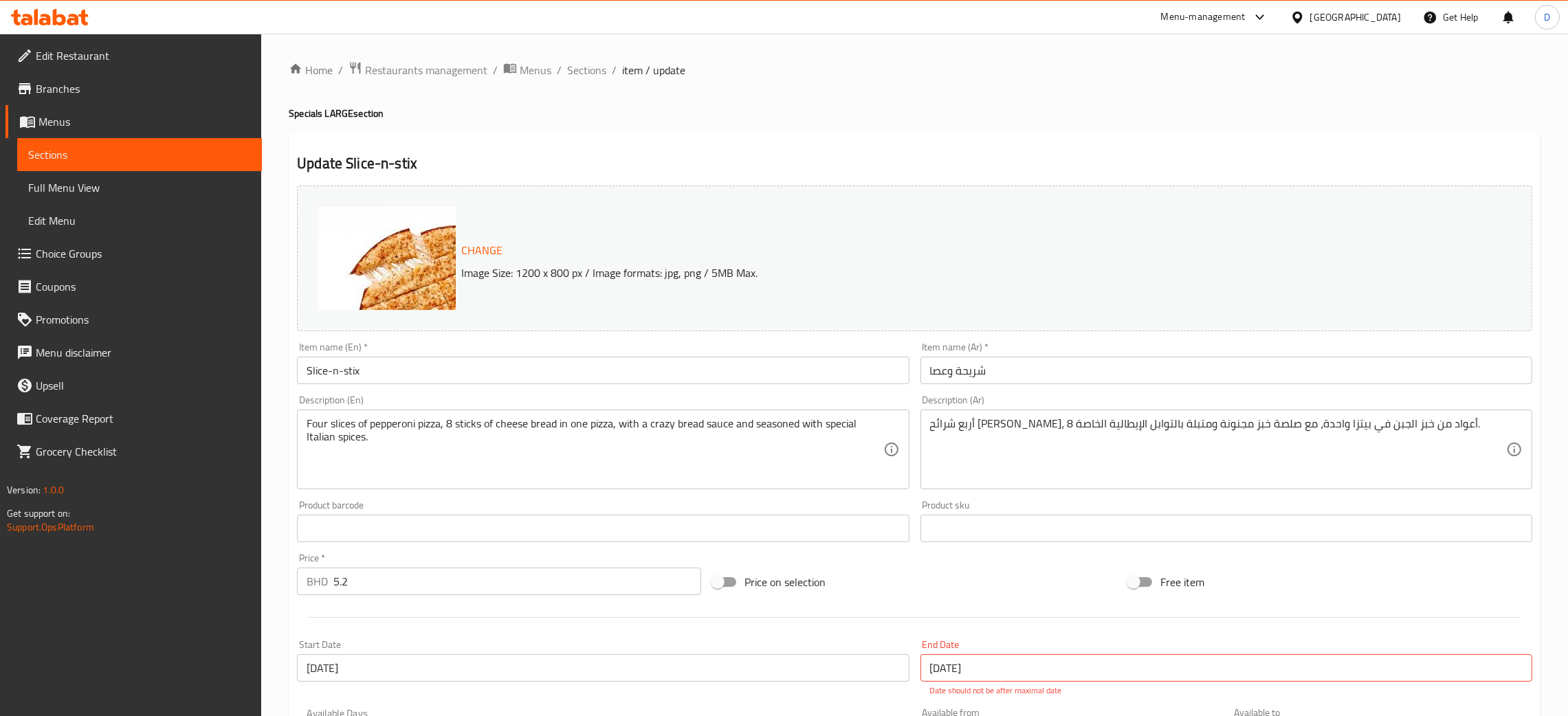
click at [902, 68] on ol "Home / Restaurants management / Menus / Sections / item / update" at bounding box center [915, 70] width 1252 height 18
click at [543, 74] on span "Menus" at bounding box center [535, 70] width 31 height 17
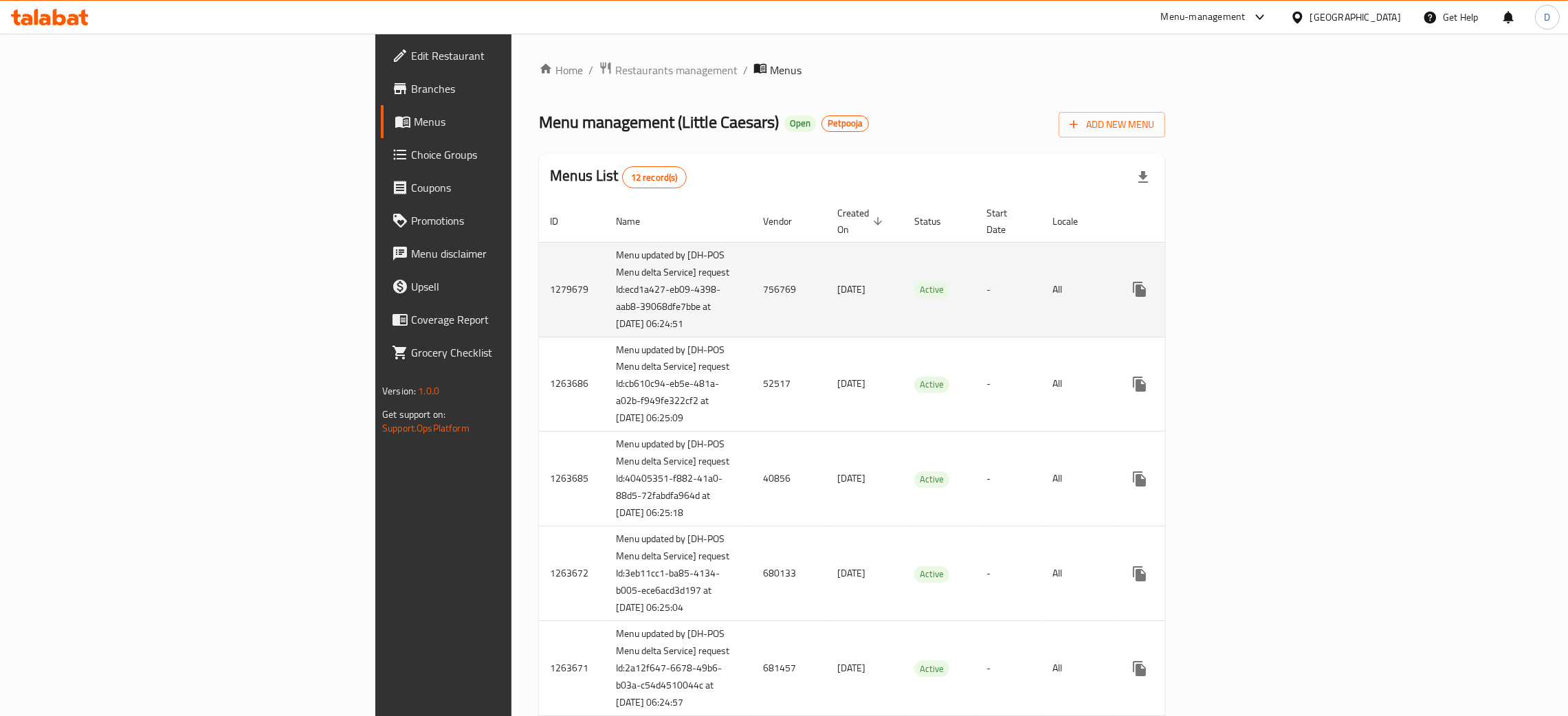
click at [1256, 276] on link "enhanced table" at bounding box center [1239, 289] width 33 height 33
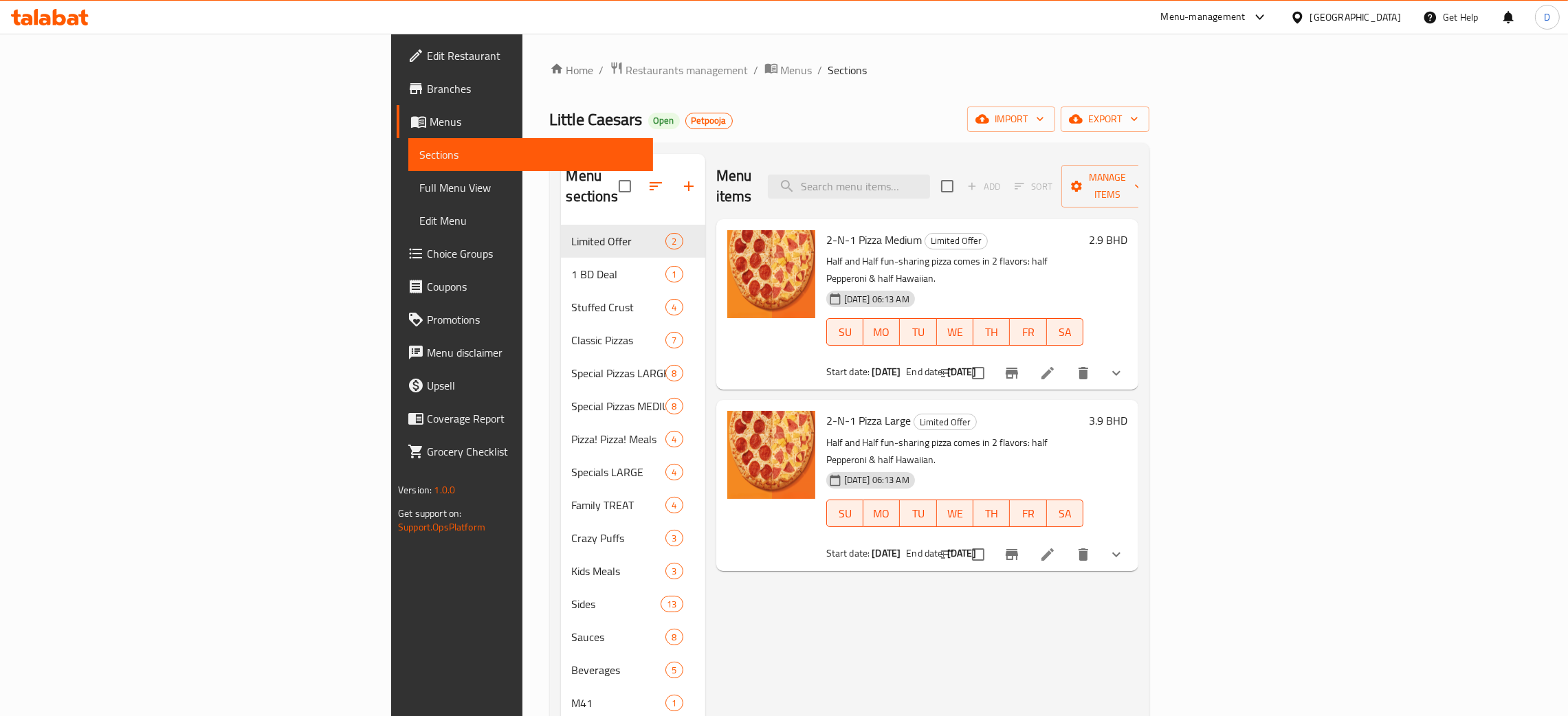
click at [995, 157] on div "Menu items Add Sort Manage items" at bounding box center [927, 186] width 422 height 65
click at [930, 175] on input "search" at bounding box center [849, 187] width 163 height 24
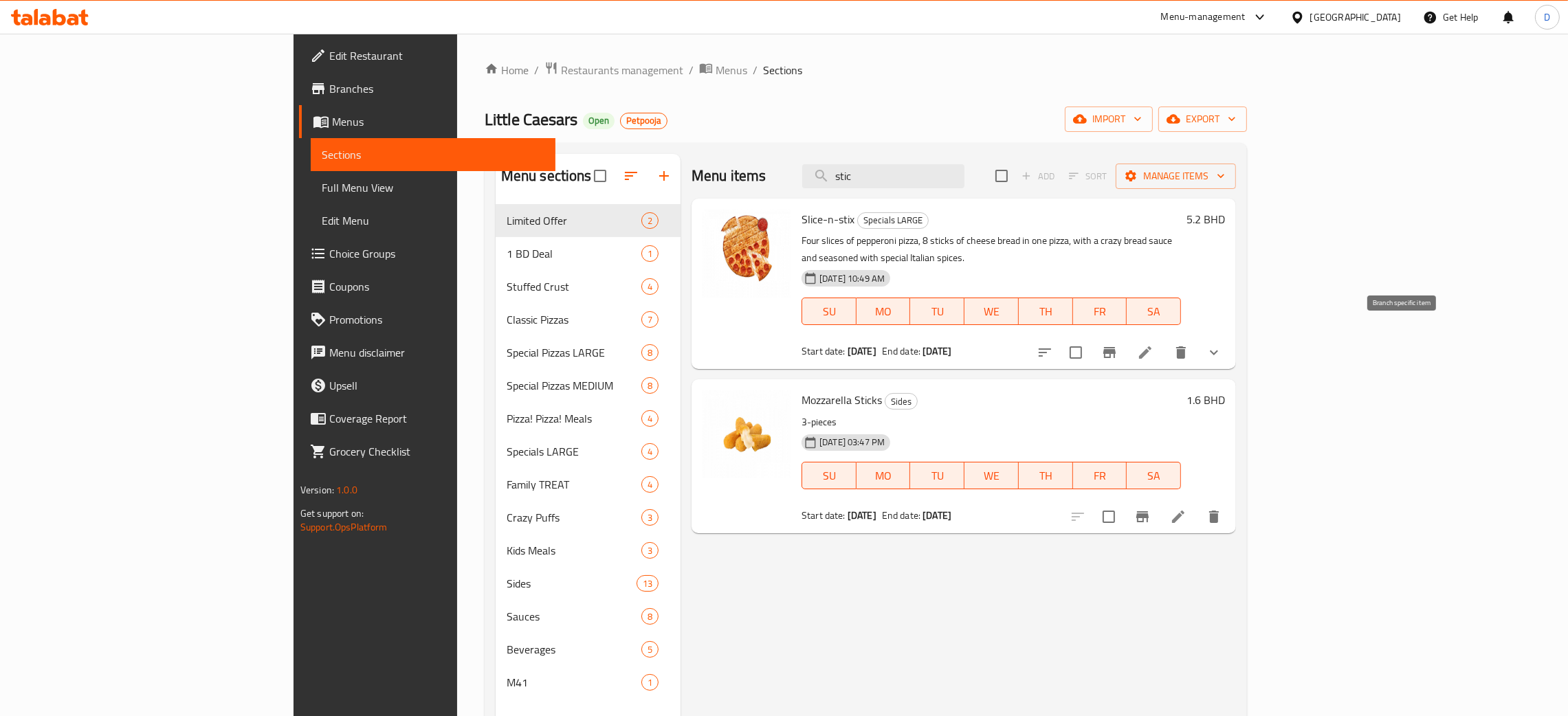
type input "stic"
click at [1165, 340] on li at bounding box center [1145, 352] width 39 height 25
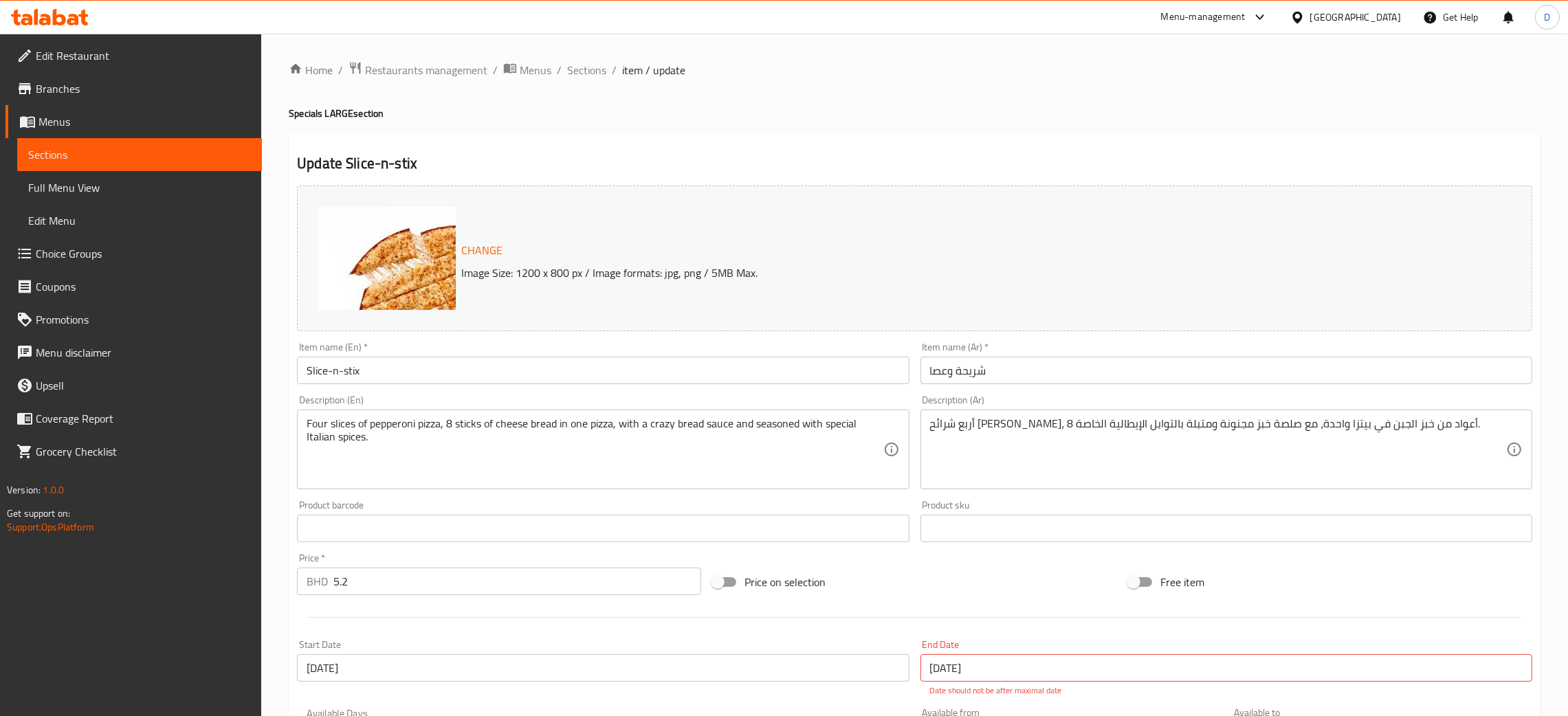
drag, startPoint x: 807, startPoint y: 191, endPoint x: 797, endPoint y: 189, distance: 10.2
click at [806, 191] on div "Change Image Size: 1200 x 800 px / Image formats: jpg, png / 5MB Max." at bounding box center [914, 258] width 1236 height 146
drag, startPoint x: 571, startPoint y: 73, endPoint x: 609, endPoint y: 23, distance: 62.8
click at [571, 73] on span "Sections" at bounding box center [587, 70] width 39 height 17
